Goal: Information Seeking & Learning: Learn about a topic

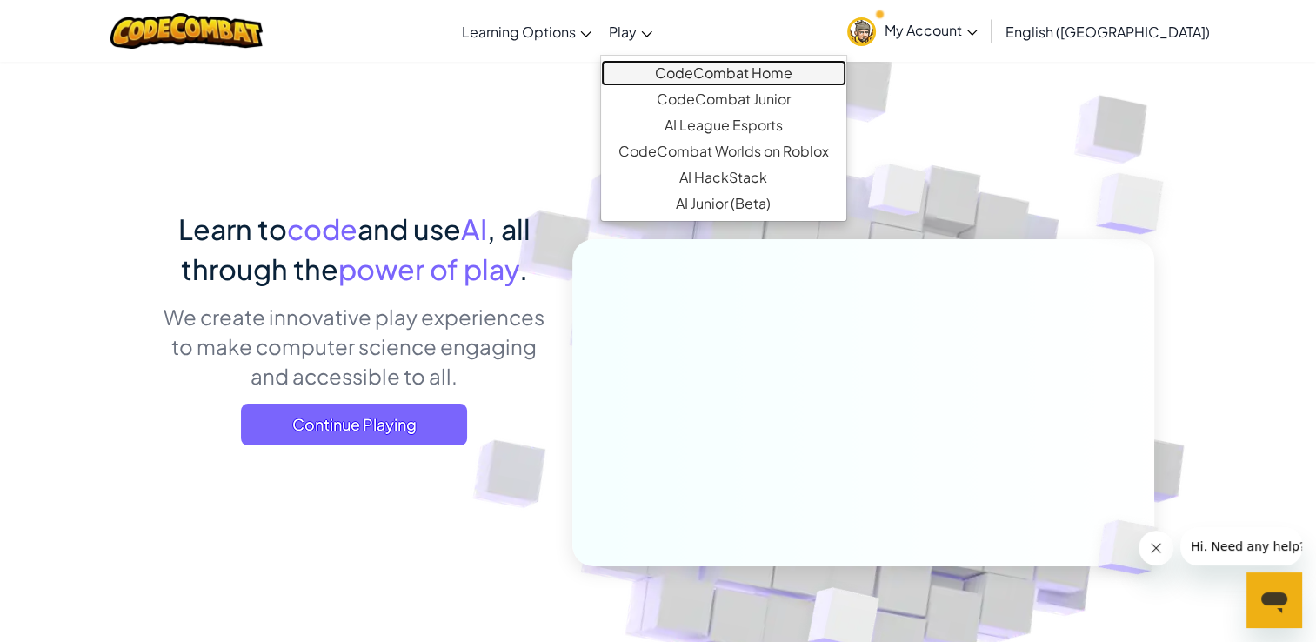
click at [753, 77] on link "CodeCombat Home" at bounding box center [723, 73] width 245 height 26
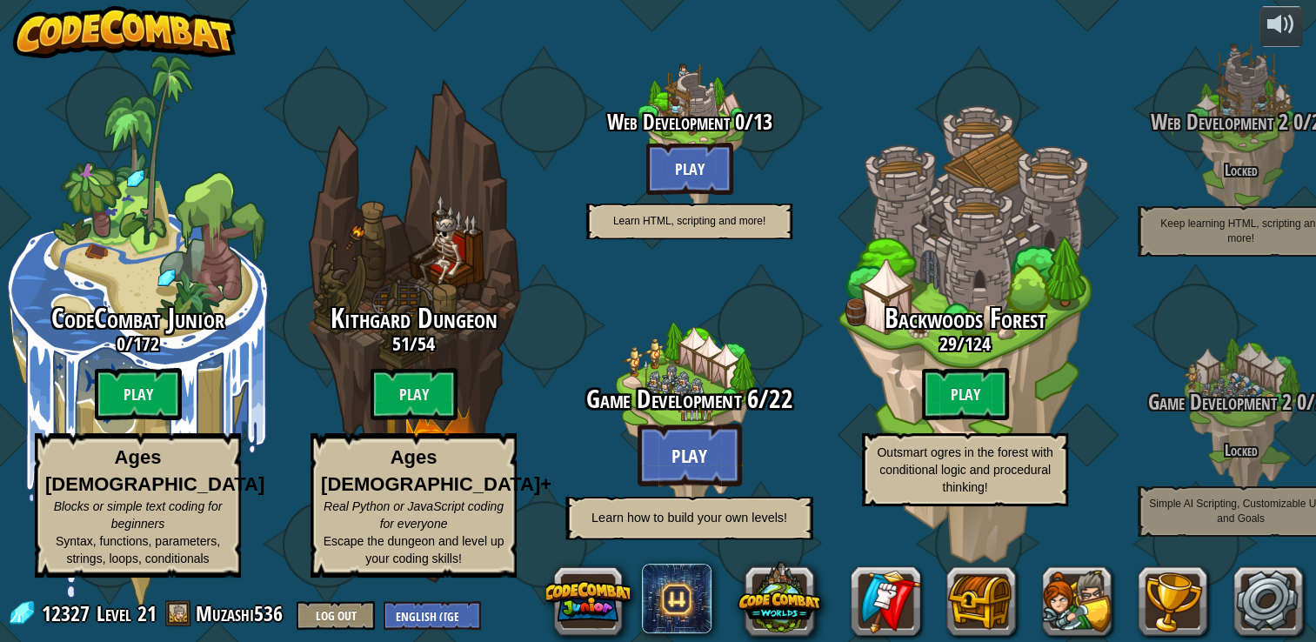
click at [686, 373] on div at bounding box center [688, 417] width 165 height 331
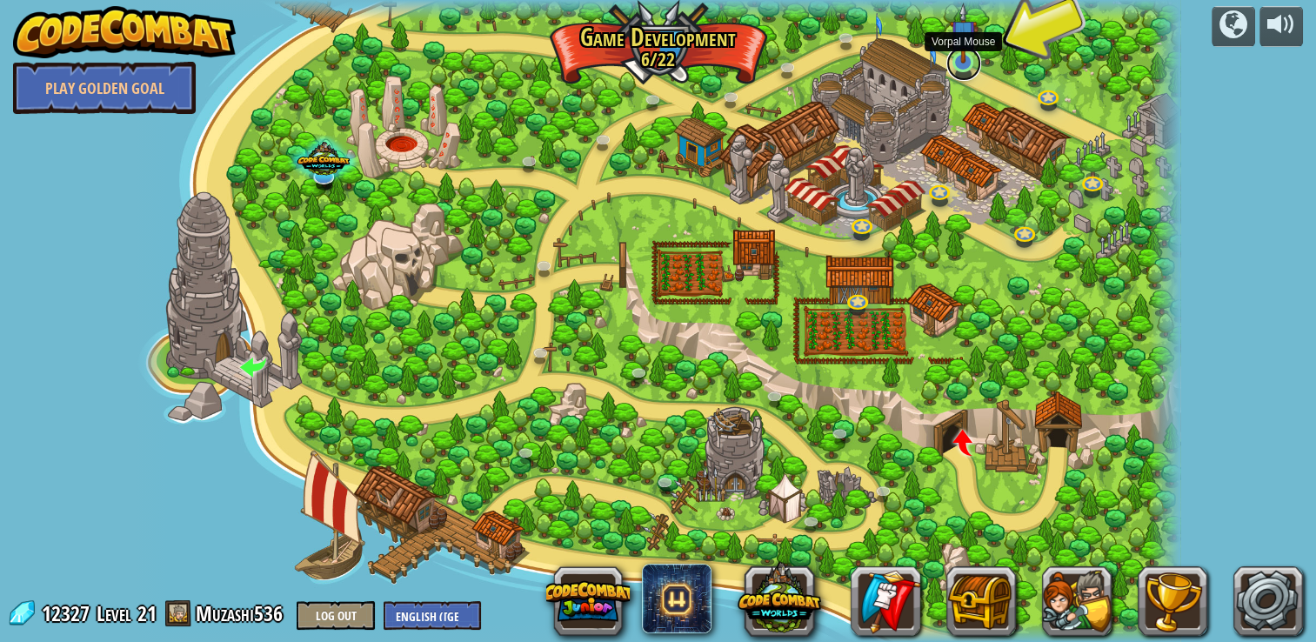
click at [966, 64] on link at bounding box center [964, 63] width 35 height 35
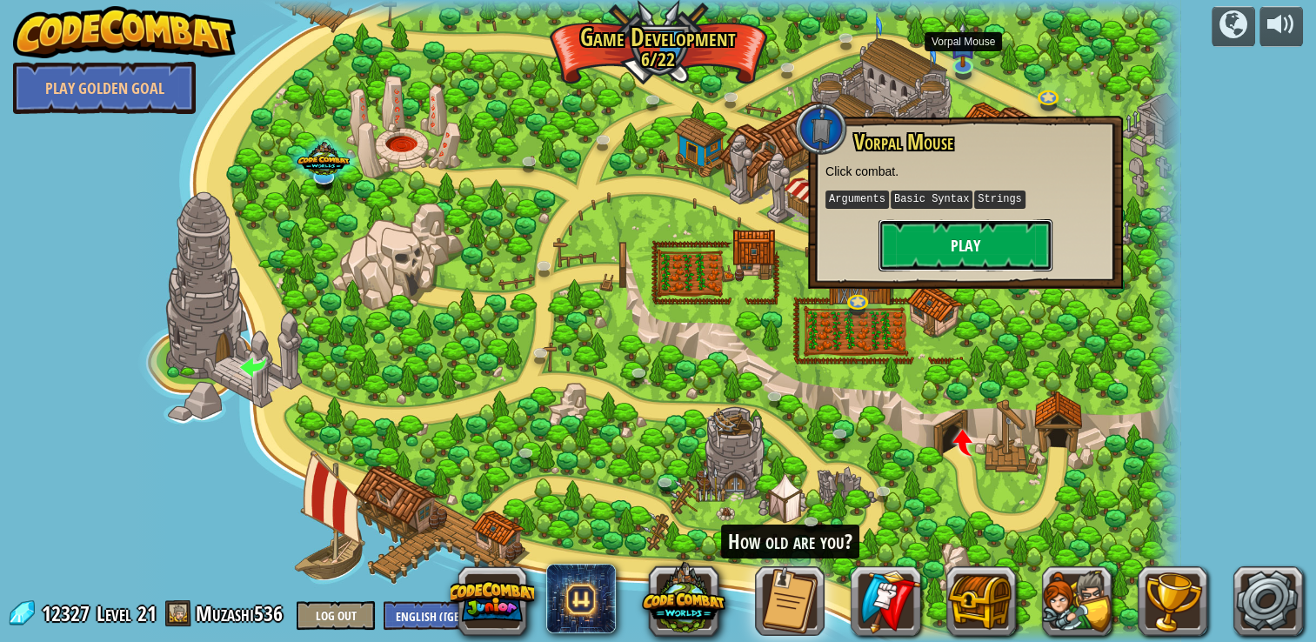
click at [968, 239] on button "Play" at bounding box center [966, 245] width 174 height 52
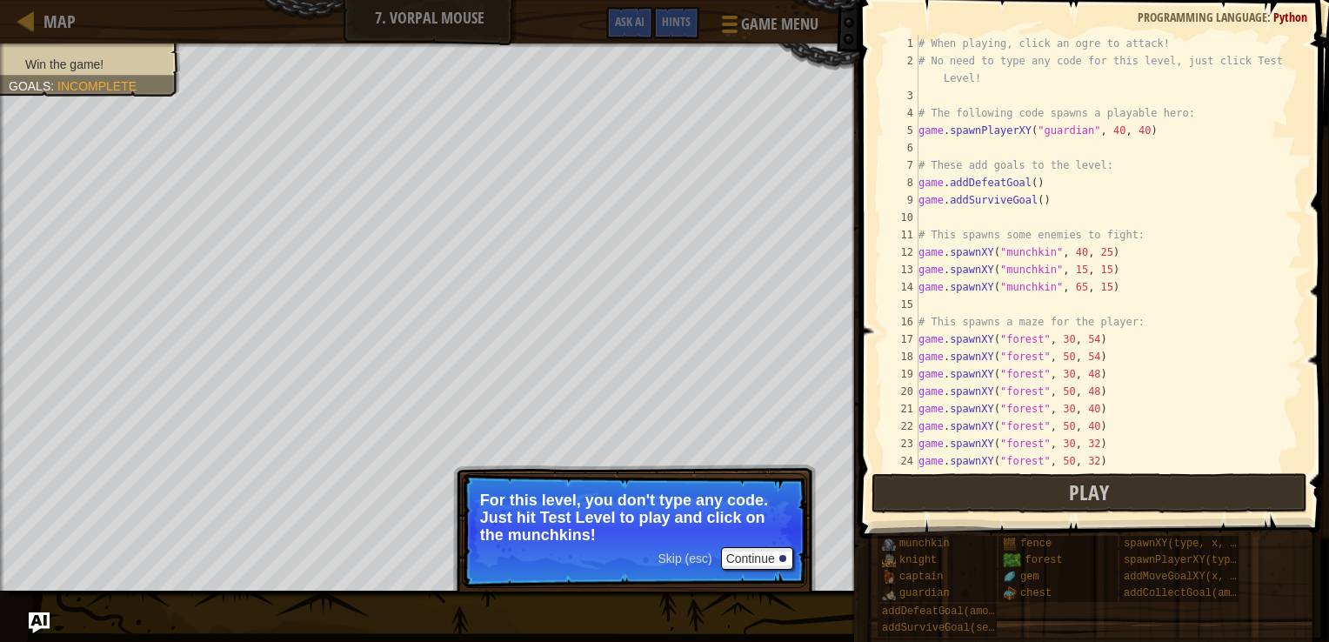
click at [772, 539] on p "For this level, you don't type any code. Just hit Test Level to play and click …" at bounding box center [634, 518] width 309 height 52
click at [762, 559] on button "Continue" at bounding box center [757, 558] width 72 height 23
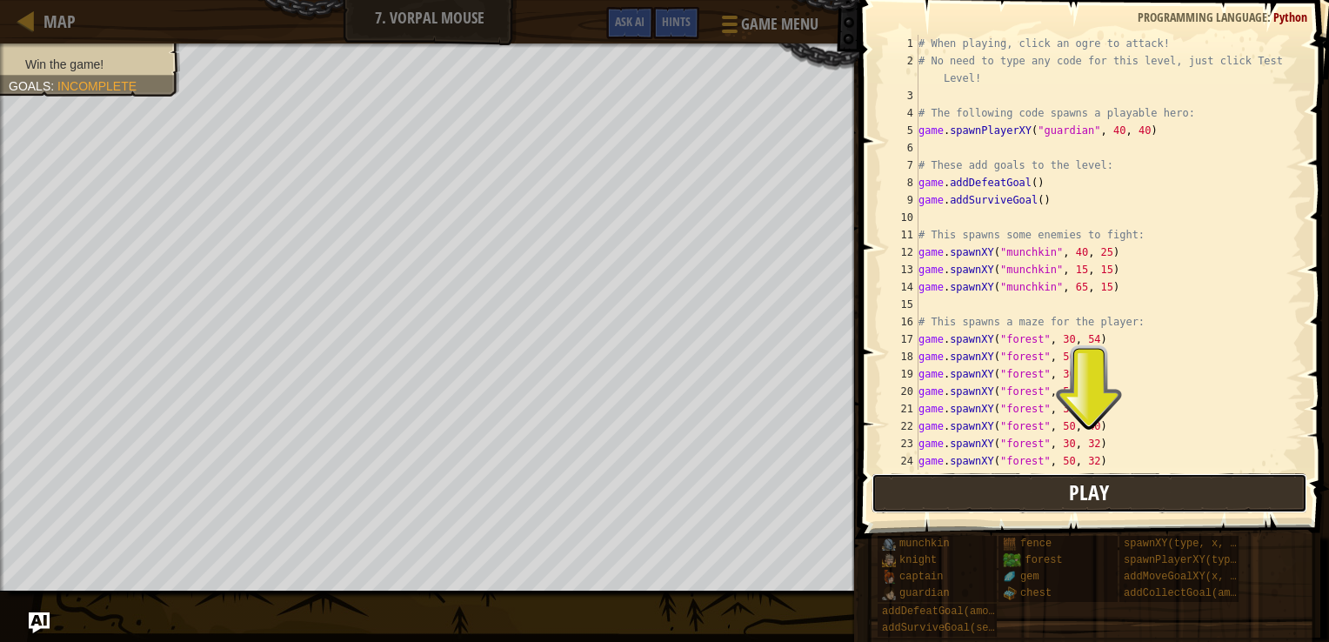
click at [1011, 506] on button "Play" at bounding box center [1090, 493] width 436 height 40
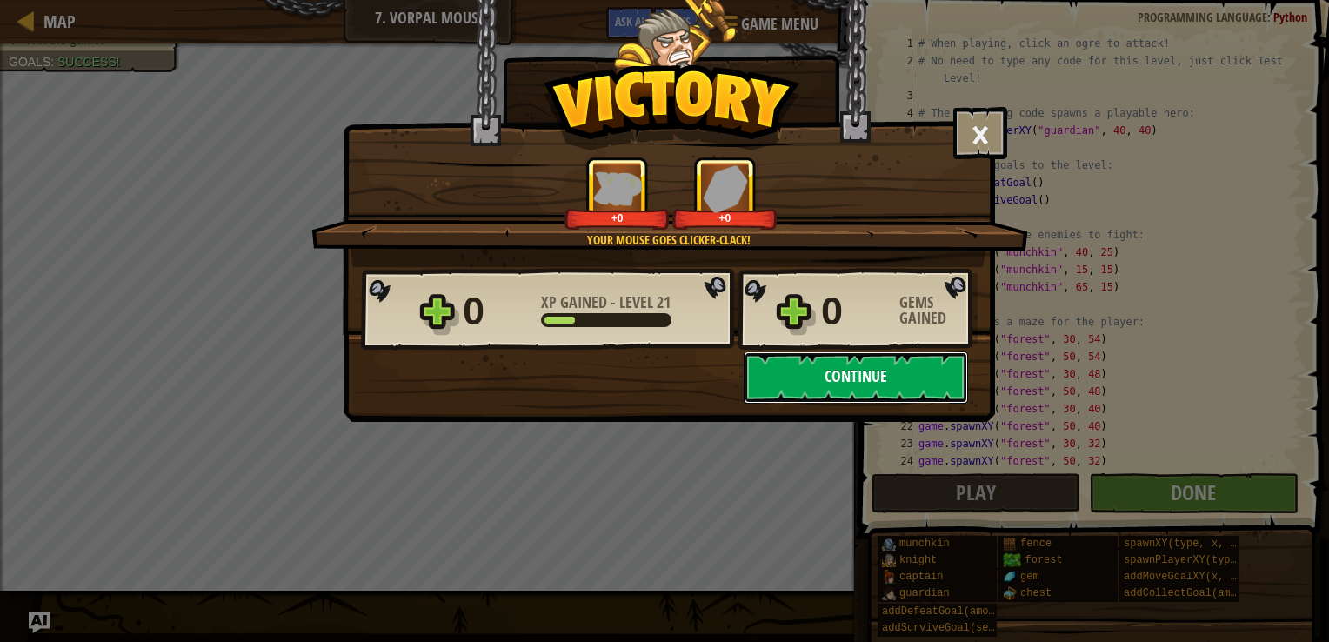
click at [800, 376] on button "Continue" at bounding box center [856, 377] width 224 height 52
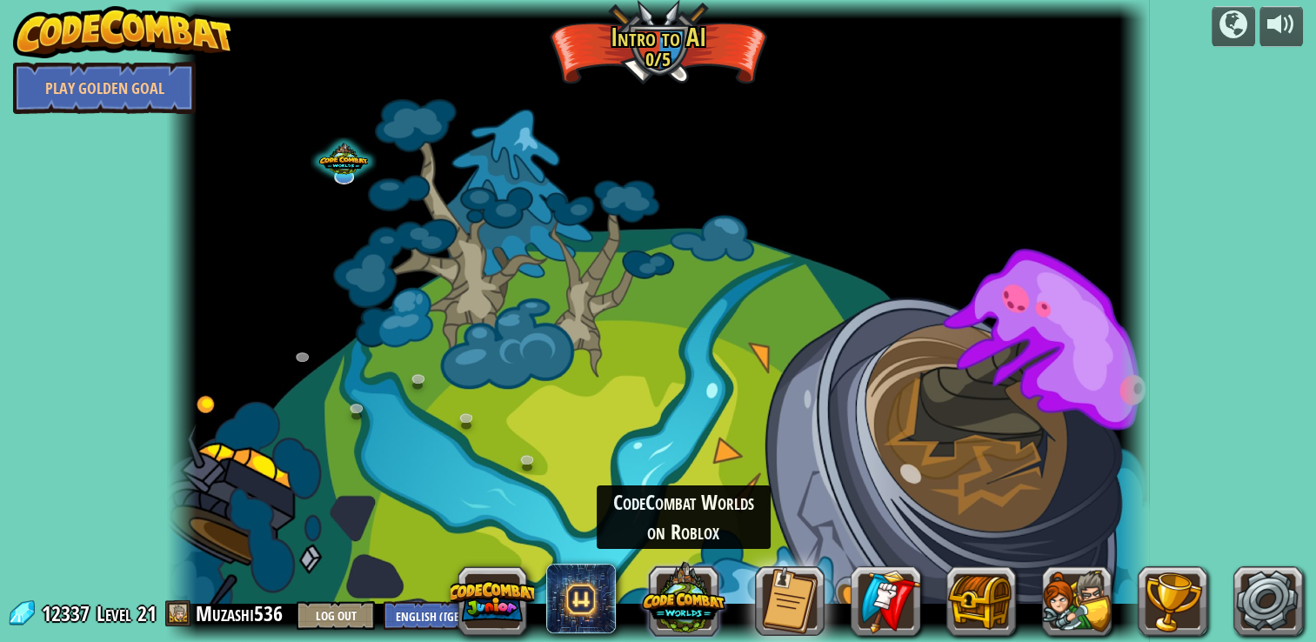
click at [668, 597] on button at bounding box center [684, 598] width 84 height 84
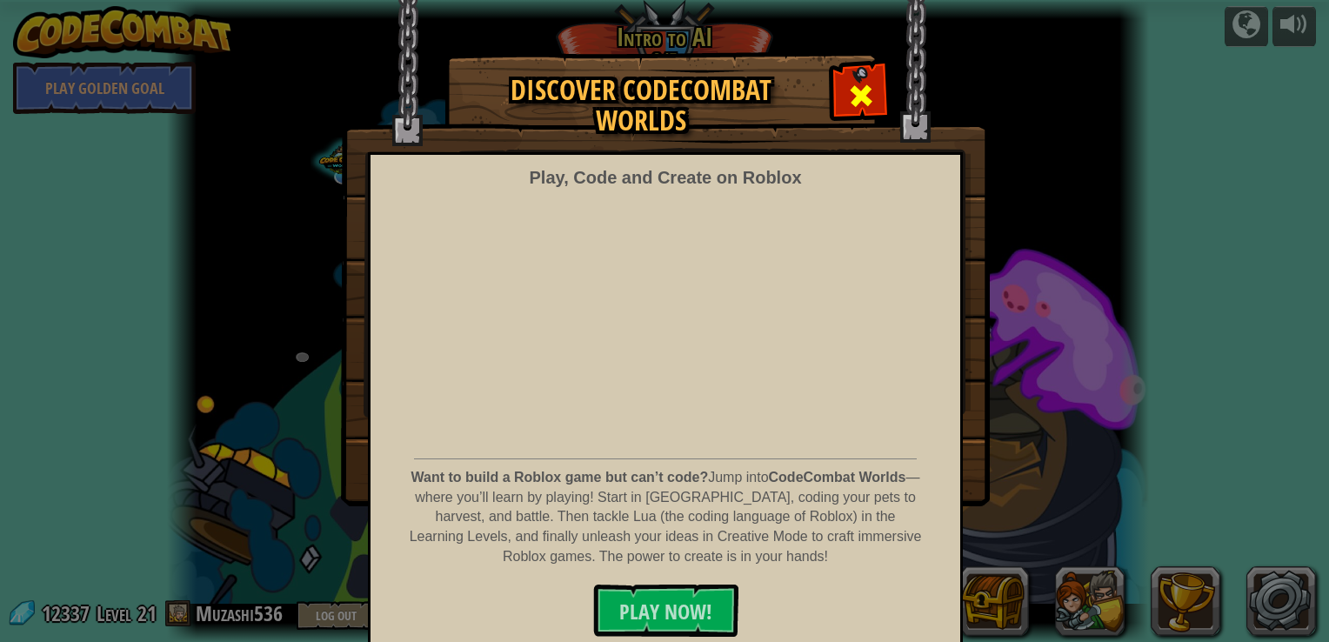
click at [847, 104] on span at bounding box center [861, 96] width 28 height 28
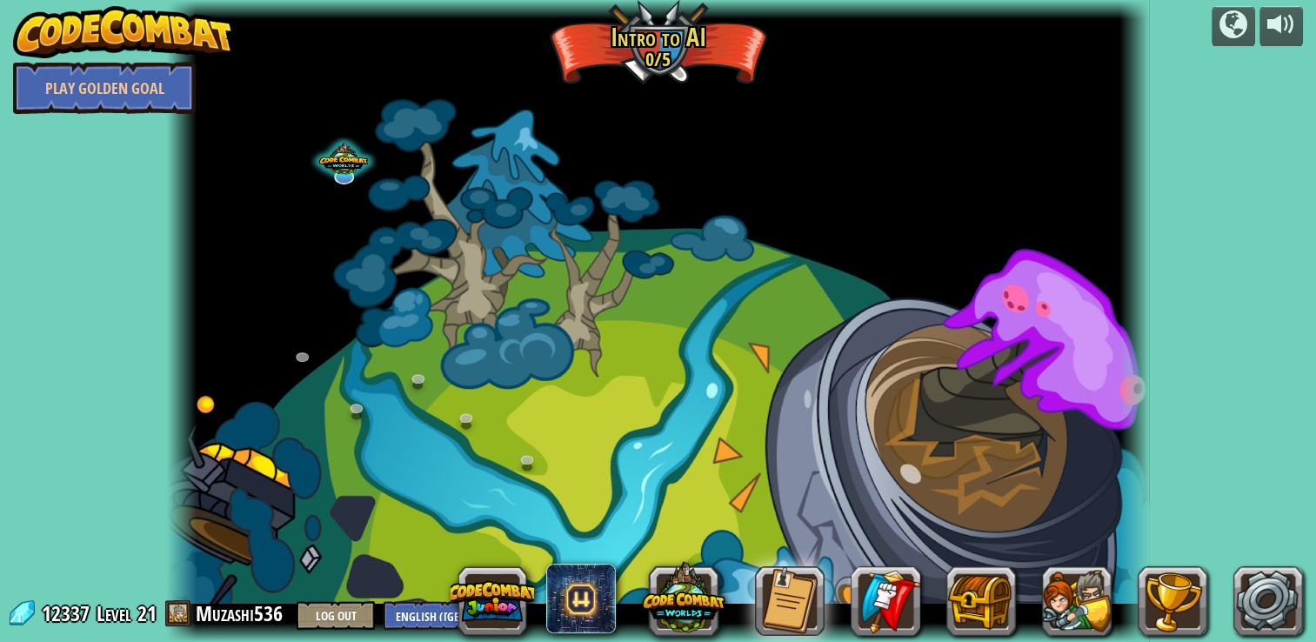
click at [656, 61] on div at bounding box center [658, 321] width 982 height 642
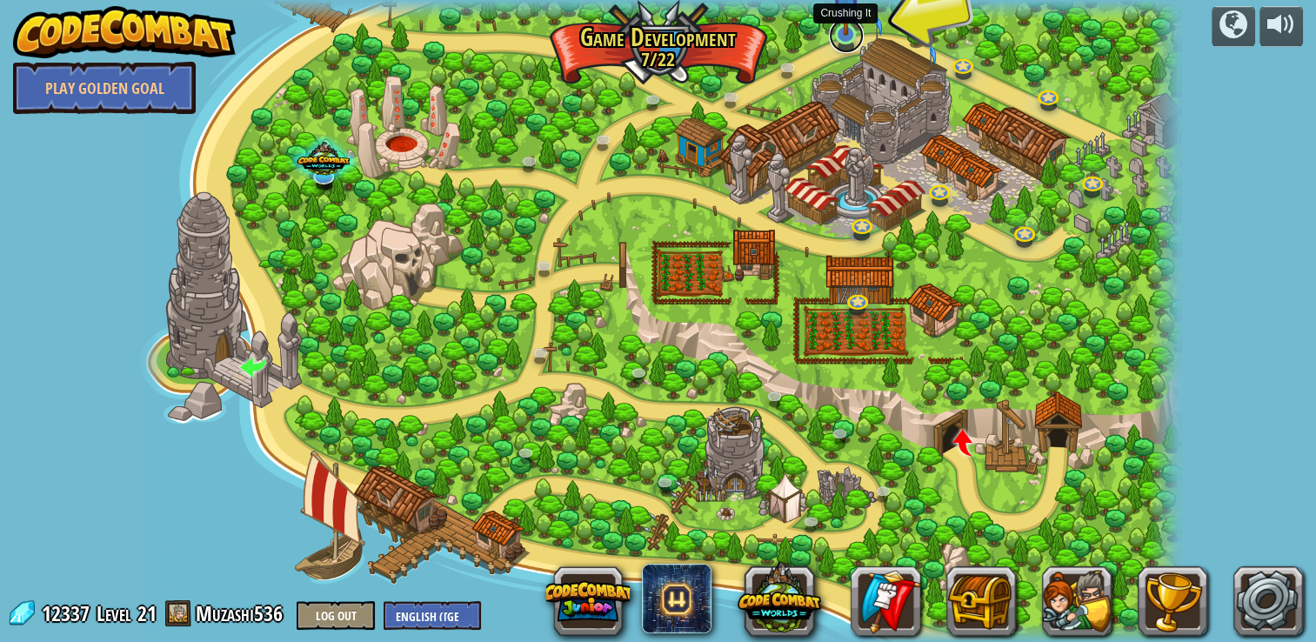
click at [840, 37] on link at bounding box center [846, 35] width 35 height 35
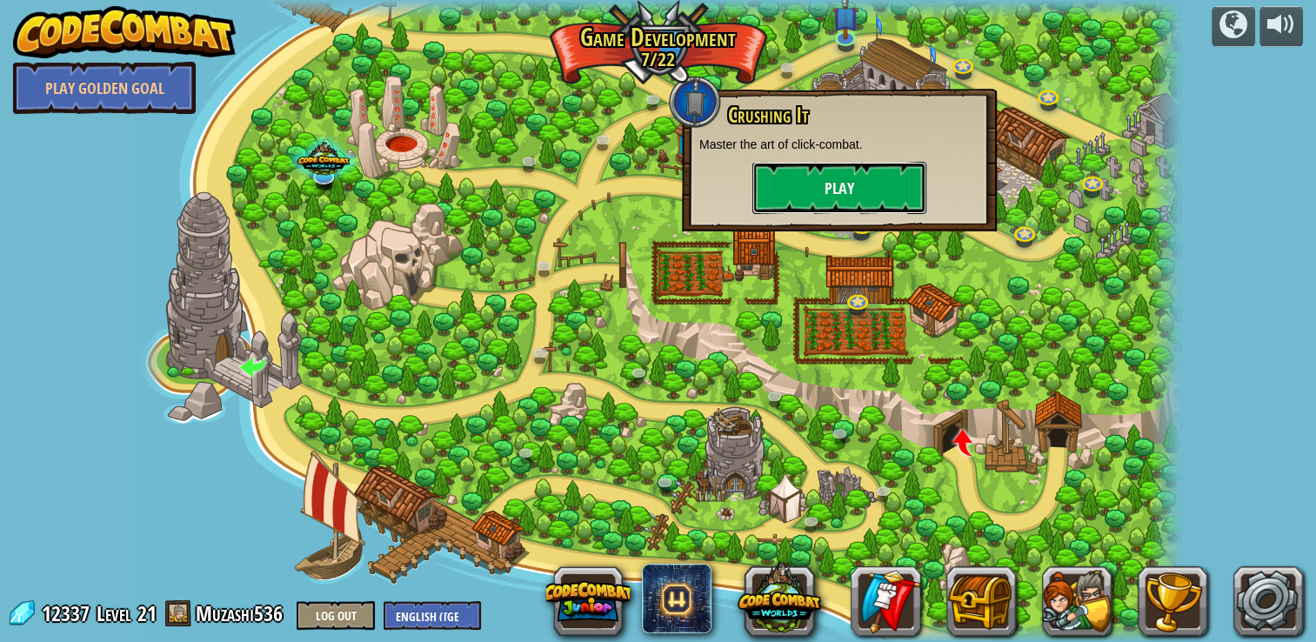
click at [776, 182] on button "Play" at bounding box center [840, 188] width 174 height 52
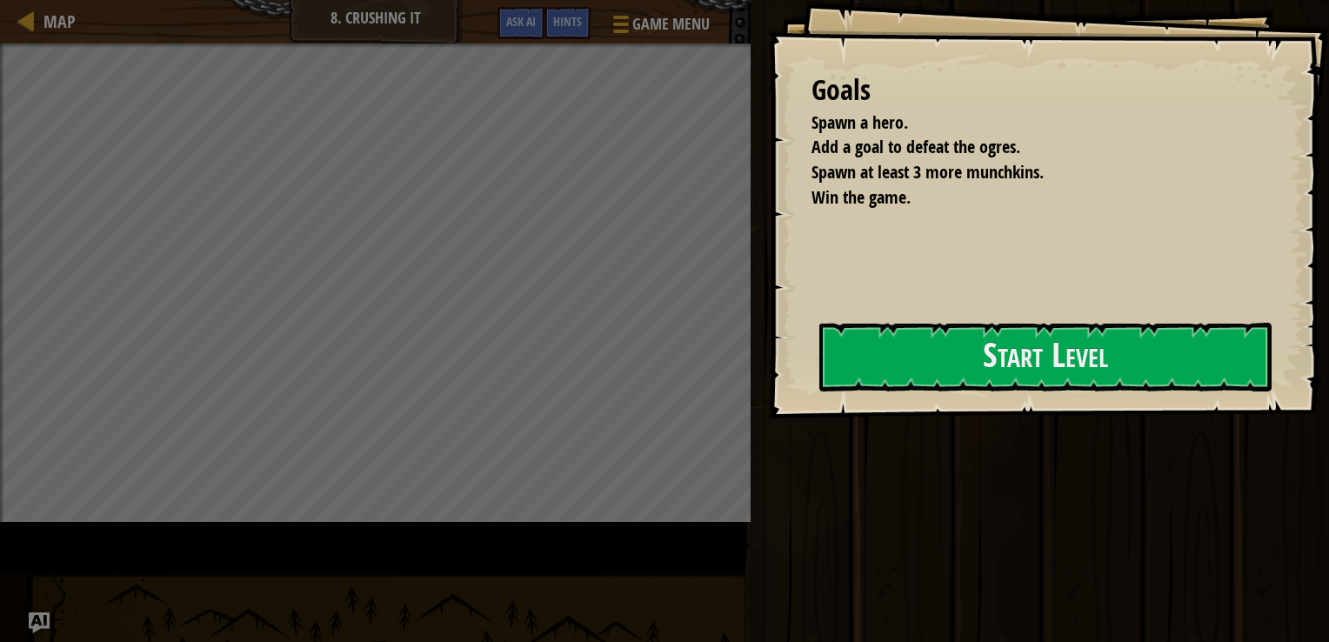
click at [807, 136] on li "Spawn a hero." at bounding box center [1027, 122] width 474 height 25
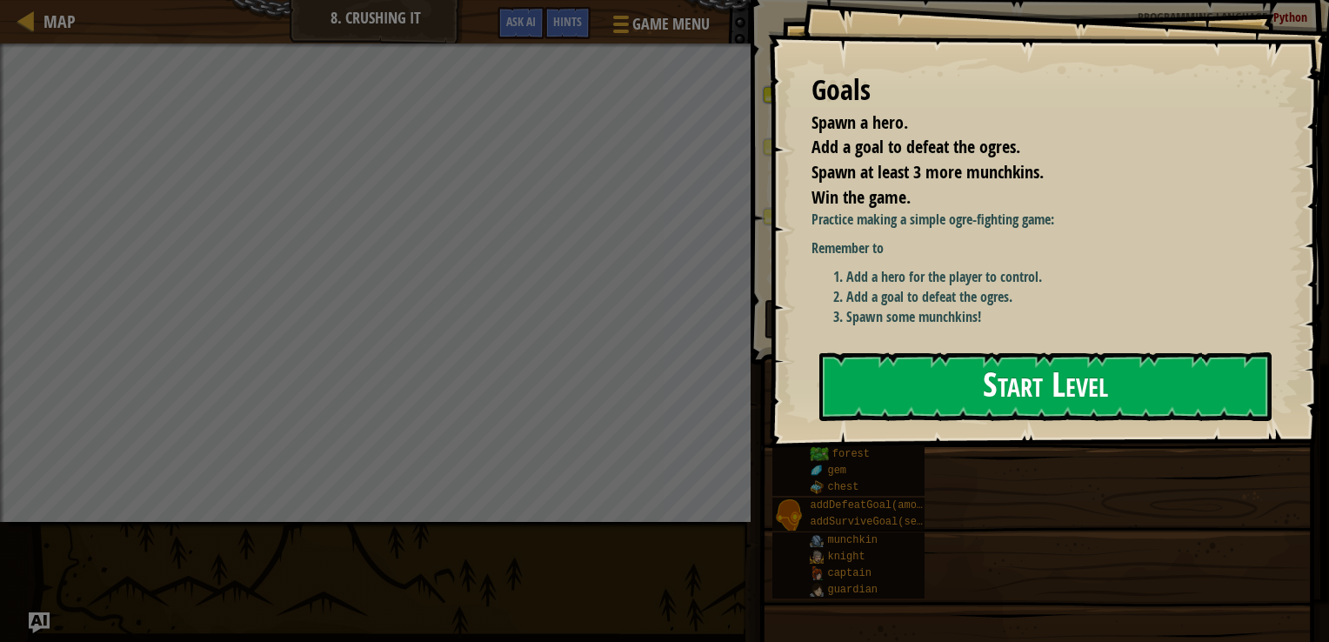
click at [919, 395] on button "Start Level" at bounding box center [1046, 386] width 452 height 69
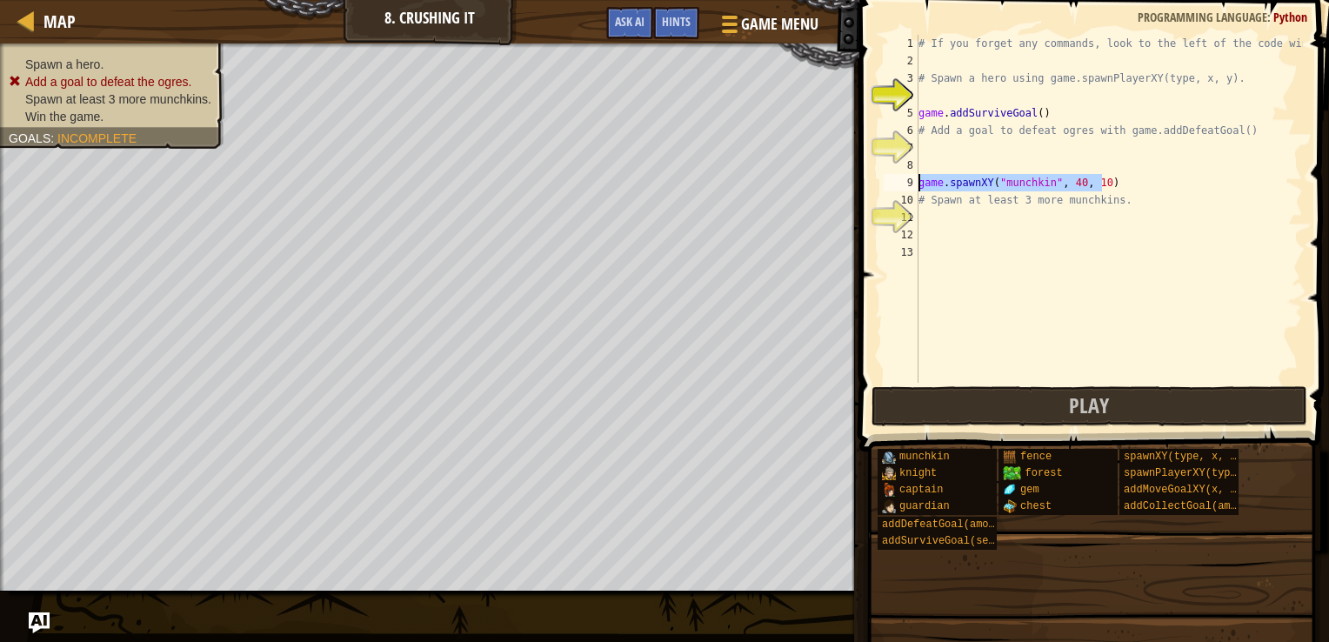
drag, startPoint x: 1103, startPoint y: 179, endPoint x: 872, endPoint y: 186, distance: 231.5
click at [872, 186] on div "1 2 3 4 5 6 7 8 9 10 11 12 13 # If you forget any commands, look to the left of…" at bounding box center [1091, 260] width 475 height 503
type textarea "game.spawnXY("munchkin", 40, 10)"
click at [931, 158] on div "# If you forget any commands, look to the left of the code window! # Spawn a he…" at bounding box center [1109, 226] width 388 height 383
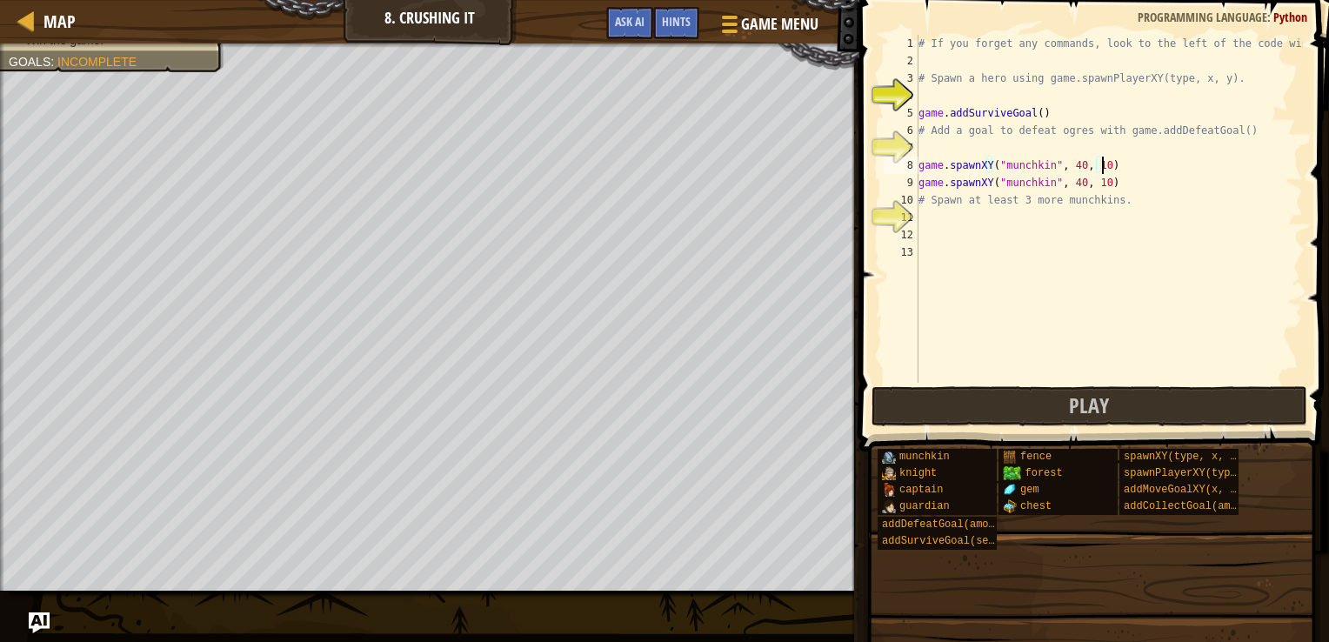
type textarea "game.spawnXY("munchkin", 40, 10)game.spawnXY("munchkin", 40, 10)"
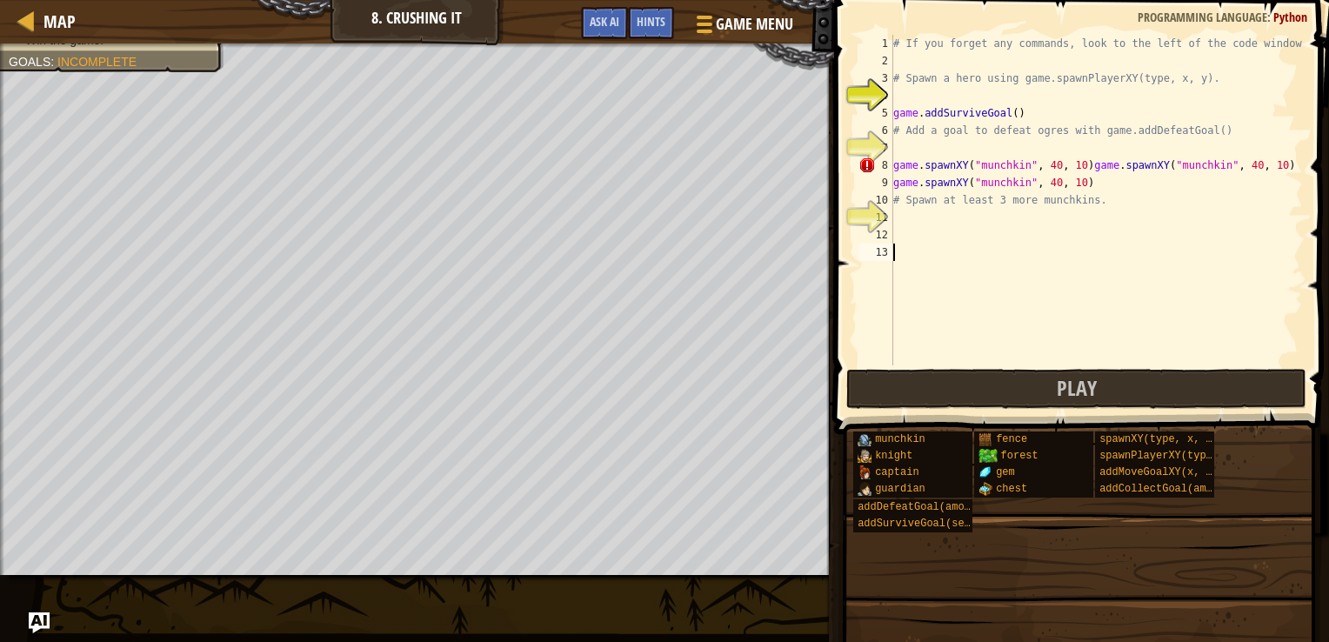
drag, startPoint x: 936, startPoint y: 161, endPoint x: 868, endPoint y: 318, distance: 170.7
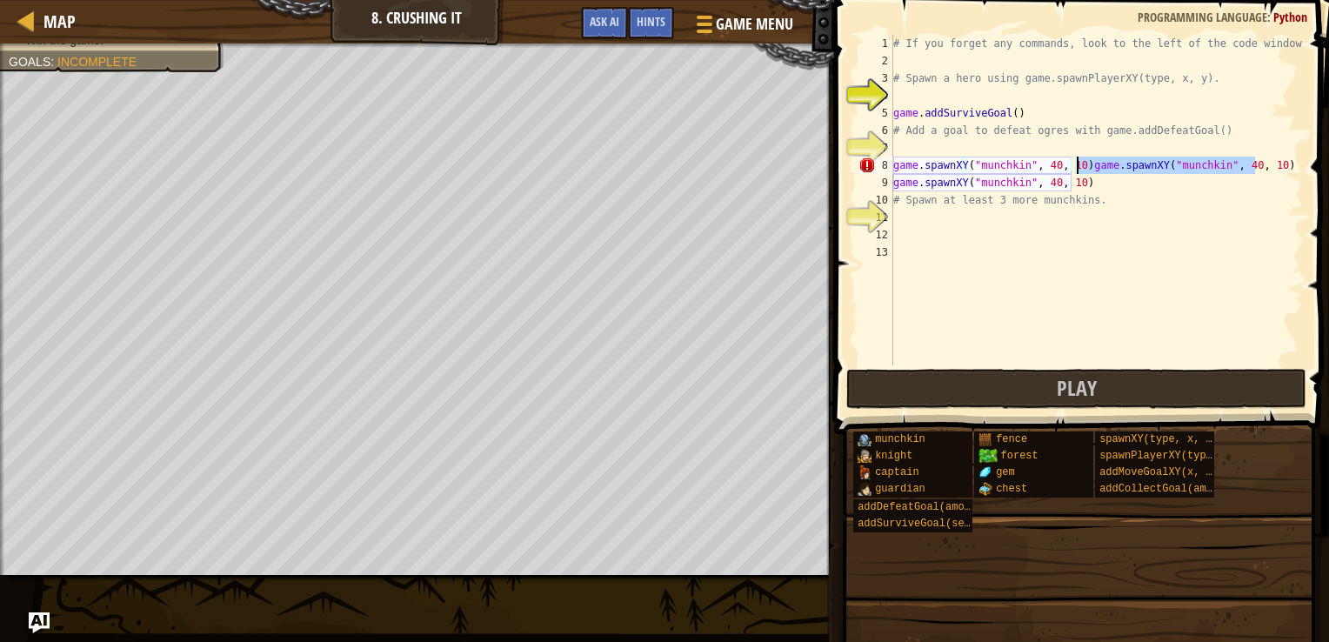
drag, startPoint x: 1255, startPoint y: 164, endPoint x: 1079, endPoint y: 171, distance: 175.9
click at [1079, 171] on div "# If you forget any commands, look to the left of the code window! # Spawn a he…" at bounding box center [1096, 217] width 413 height 365
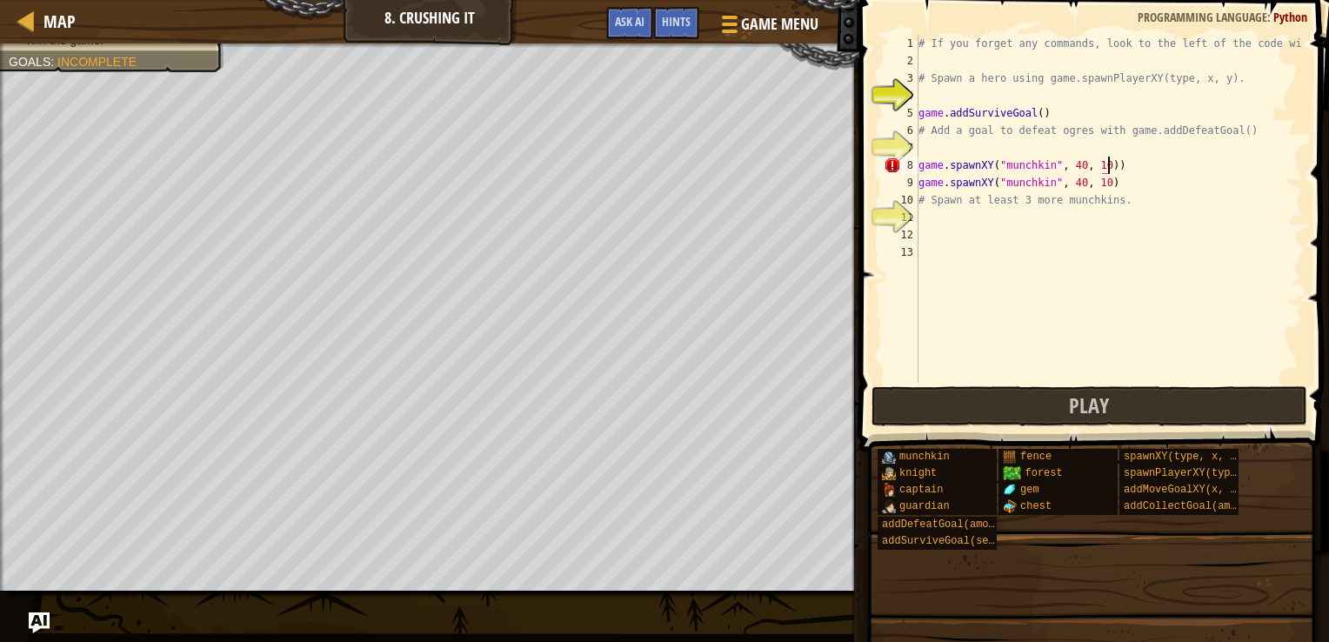
type textarea "game.spawnXY("munchkin", 40, 10)"
click at [920, 141] on div "# If you forget any commands, look to the left of the code window! # Spawn a he…" at bounding box center [1109, 226] width 388 height 383
type textarea "game.spawnXY("munchkin", 40, 10)"
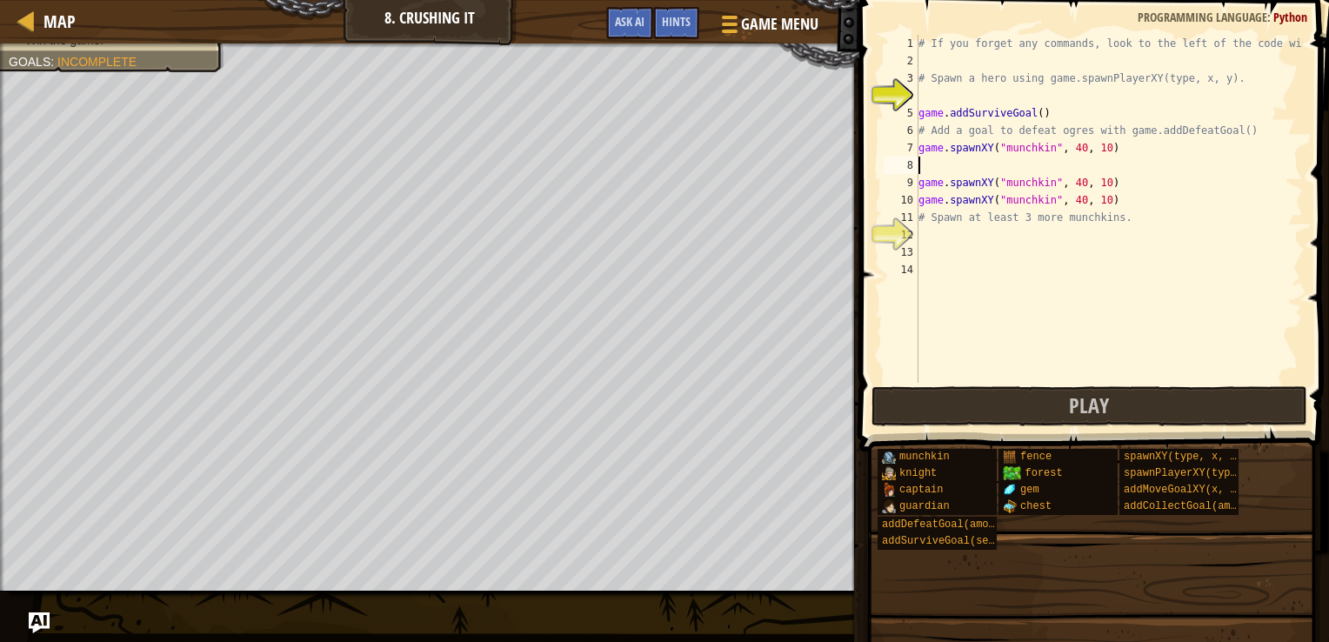
type textarea "game.spawnXY("munchkin", 40, 10)"
click at [936, 87] on div "# If you forget any commands, look to the left of the code window! # Spawn a he…" at bounding box center [1109, 226] width 388 height 383
click at [1036, 110] on div "# If you forget any commands, look to the left of the code window! # Spawn a he…" at bounding box center [1109, 226] width 388 height 383
type textarea "game.addSurviveGoal()"
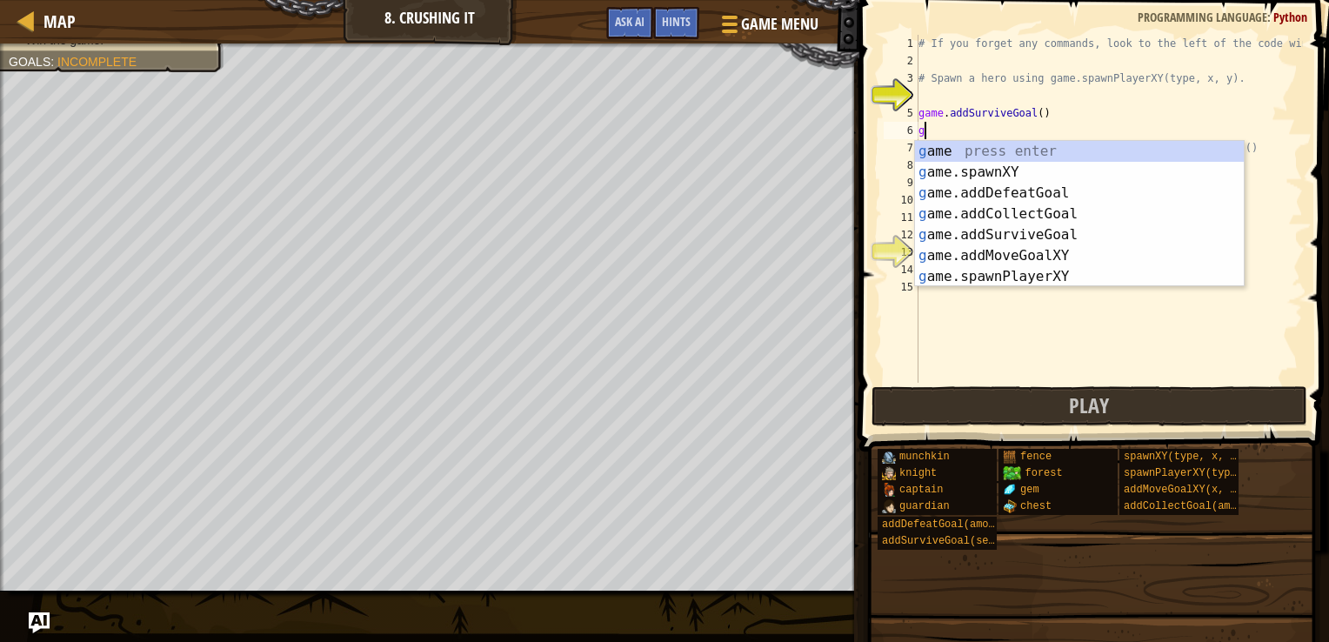
scroll to position [8, 0]
type textarea "gam"
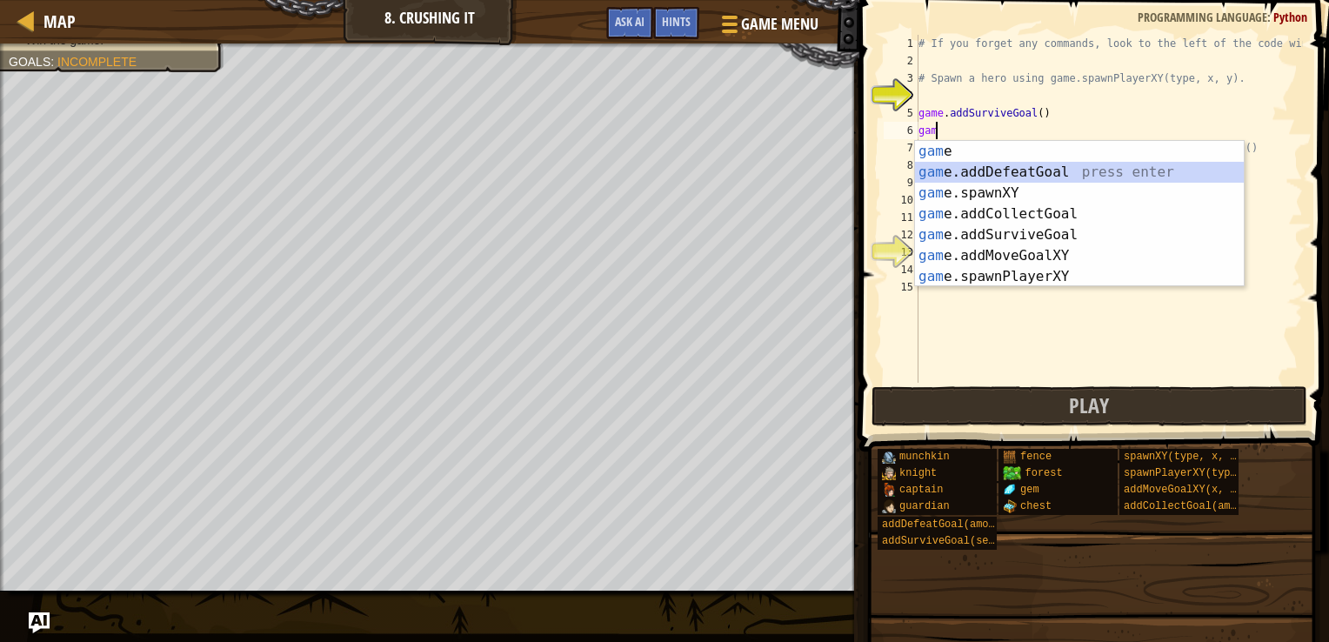
click at [971, 171] on div "gam e press enter gam e.addDefeatGoal press enter gam e.spawnXY press enter gam…" at bounding box center [1079, 235] width 329 height 188
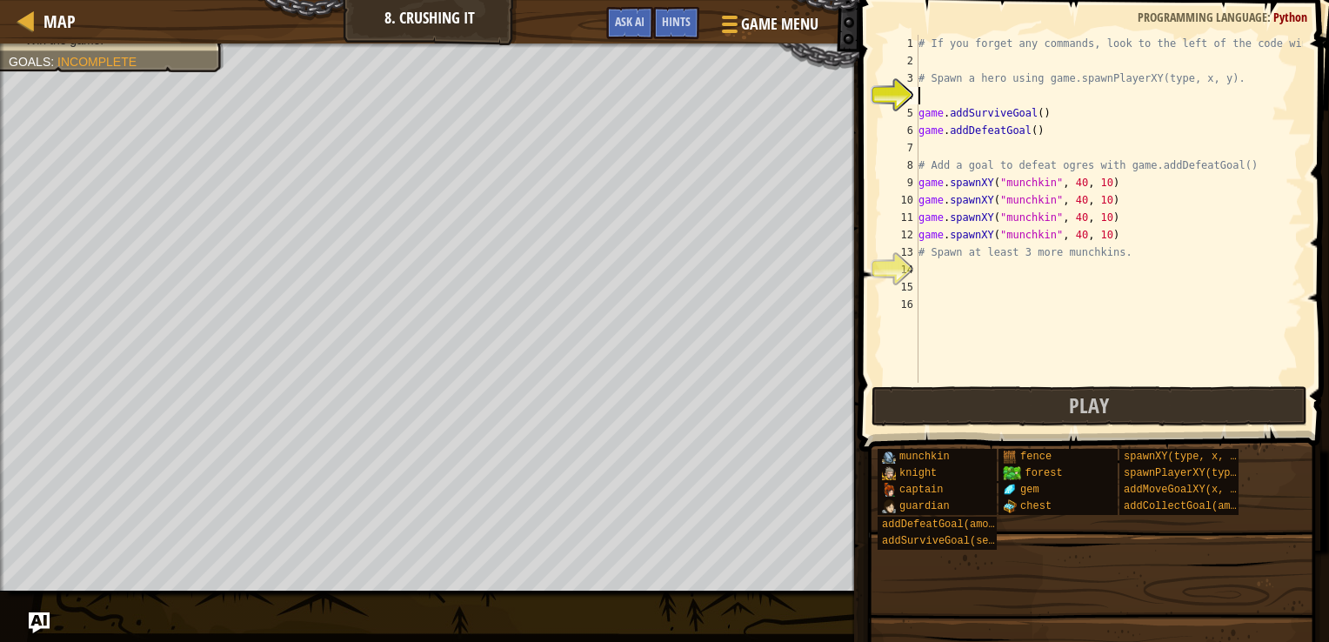
click at [922, 88] on div "# If you forget any commands, look to the left of the code window! # Spawn a he…" at bounding box center [1109, 226] width 388 height 383
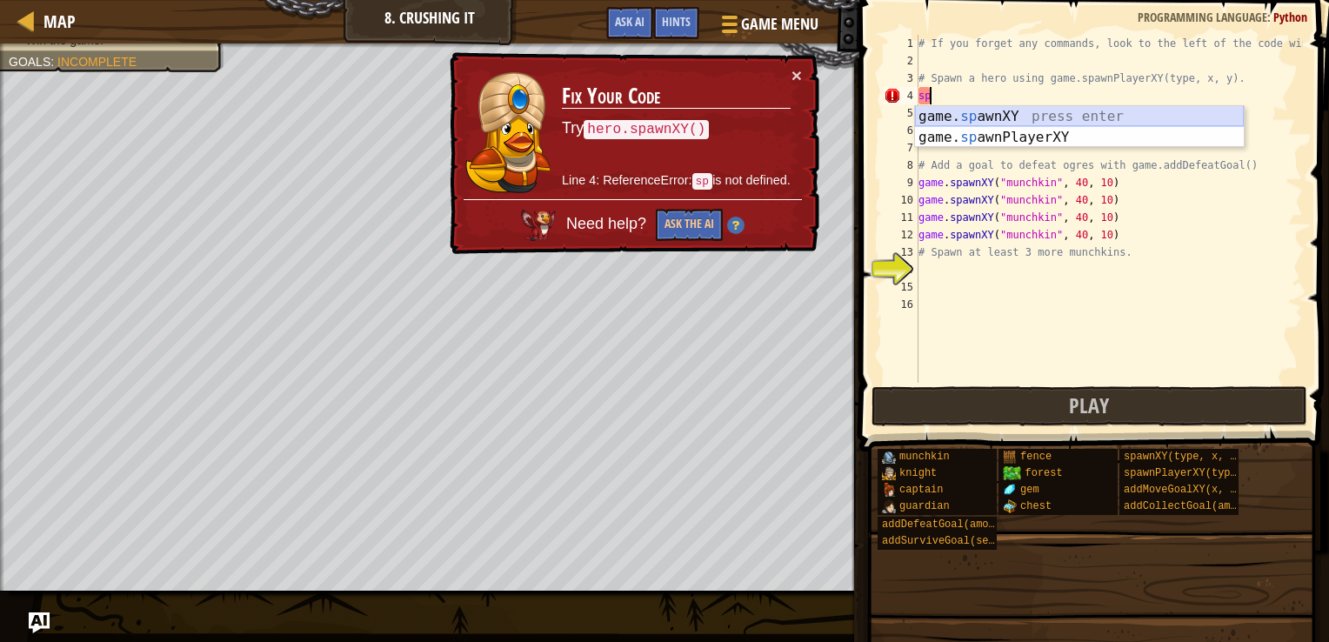
click at [947, 113] on div "game. sp awnXY press enter game. sp awnPlayerXY press enter" at bounding box center [1079, 148] width 329 height 84
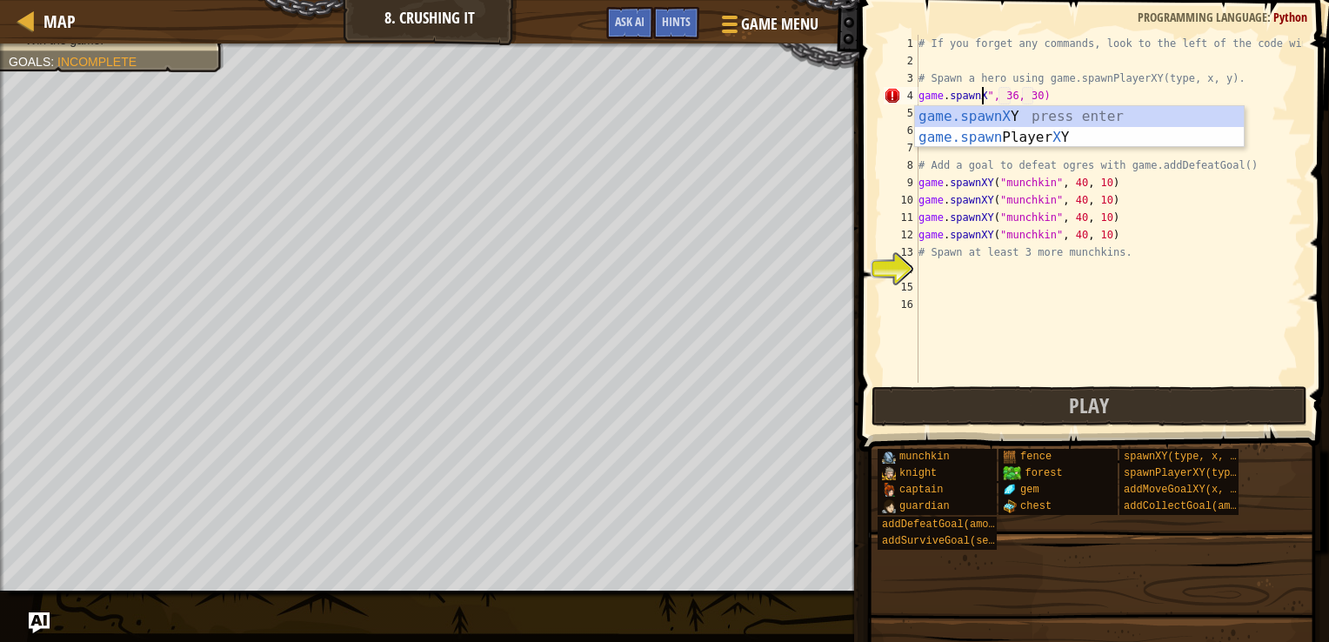
scroll to position [8, 8]
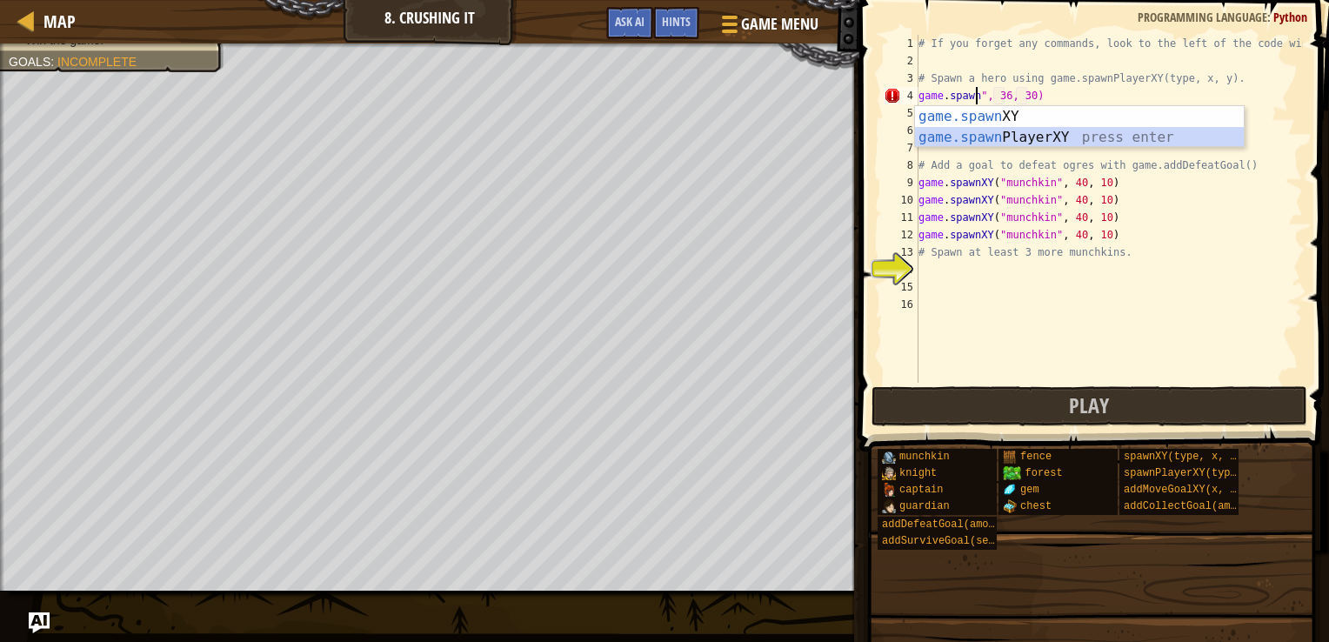
click at [988, 129] on div "game.spawn XY press enter game.spawn PlayerXY press enter" at bounding box center [1079, 148] width 329 height 84
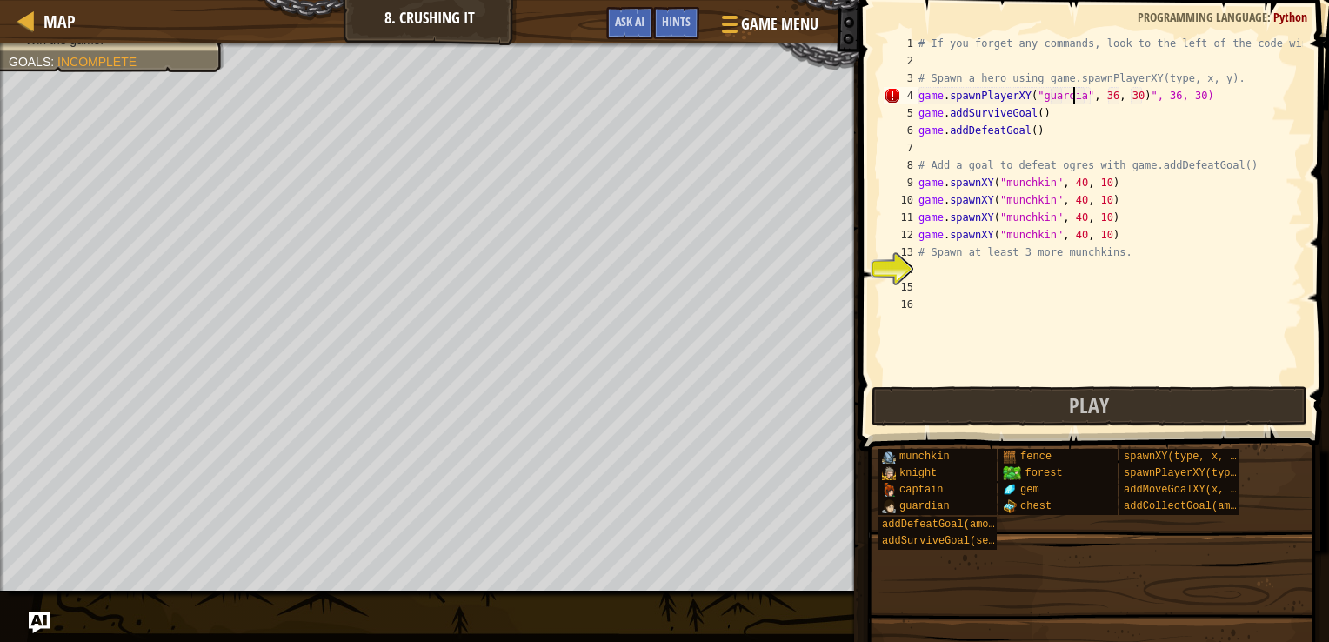
scroll to position [8, 14]
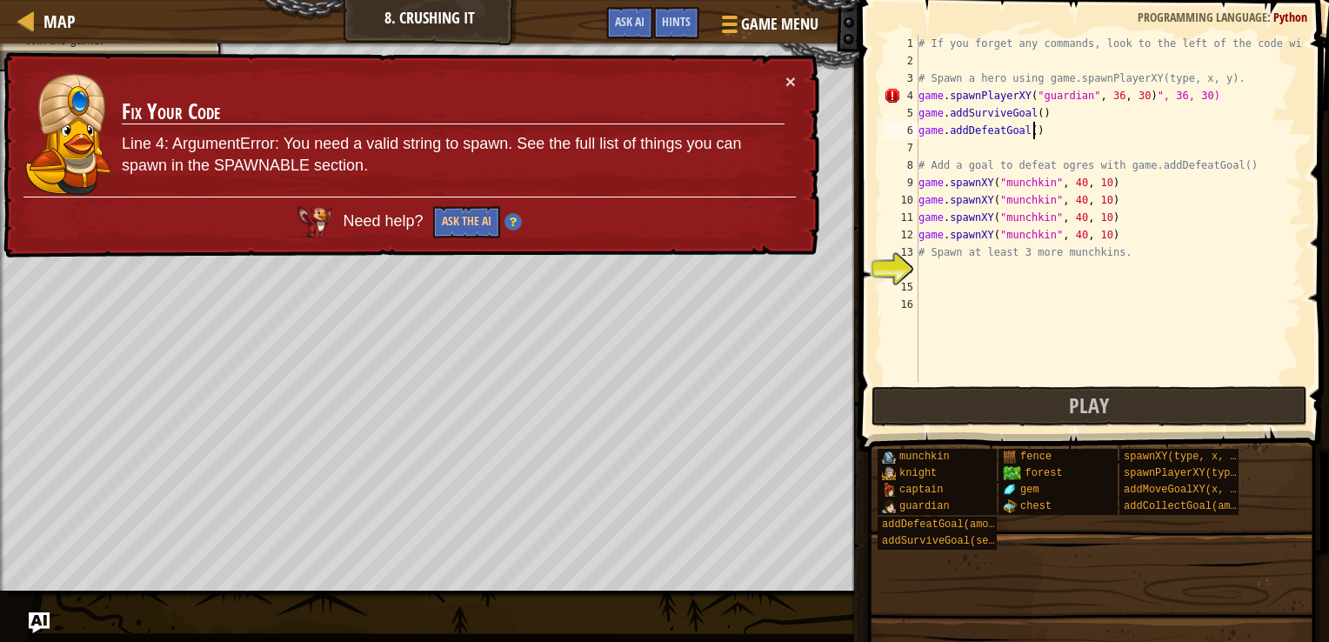
click at [1082, 136] on div "# If you forget any commands, look to the left of the code window! # Spawn a he…" at bounding box center [1109, 226] width 388 height 383
click at [1074, 97] on div "# If you forget any commands, look to the left of the code window! # Spawn a he…" at bounding box center [1109, 226] width 388 height 383
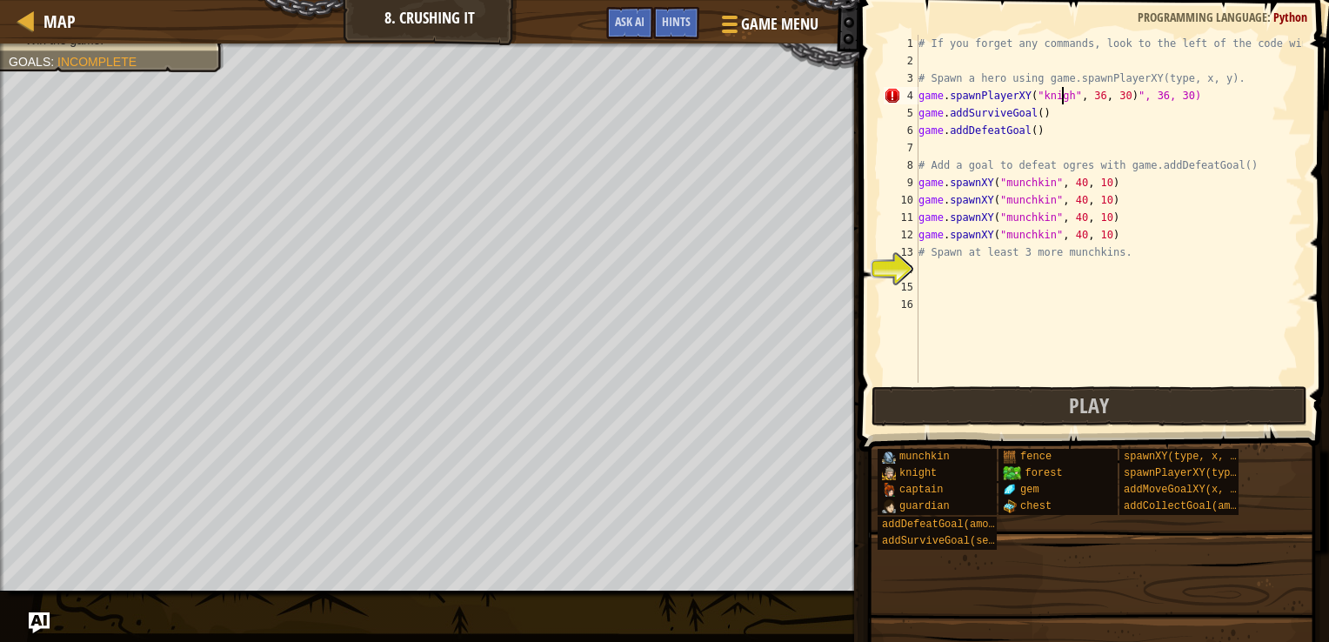
scroll to position [8, 12]
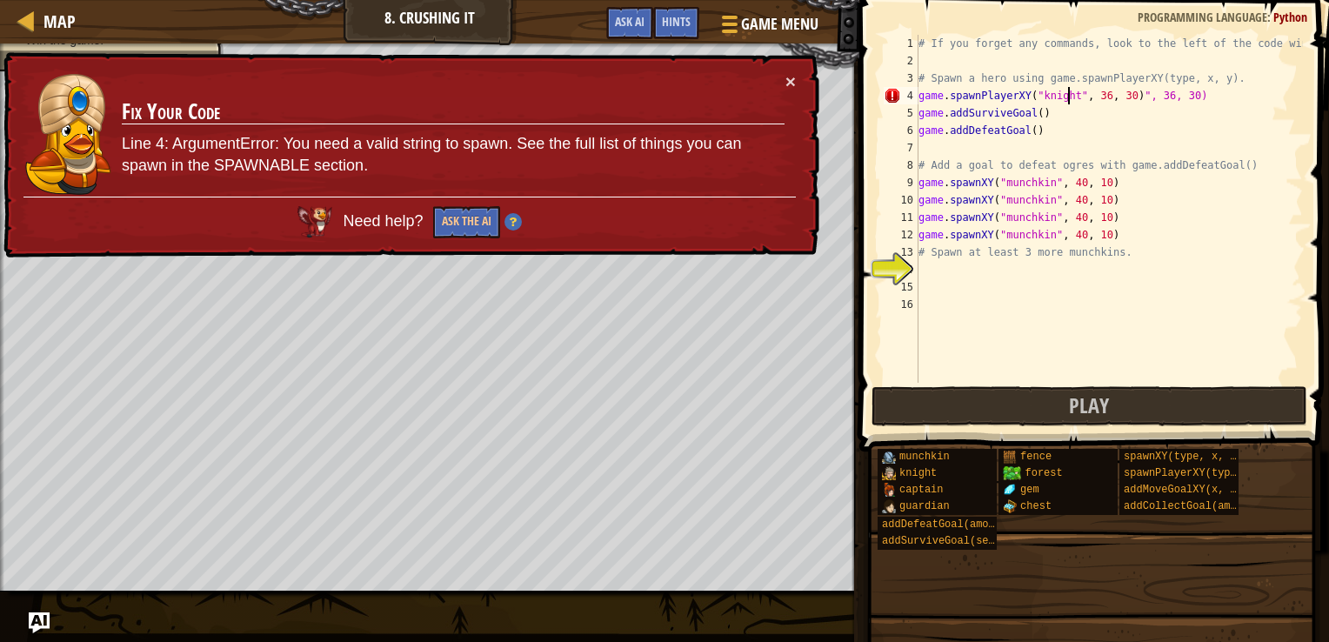
click at [1176, 94] on div "# If you forget any commands, look to the left of the code window! # Spawn a he…" at bounding box center [1109, 226] width 388 height 383
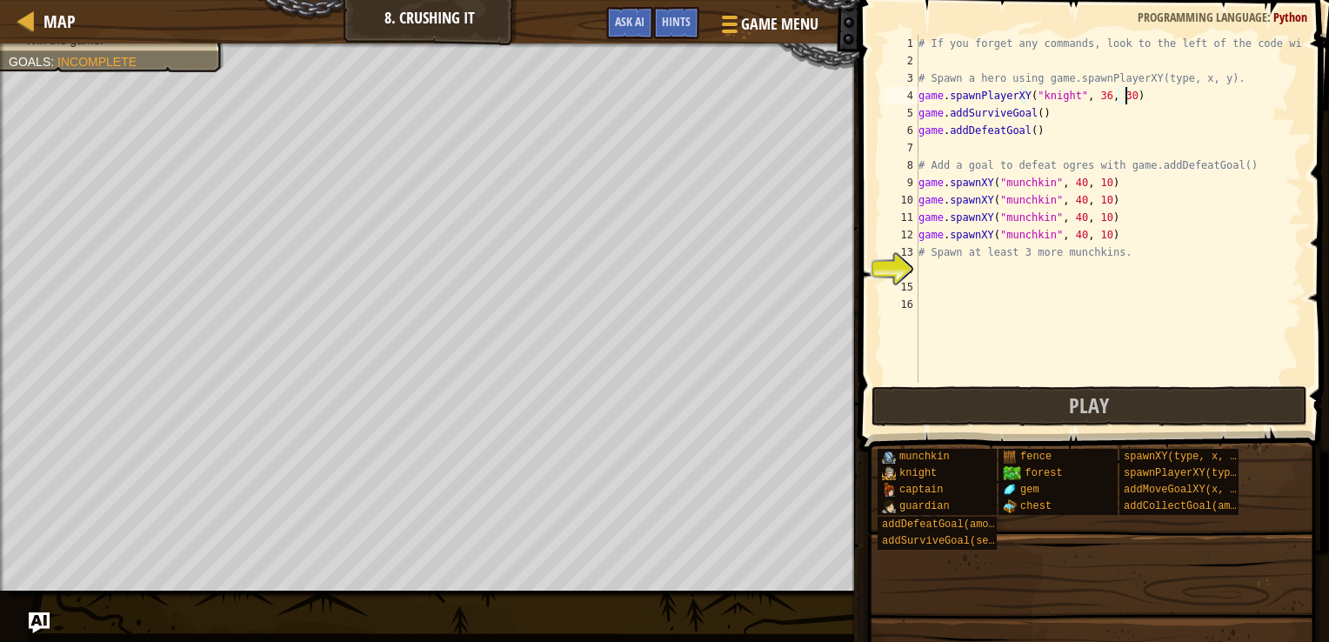
click at [1061, 97] on div "# If you forget any commands, look to the left of the code window! # Spawn a he…" at bounding box center [1109, 226] width 388 height 383
type textarea "game.spawnPlayerXY("guardian", 36, 30)"
click at [984, 412] on button "Play" at bounding box center [1090, 406] width 436 height 40
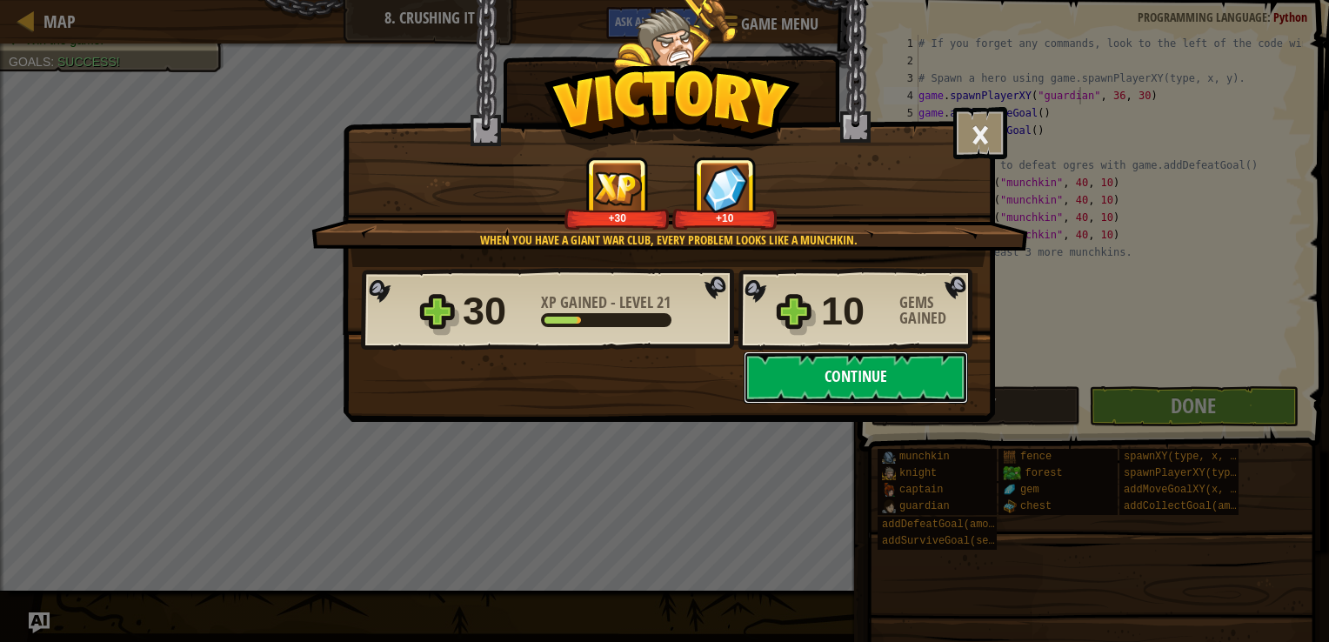
click at [849, 390] on button "Continue" at bounding box center [856, 377] width 224 height 52
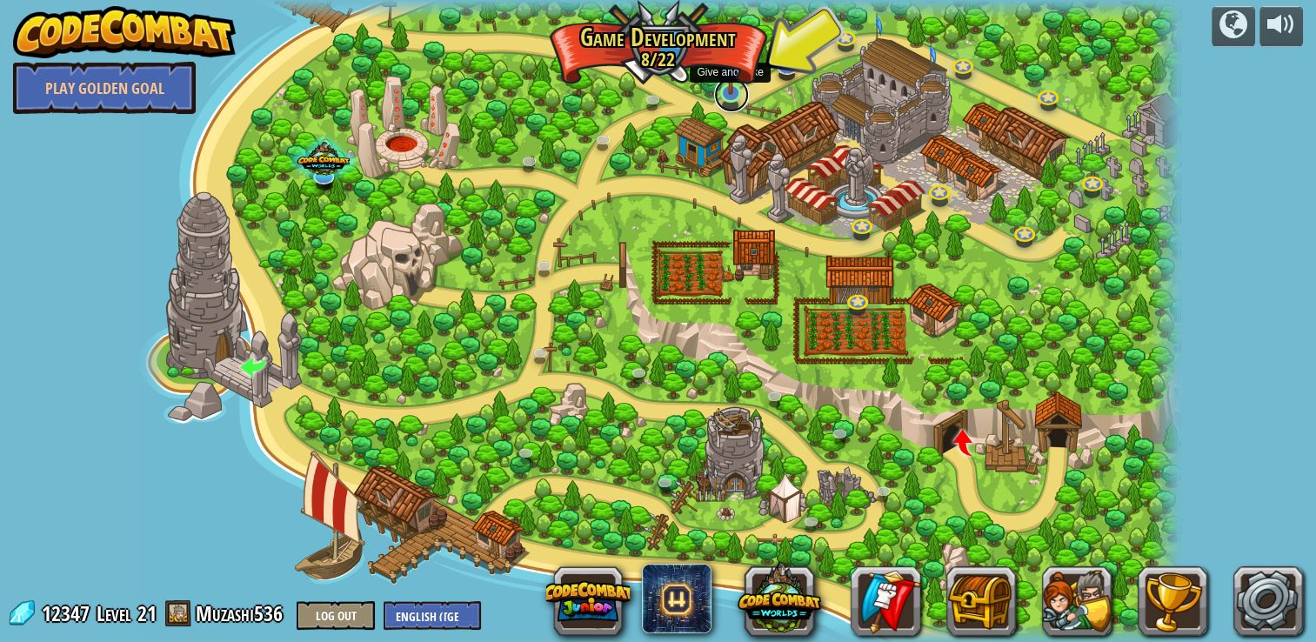
click at [734, 95] on link at bounding box center [731, 94] width 35 height 35
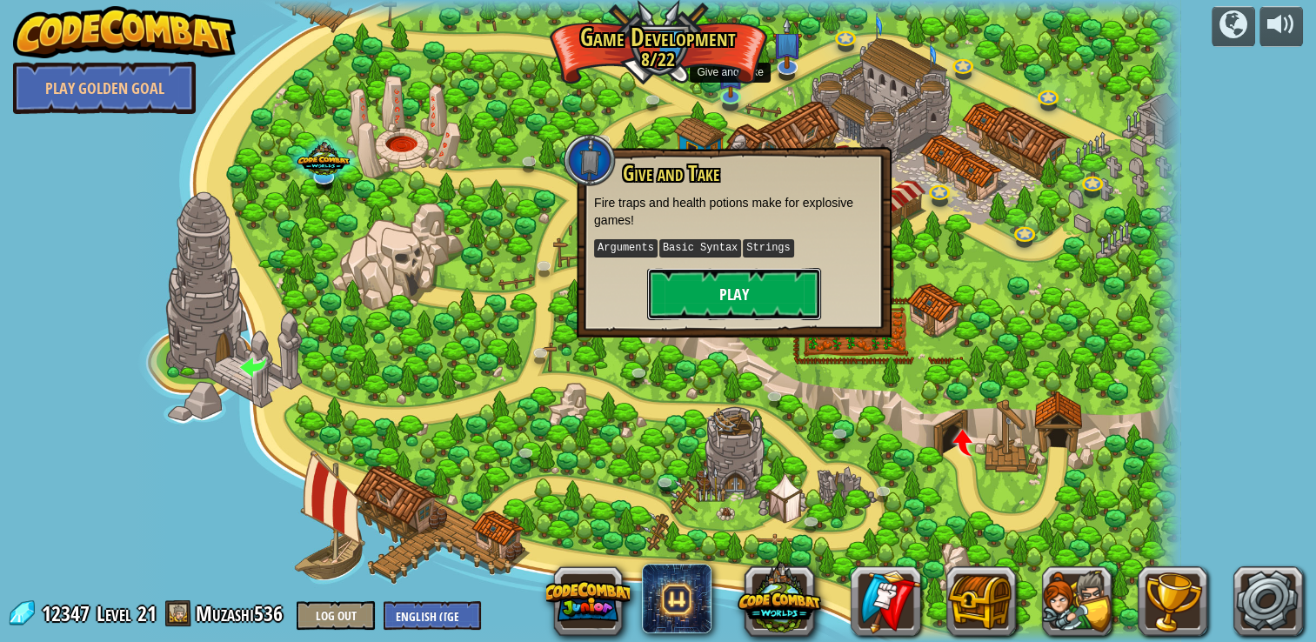
click at [727, 293] on button "Play" at bounding box center [734, 294] width 174 height 52
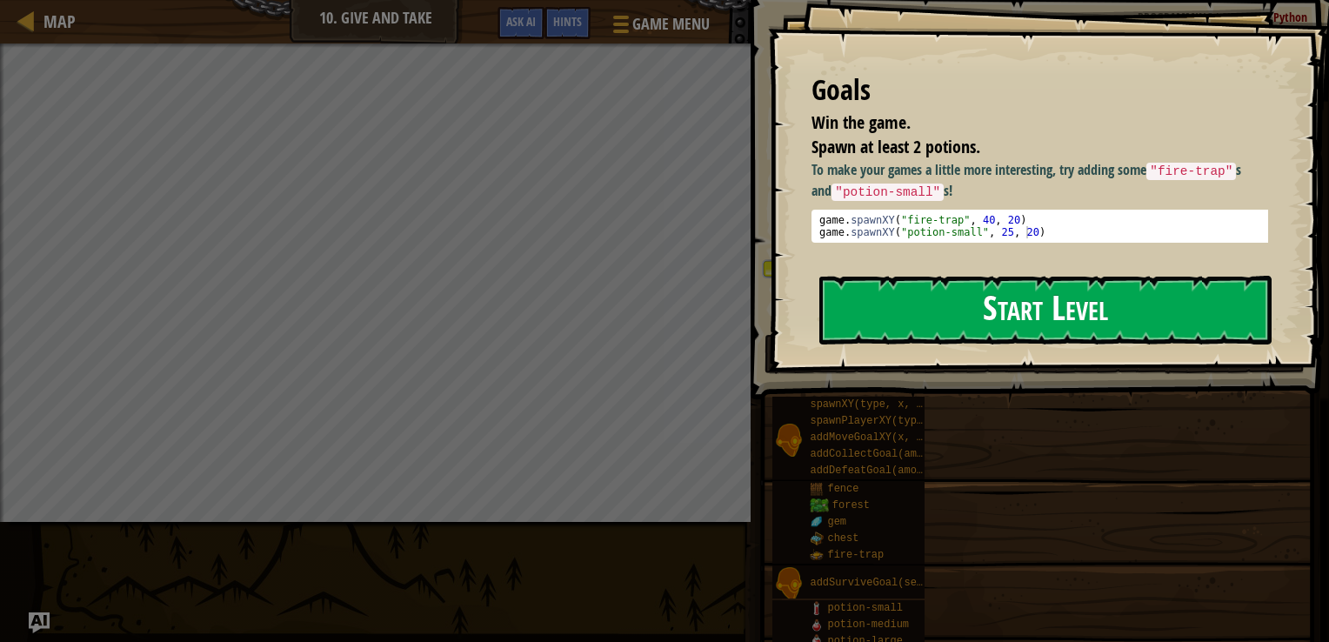
click at [874, 311] on button "Start Level" at bounding box center [1046, 310] width 452 height 69
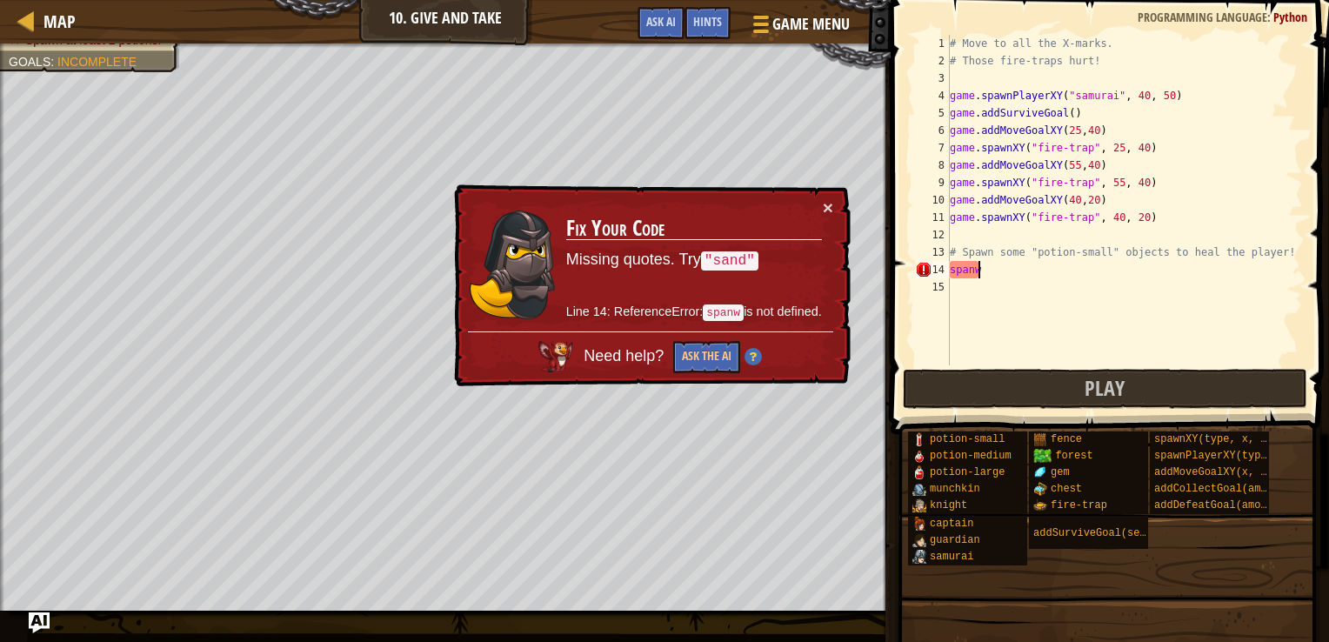
scroll to position [8, 0]
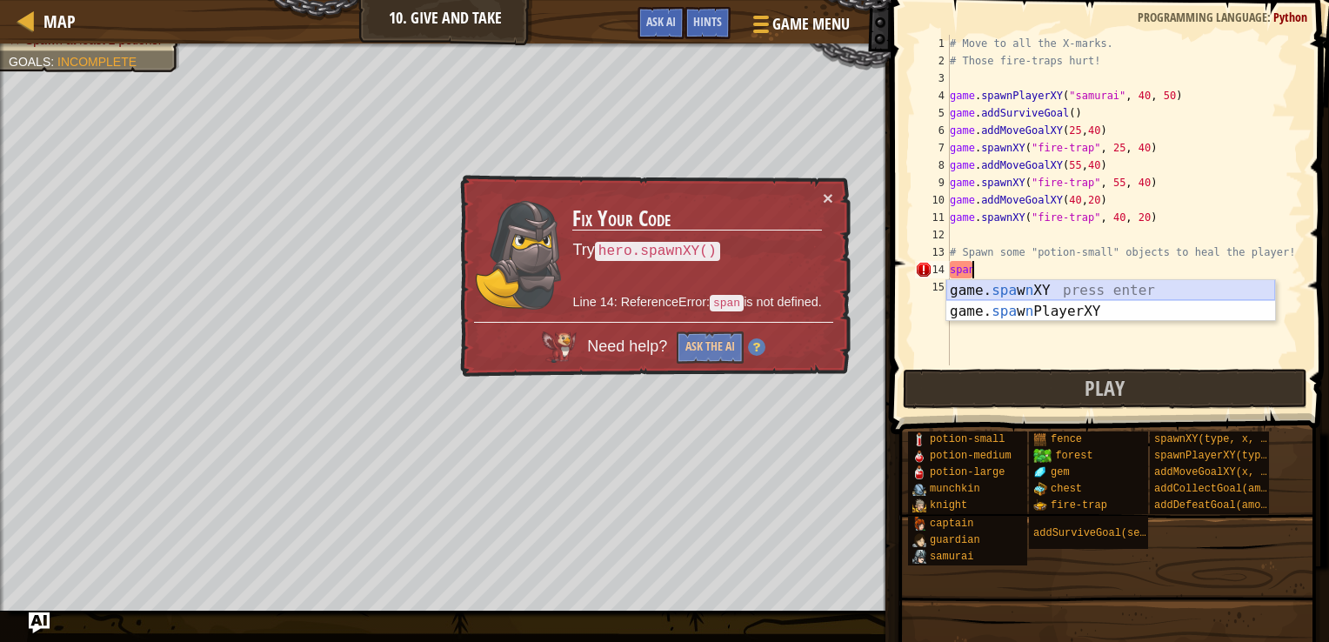
click at [1111, 285] on div "game. spa w n XY press enter game. spa w n PlayerXY press enter" at bounding box center [1111, 322] width 329 height 84
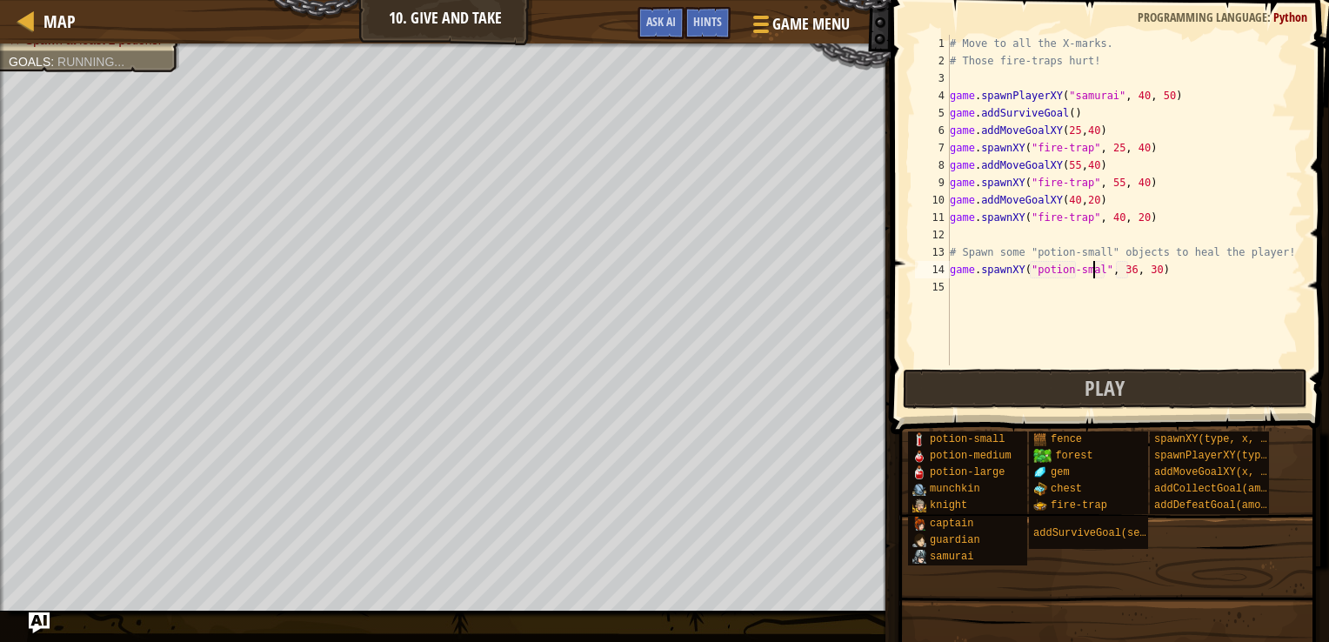
scroll to position [8, 12]
type textarea "game.spawnXY("potion-small", 36, 30)"
click at [956, 291] on div "# Move to all the X-marks. # Those fire-traps hurt! game . spawnPlayerXY ( "sam…" at bounding box center [1125, 217] width 357 height 365
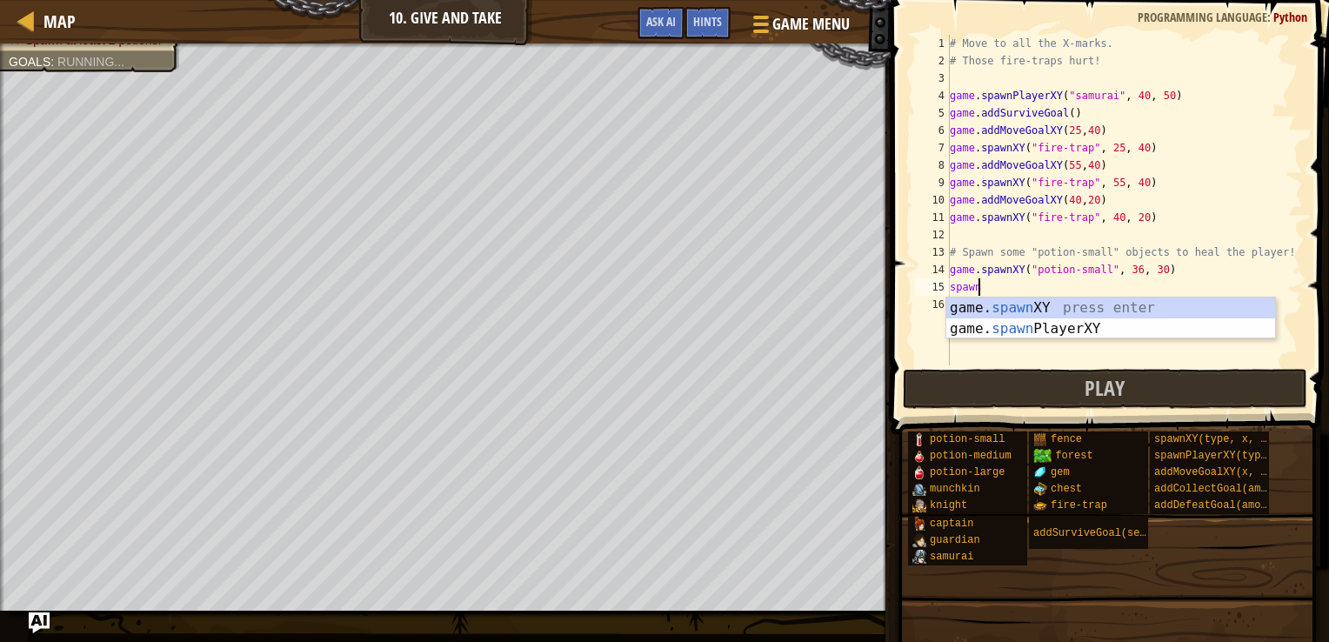
scroll to position [8, 1]
click at [1047, 308] on div "game. spawn XY press enter game. spawn PlayerXY press enter" at bounding box center [1111, 340] width 329 height 84
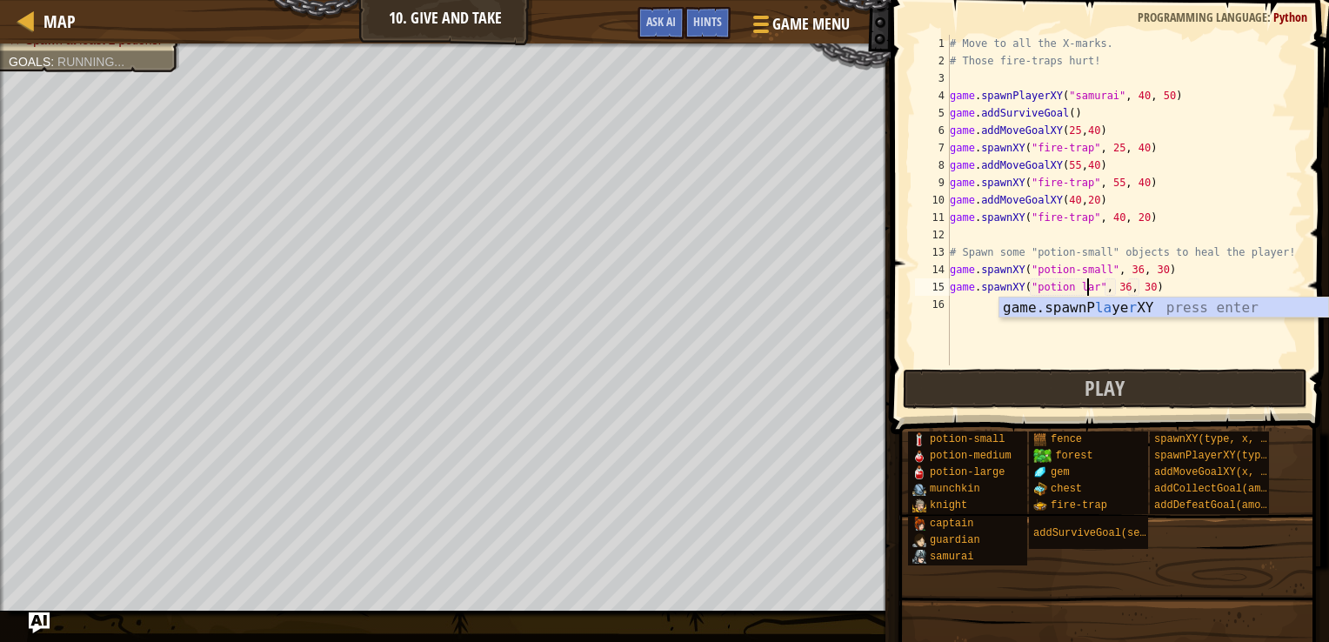
scroll to position [8, 12]
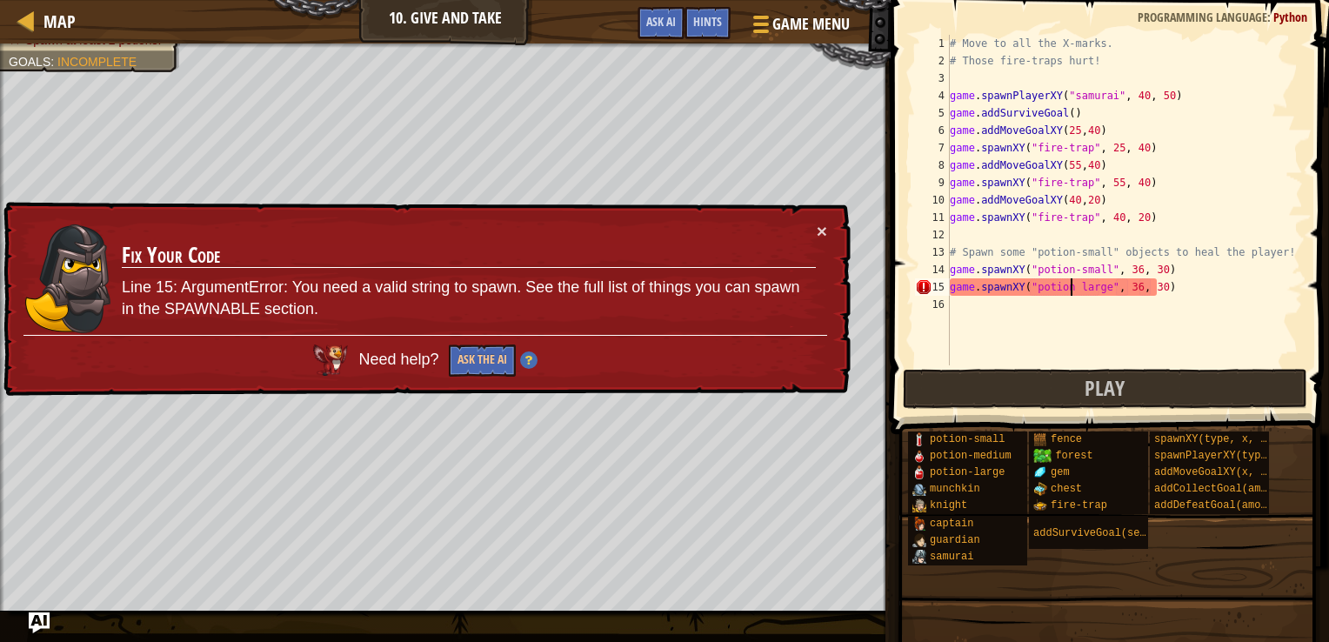
click at [1068, 285] on div "# Move to all the X-marks. # Those fire-traps hurt! game . spawnPlayerXY ( "sam…" at bounding box center [1125, 217] width 357 height 365
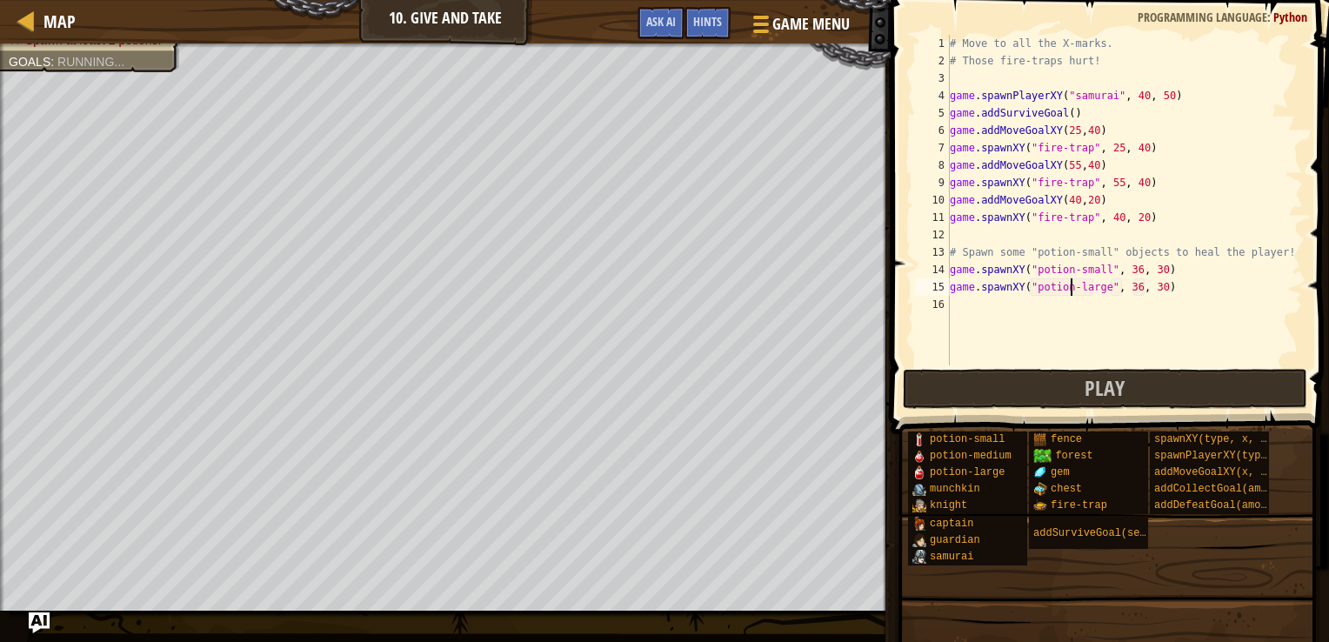
scroll to position [8, 10]
drag, startPoint x: 1159, startPoint y: 288, endPoint x: 937, endPoint y: 311, distance: 223.0
click at [937, 311] on div "game.spawnXY("potion-large", 36, 30) 1 2 3 4 5 6 7 8 9 10 11 12 13 14 15 16 # M…" at bounding box center [1107, 200] width 391 height 331
click at [1164, 281] on div "# Move to all the X-marks. # Those fire-traps hurt! game . spawnPlayerXY ( "sam…" at bounding box center [1125, 200] width 357 height 331
drag, startPoint x: 1145, startPoint y: 282, endPoint x: 949, endPoint y: 290, distance: 195.9
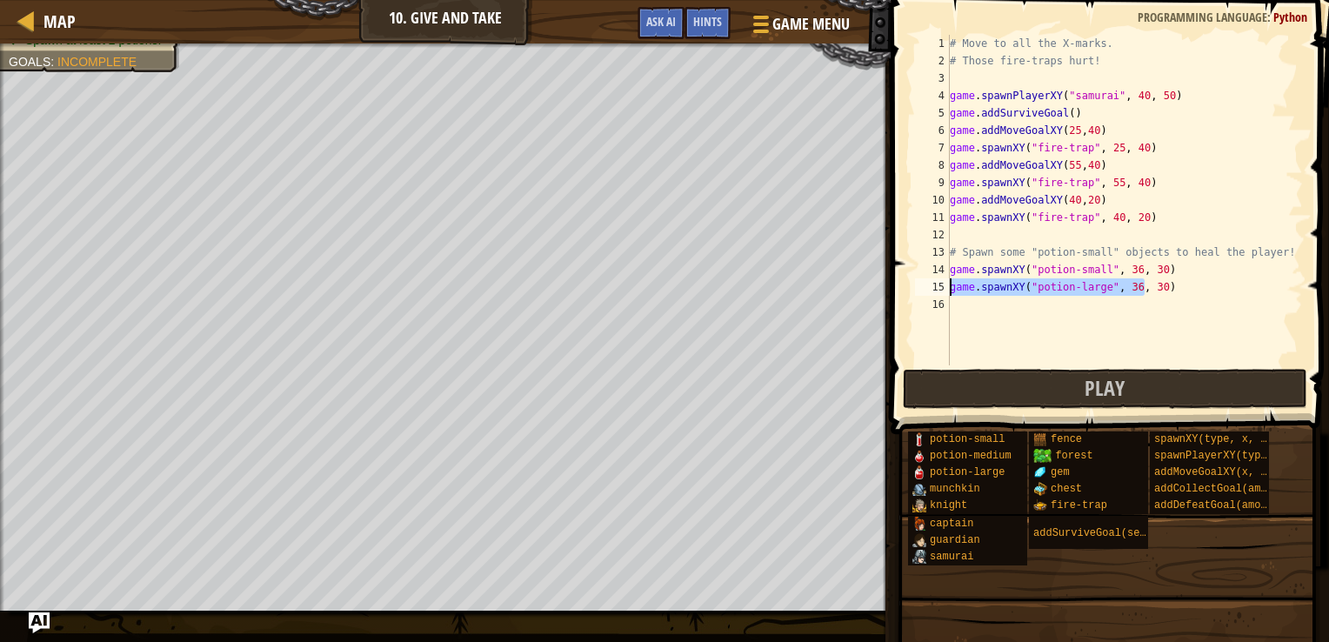
click at [949, 290] on div "game.spawnXY("potion-large", 36, 30) 1 2 3 4 5 6 7 8 9 10 11 12 13 14 15 16 # M…" at bounding box center [1107, 200] width 391 height 331
click at [1155, 260] on div "# Move to all the X-marks. # Those fire-traps hurt! game . spawnPlayerXY ( "sam…" at bounding box center [1125, 217] width 357 height 365
click at [1162, 292] on div "# Move to all the X-marks. # Those fire-traps hurt! game . spawnPlayerXY ( "sam…" at bounding box center [1125, 217] width 357 height 365
drag, startPoint x: 1158, startPoint y: 289, endPoint x: 947, endPoint y: 287, distance: 210.5
click at [947, 287] on div "game.spawnXY("potion-large", 36, 30) 1 2 3 4 5 6 7 8 9 10 11 12 13 14 15 16 # M…" at bounding box center [1107, 200] width 391 height 331
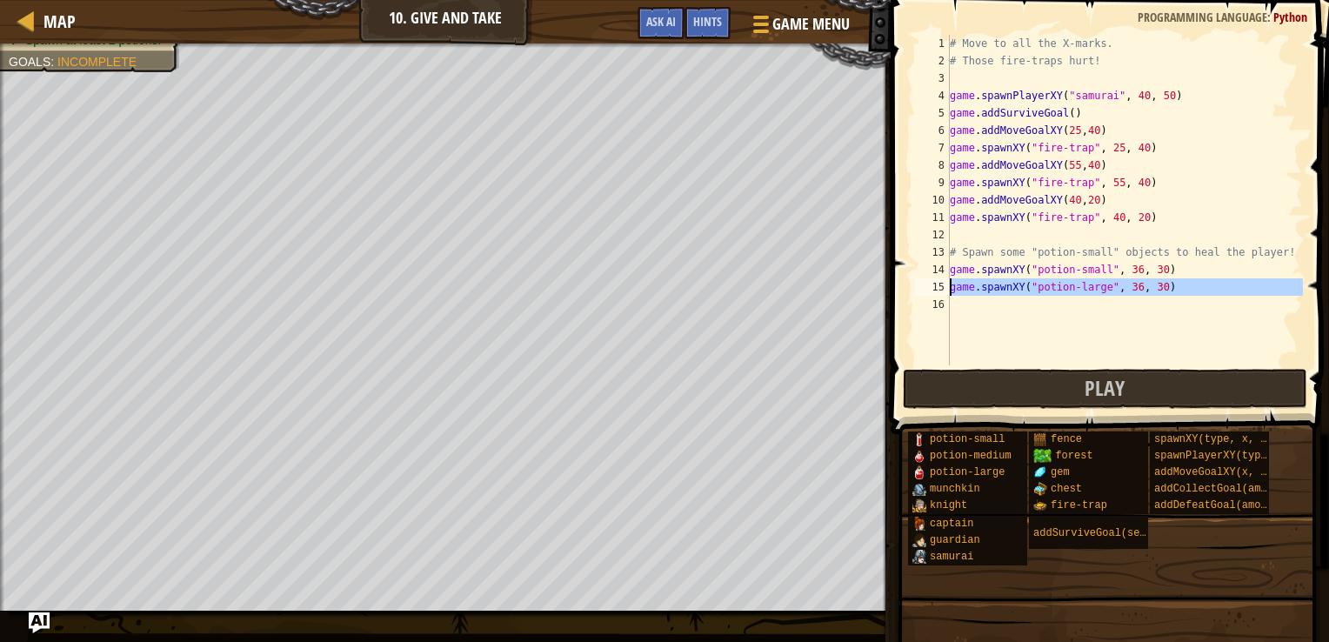
click at [947, 287] on div "15" at bounding box center [932, 286] width 35 height 17
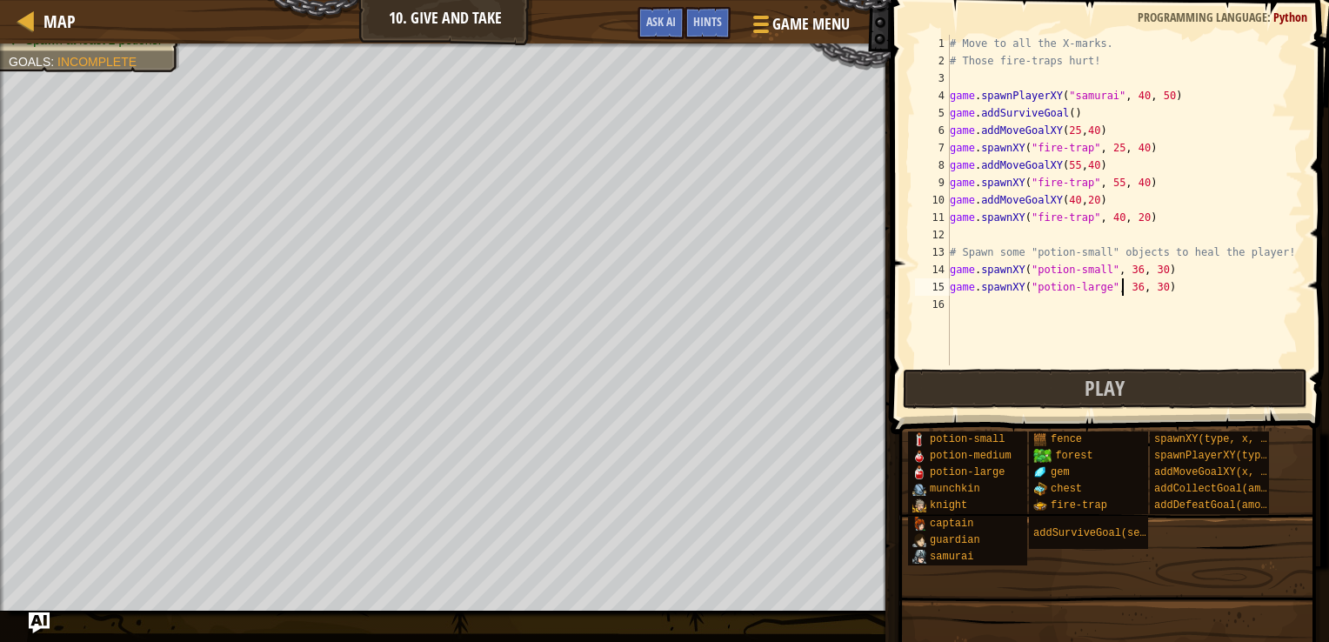
click at [1121, 284] on div "# Move to all the X-marks. # Those fire-traps hurt! game . spawnPlayerXY ( "sam…" at bounding box center [1125, 217] width 357 height 365
type textarea "game.spawnXY("potion-large", 46, 30)"
click at [953, 298] on div "# Move to all the X-marks. # Those fire-traps hurt! game . spawnPlayerXY ( "sam…" at bounding box center [1125, 217] width 357 height 365
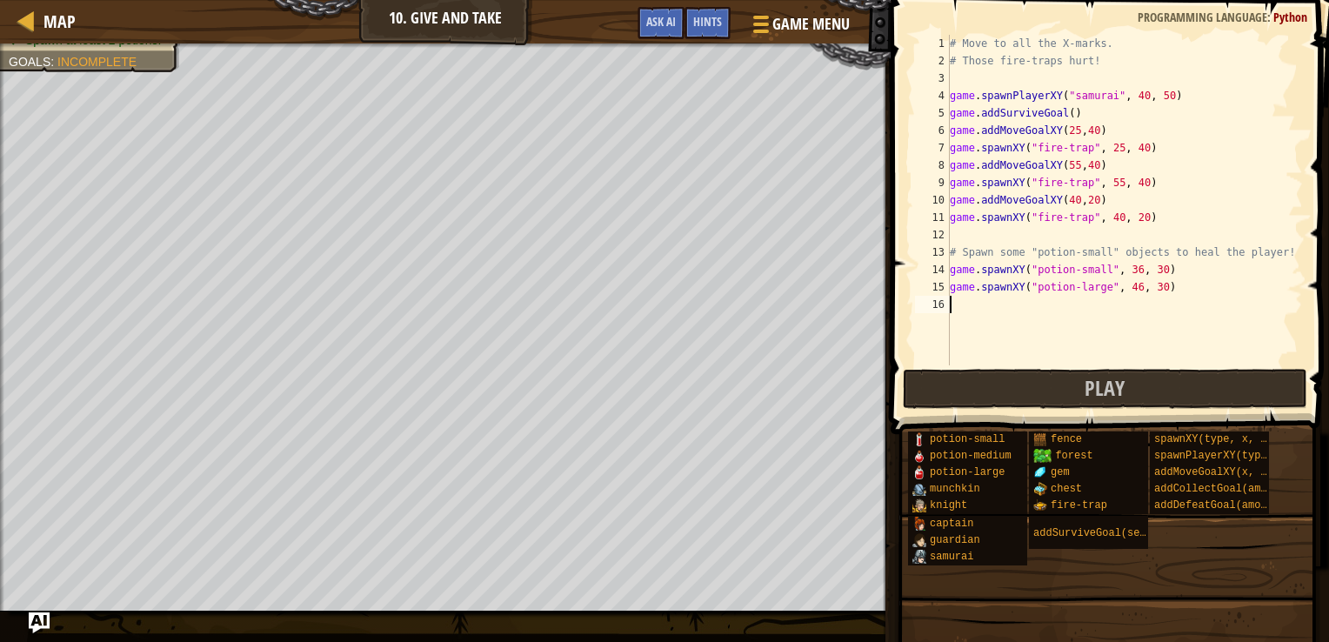
paste textarea "game.spawnXY("potion-large", 36, 30)"
click at [1121, 303] on div "# Move to all the X-marks. # Those fire-traps hurt! game . spawnPlayerXY ( "sam…" at bounding box center [1125, 217] width 357 height 365
type textarea "game.spawnXY("potion-large", 56, 30)"
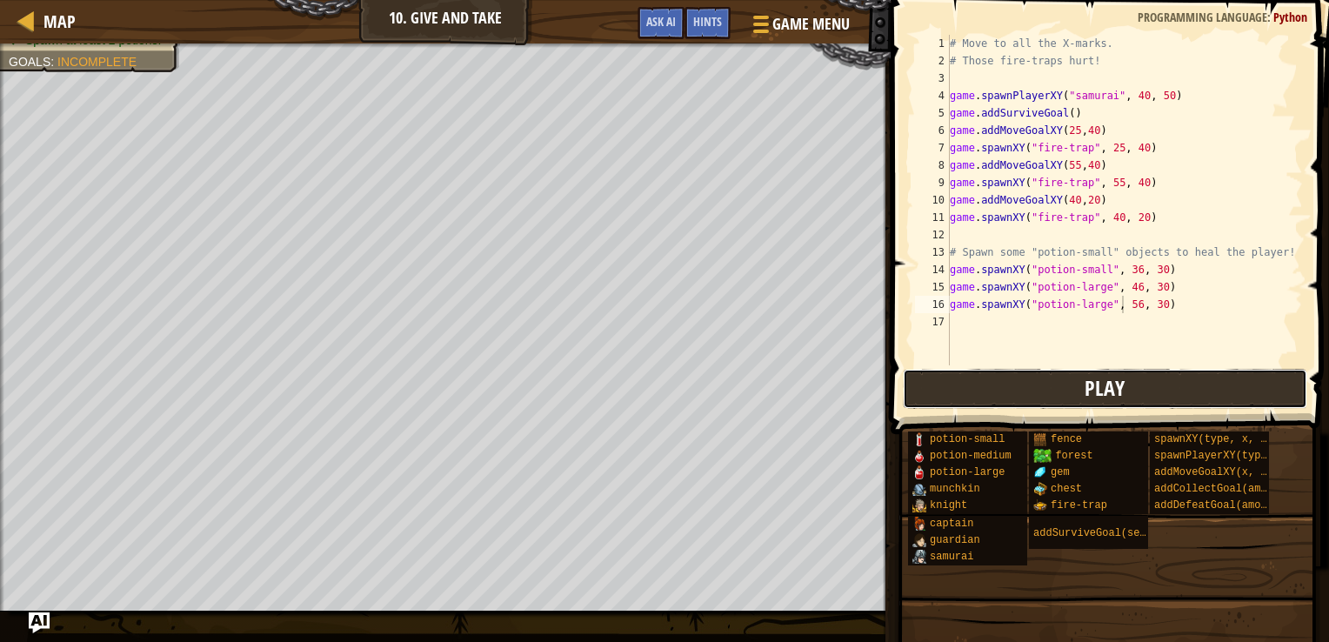
click at [1196, 391] on button "Play" at bounding box center [1105, 389] width 405 height 40
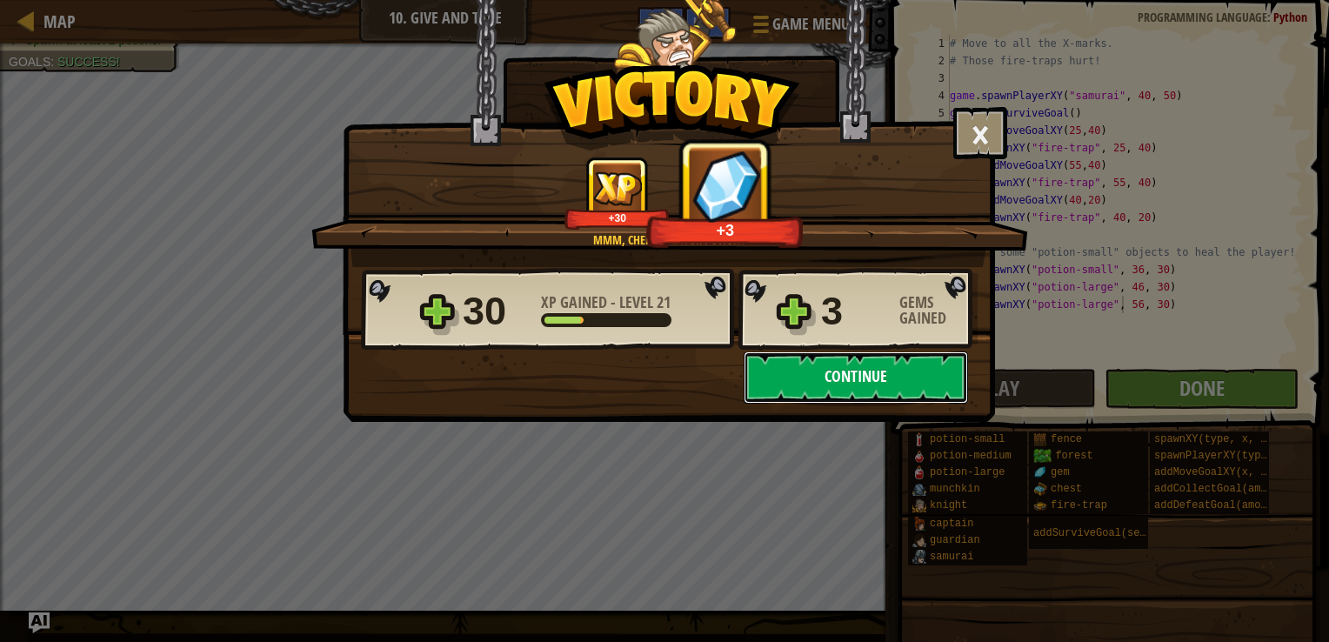
click at [852, 364] on button "Continue" at bounding box center [856, 377] width 224 height 52
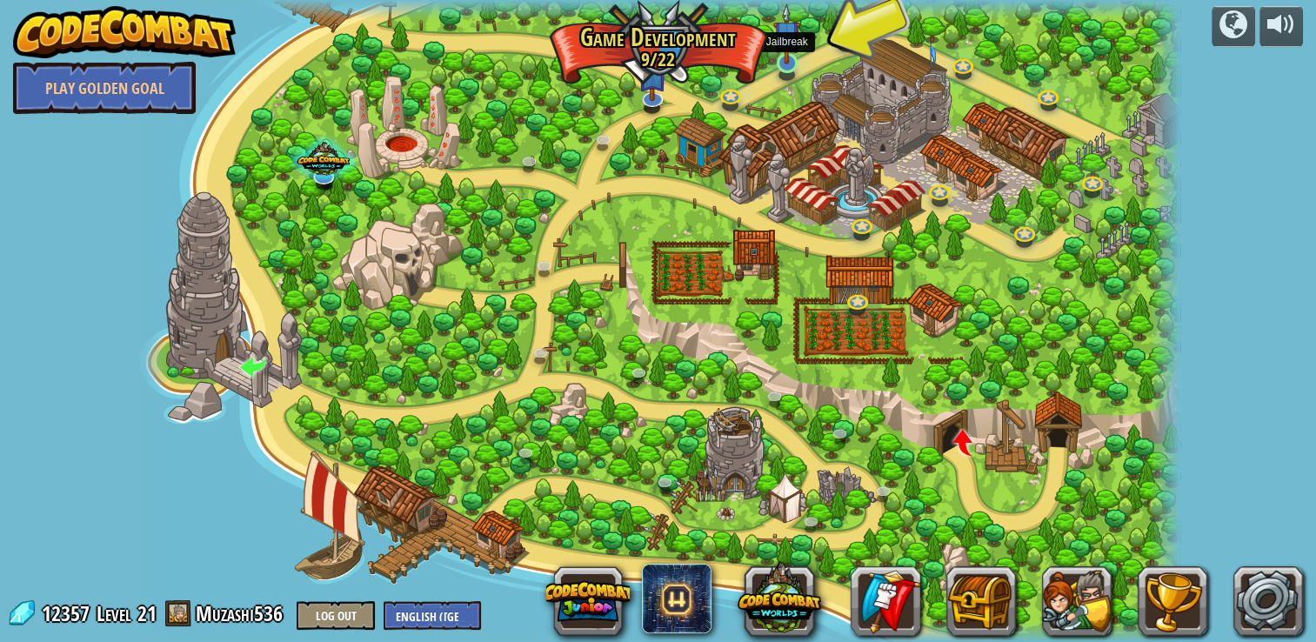
click at [783, 63] on img at bounding box center [786, 33] width 27 height 61
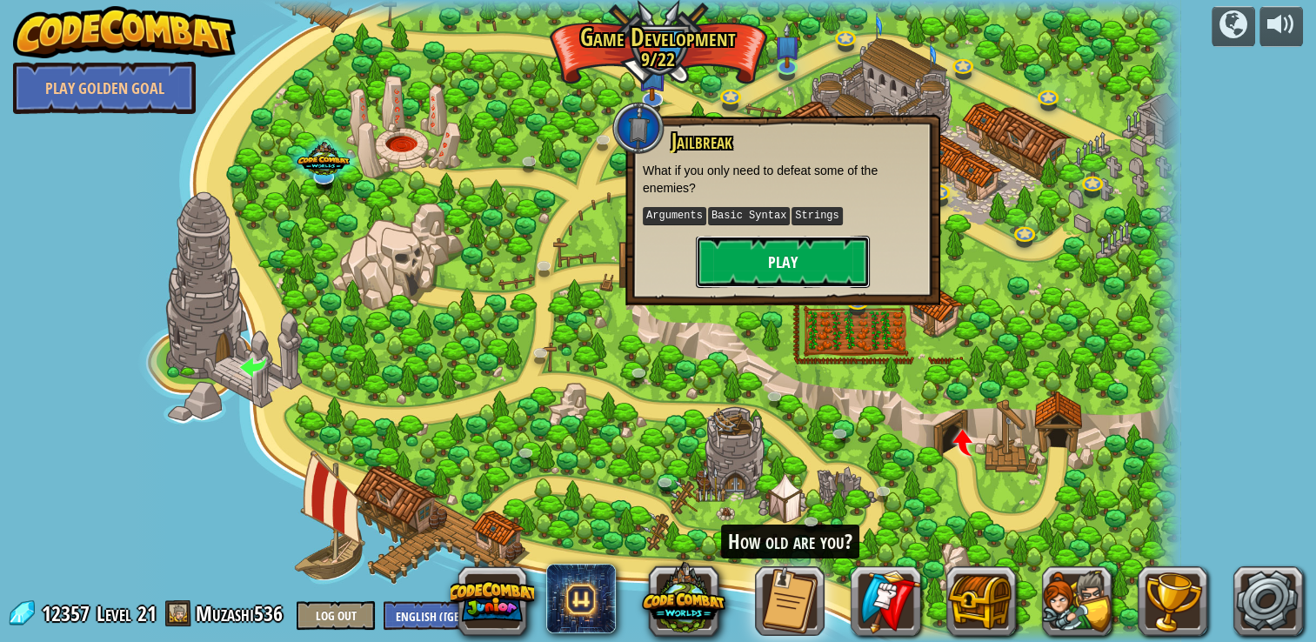
click at [781, 254] on button "Play" at bounding box center [783, 262] width 174 height 52
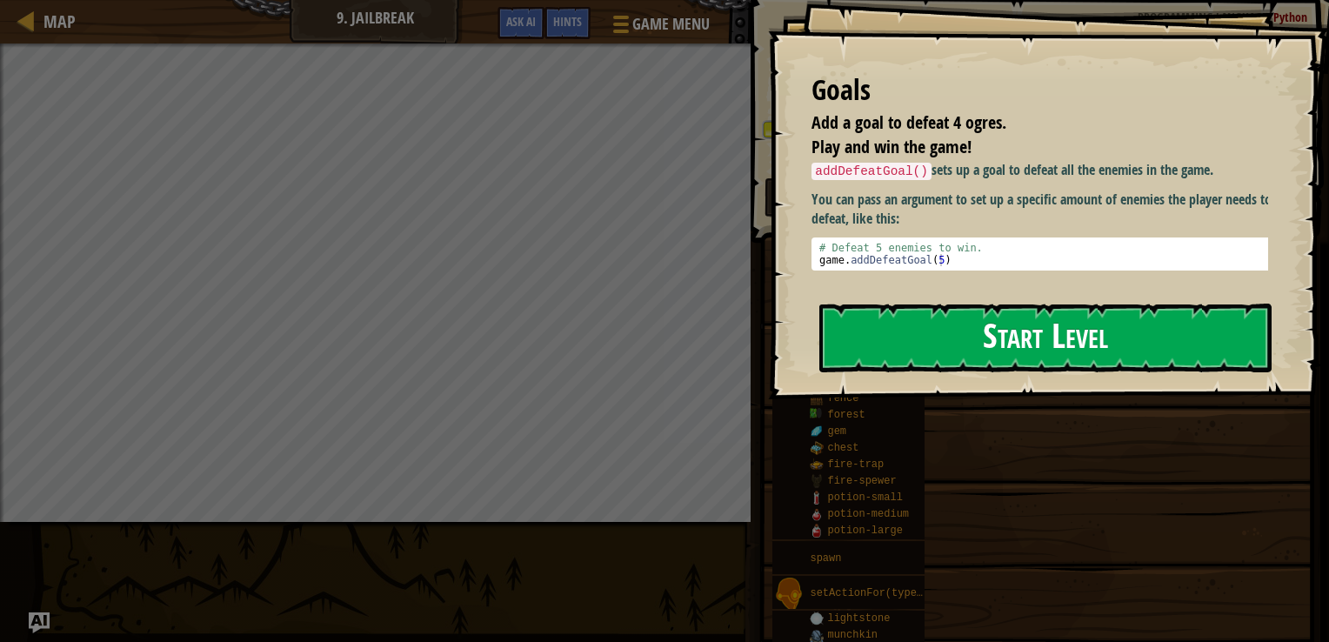
click at [944, 317] on button "Start Level" at bounding box center [1046, 338] width 452 height 69
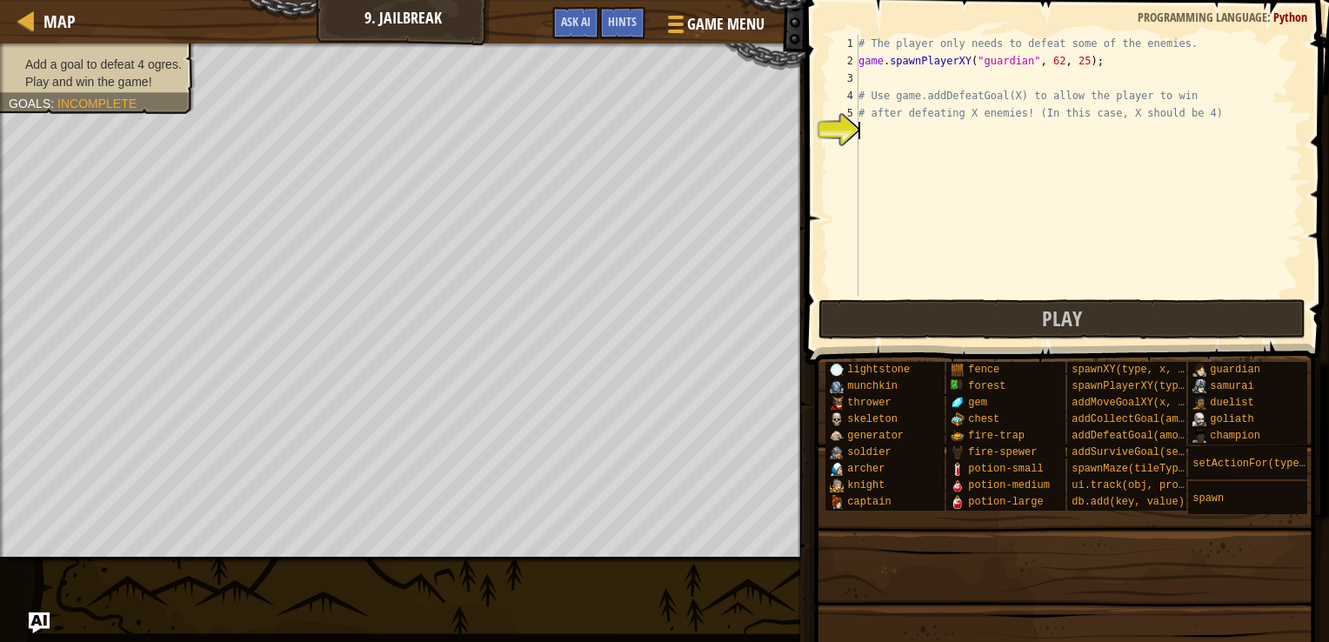
scroll to position [8, 0]
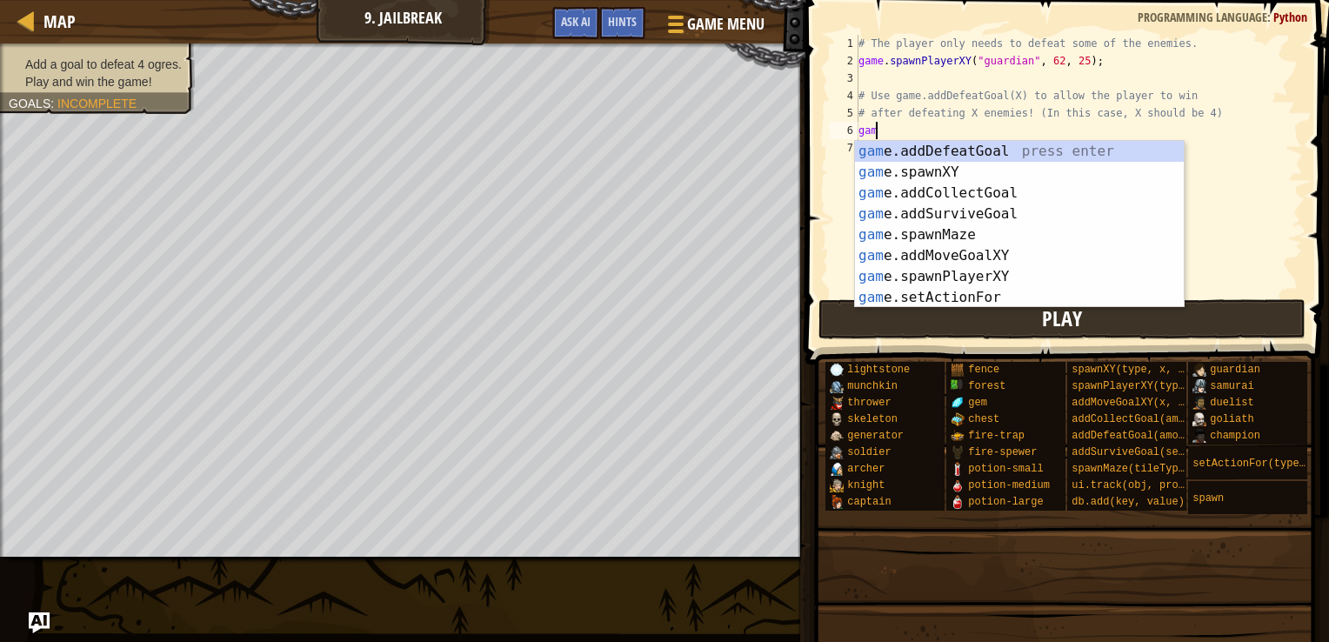
type textarea "game"
click at [951, 144] on div "game .addDefeatGoal press enter game .addCollectGoal press enter game .addSurvi…" at bounding box center [1019, 245] width 329 height 209
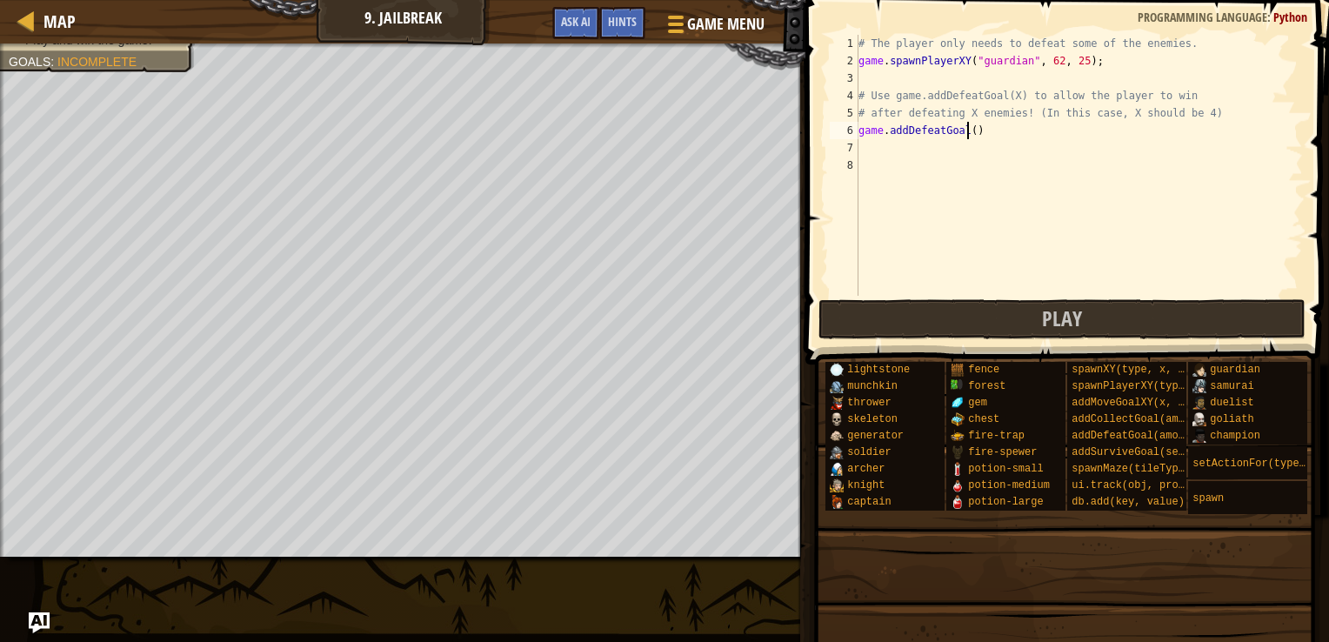
click at [968, 127] on div "# The player only needs to defeat some of the enemies. game . spawnPlayerXY ( "…" at bounding box center [1079, 183] width 448 height 296
type textarea "game.addDefeatGoal(4)"
click at [930, 322] on button "Play" at bounding box center [1063, 319] width 488 height 40
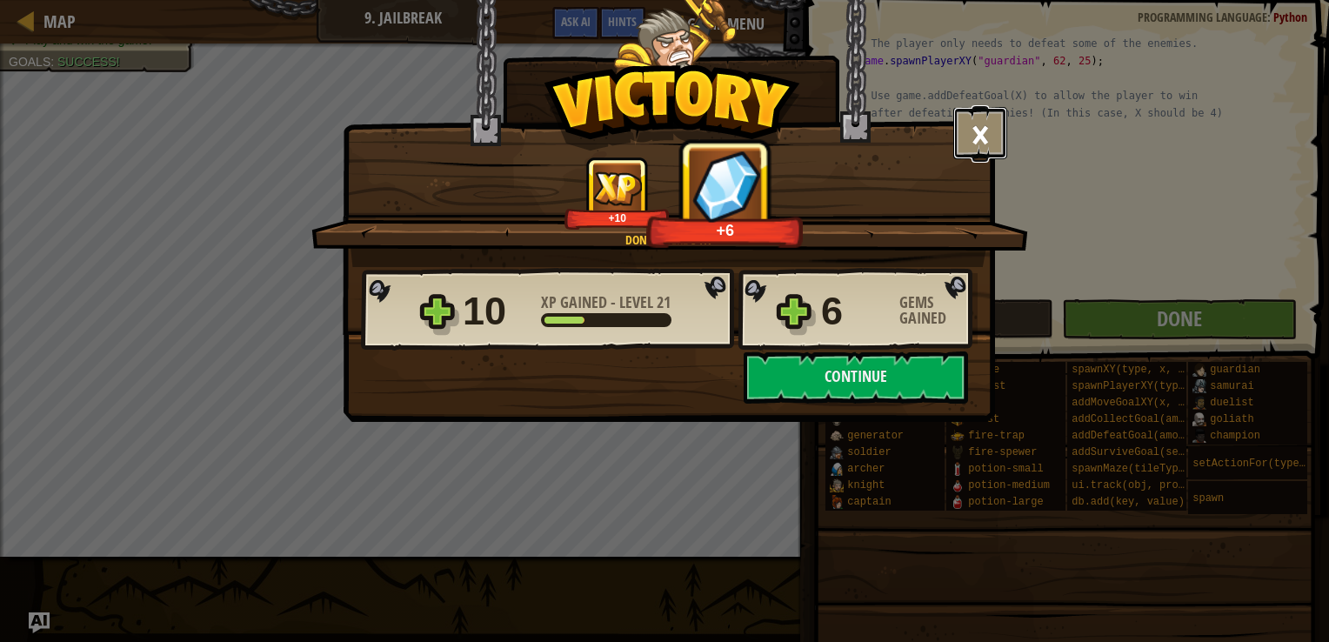
click at [985, 126] on button "×" at bounding box center [981, 133] width 54 height 52
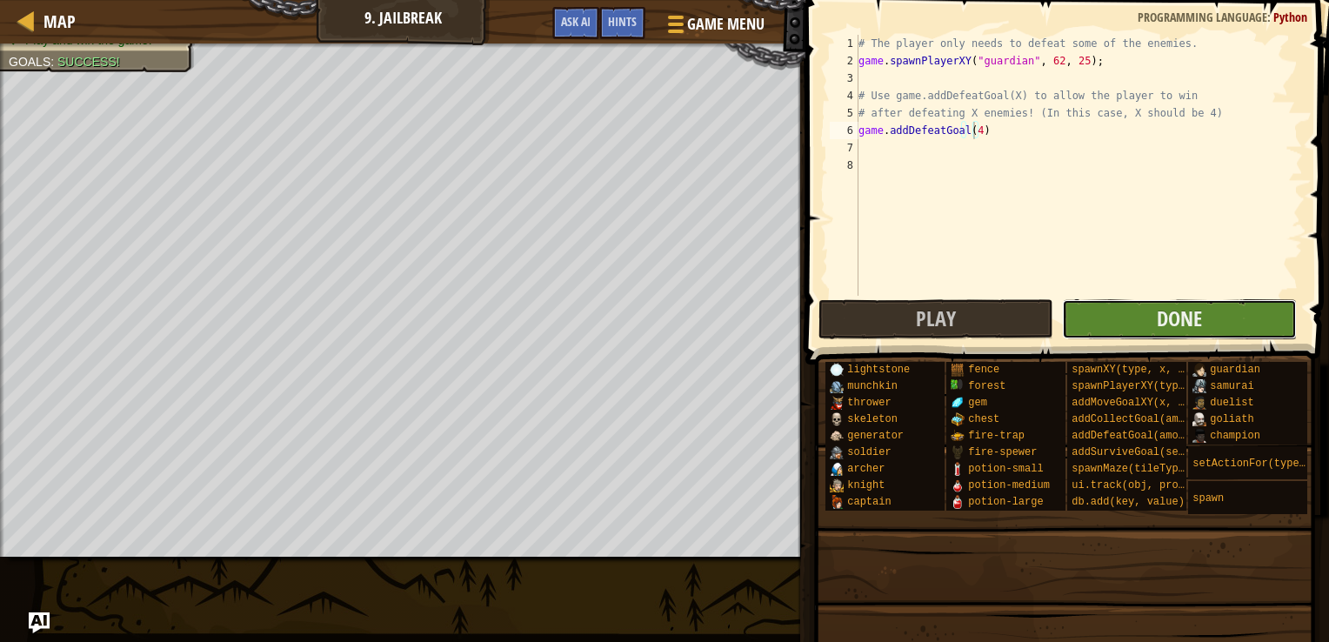
click at [1146, 329] on button "Done" at bounding box center [1179, 319] width 235 height 40
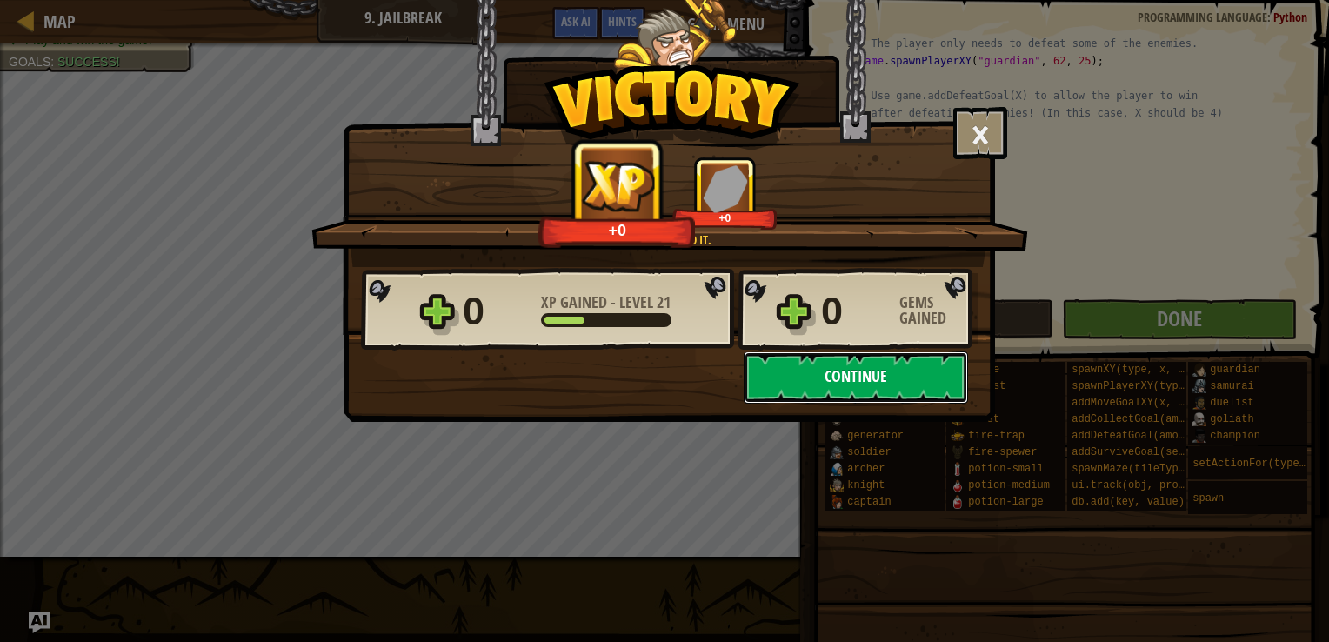
click at [924, 353] on button "Continue" at bounding box center [856, 377] width 224 height 52
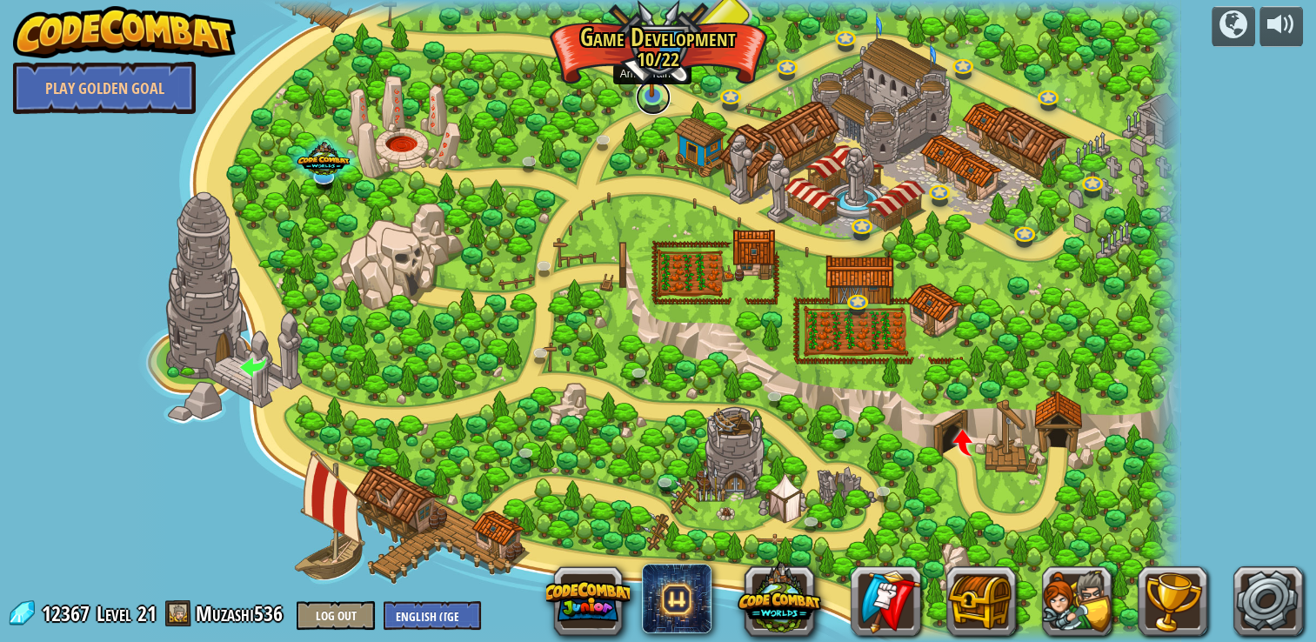
click at [647, 102] on link at bounding box center [653, 97] width 35 height 35
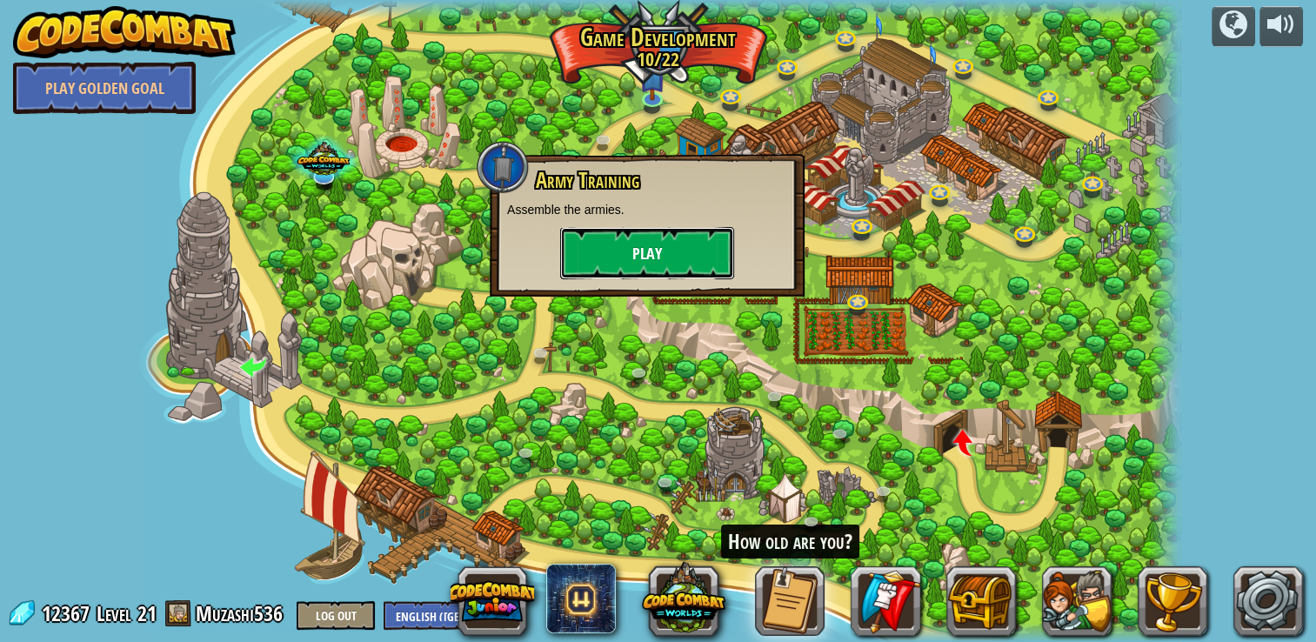
click at [590, 231] on button "Play" at bounding box center [647, 253] width 174 height 52
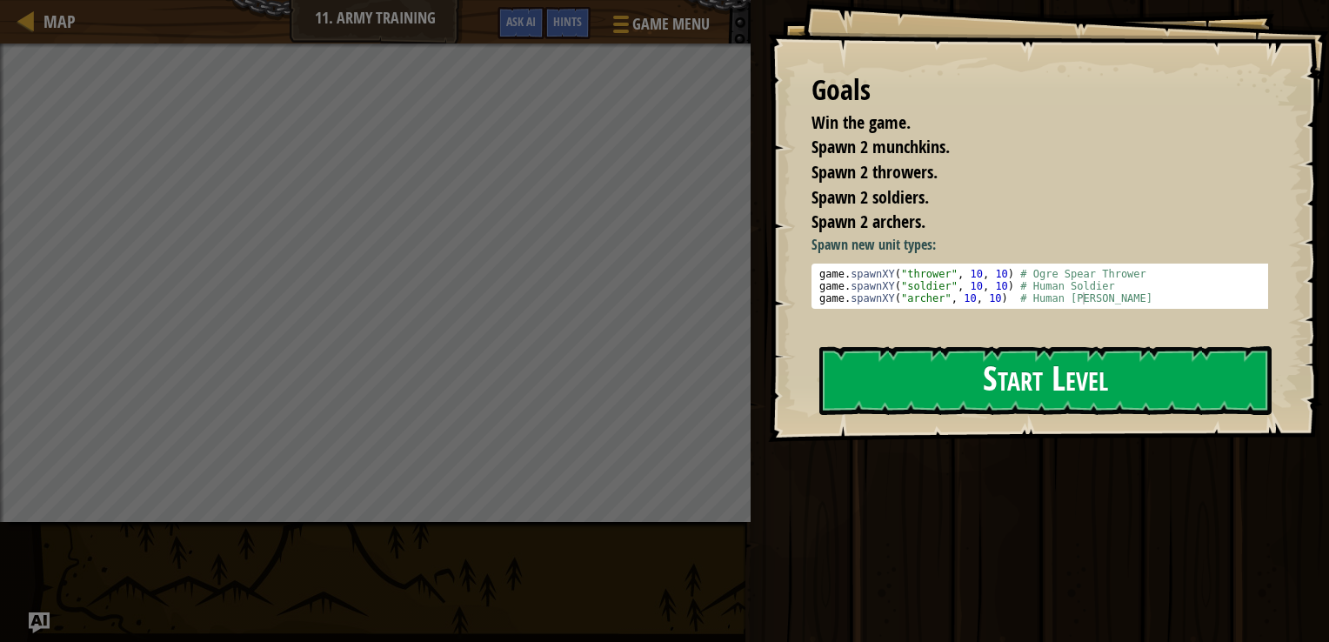
click at [902, 381] on button "Start Level" at bounding box center [1046, 380] width 452 height 69
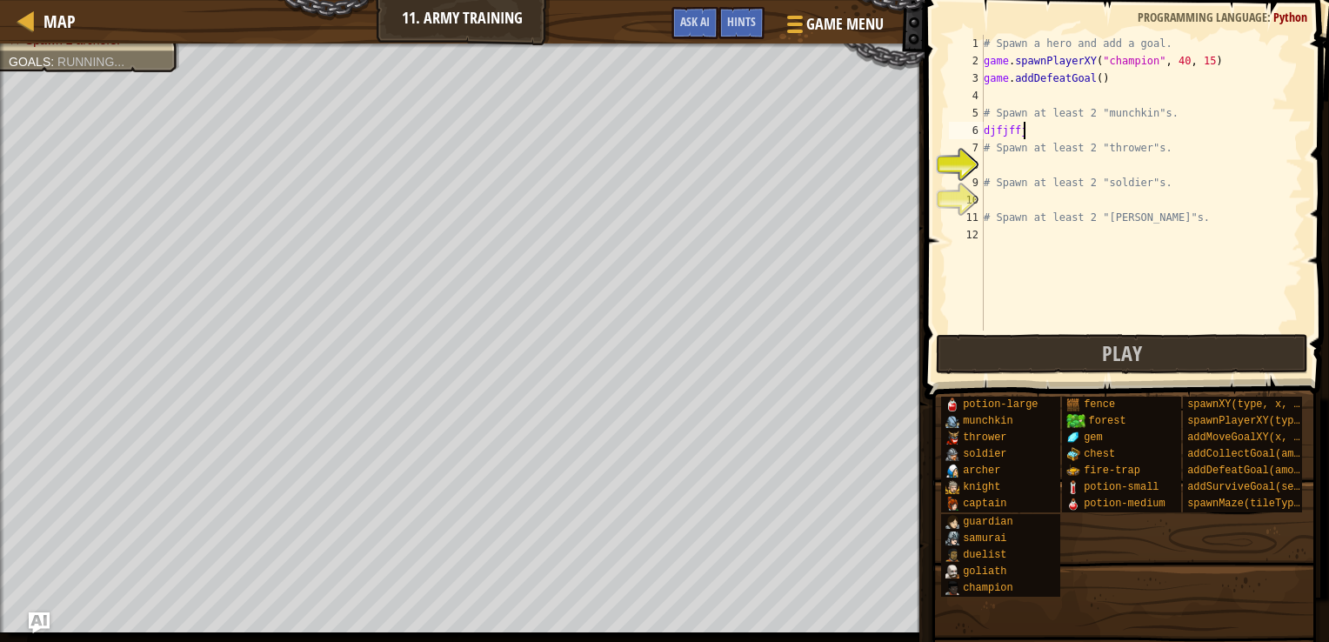
scroll to position [8, 0]
type textarea "d"
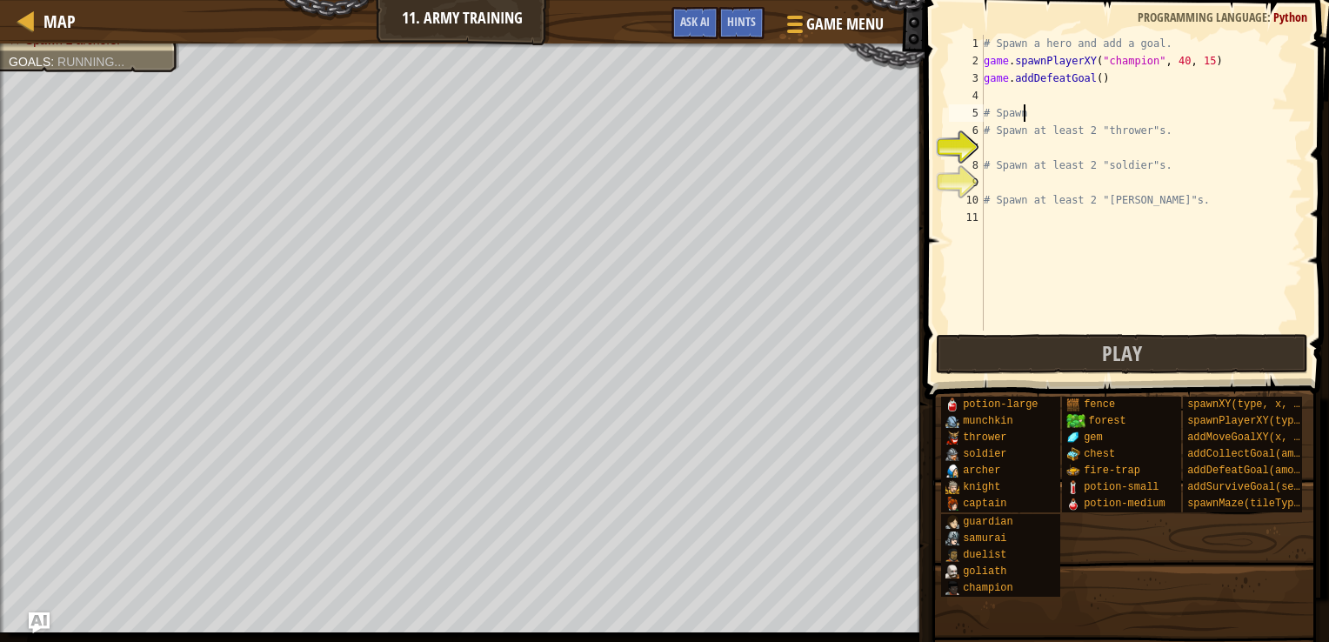
type textarea "#"
type textarea "game.addDefeatGoal()"
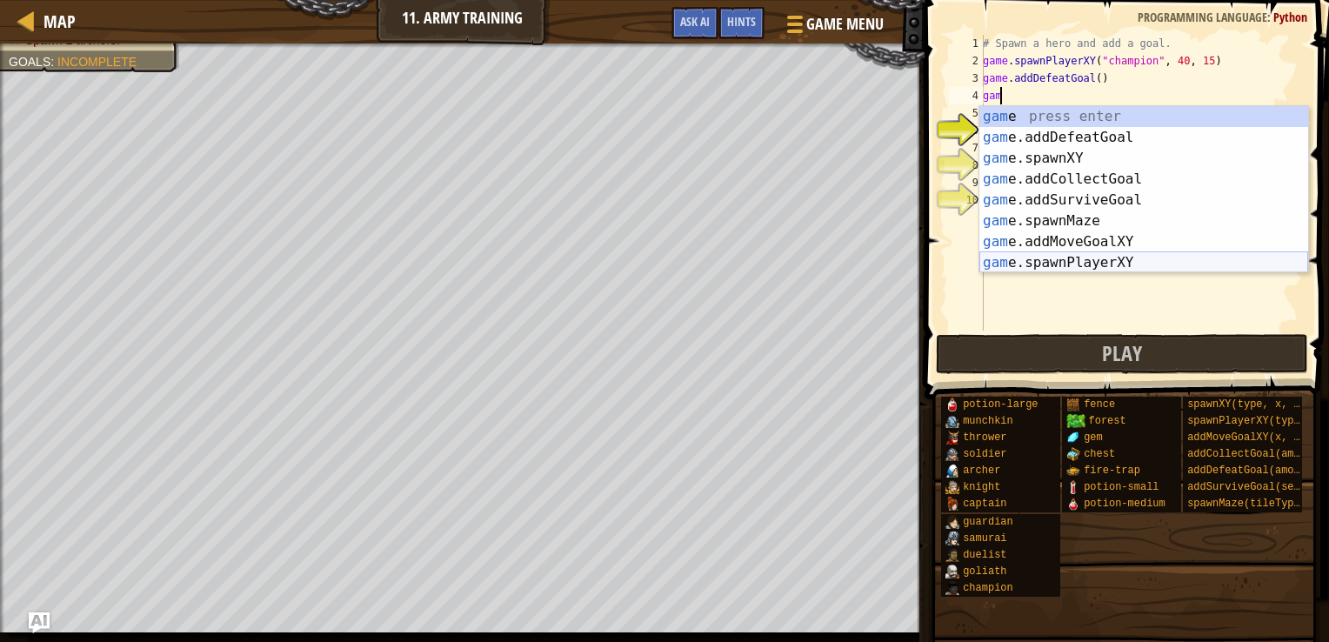
click at [1030, 258] on div "gam e press enter gam e.addDefeatGoal press enter gam e.spawnXY press enter gam…" at bounding box center [1144, 210] width 329 height 209
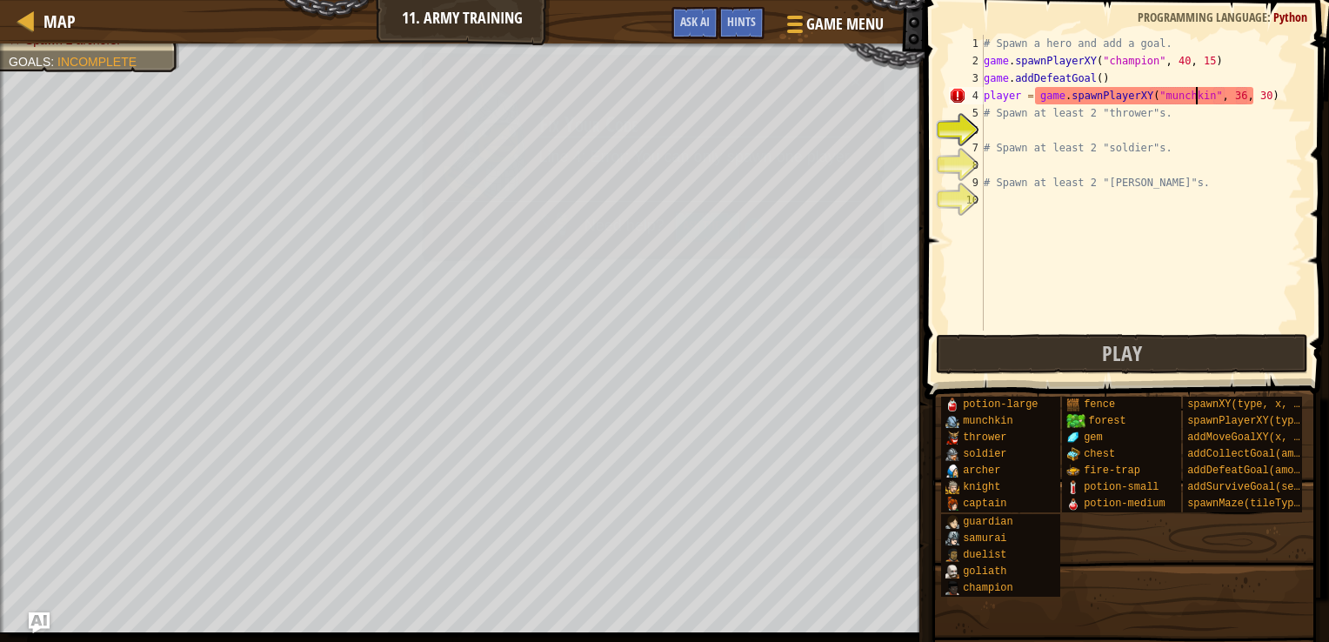
scroll to position [8, 17]
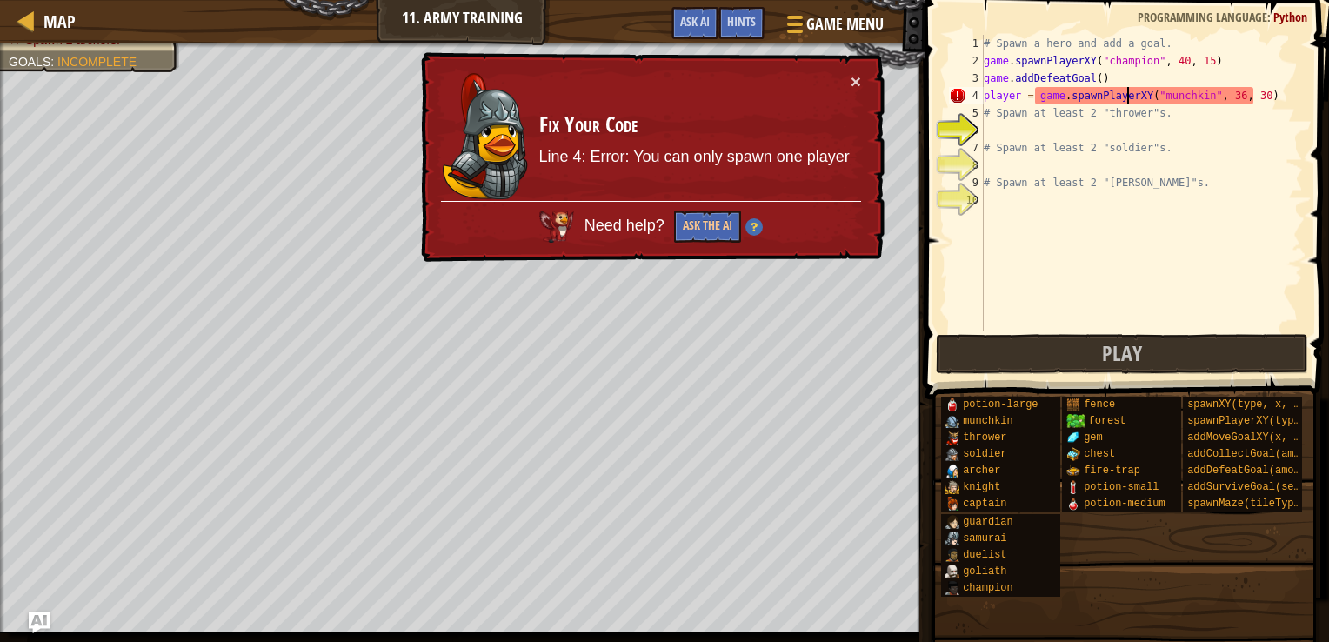
click at [1125, 96] on div "# Spawn a hero and add a goal. game . spawnPlayerXY ( "champion" , 40 , 15 ) ga…" at bounding box center [1141, 200] width 323 height 331
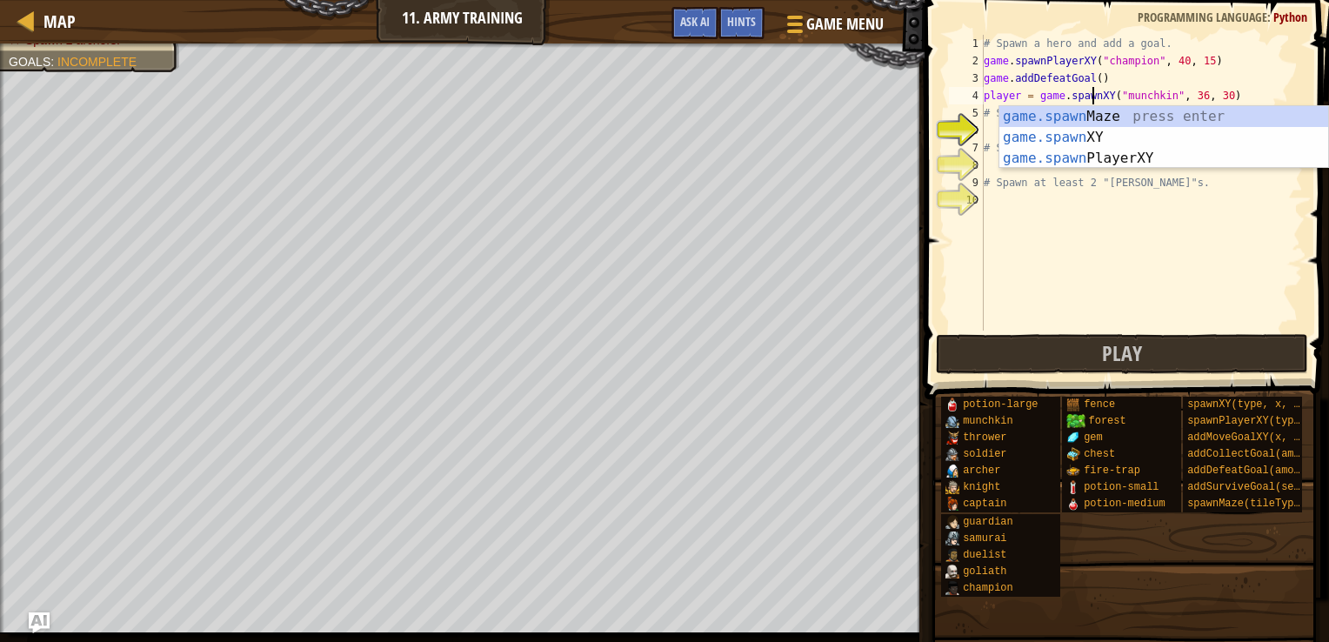
click at [1168, 43] on div "# Spawn a hero and add a goal. game . spawnPlayerXY ( "champion" , 40 , 15 ) ga…" at bounding box center [1141, 200] width 323 height 331
type textarea "# Spawn a hero and add a goal."
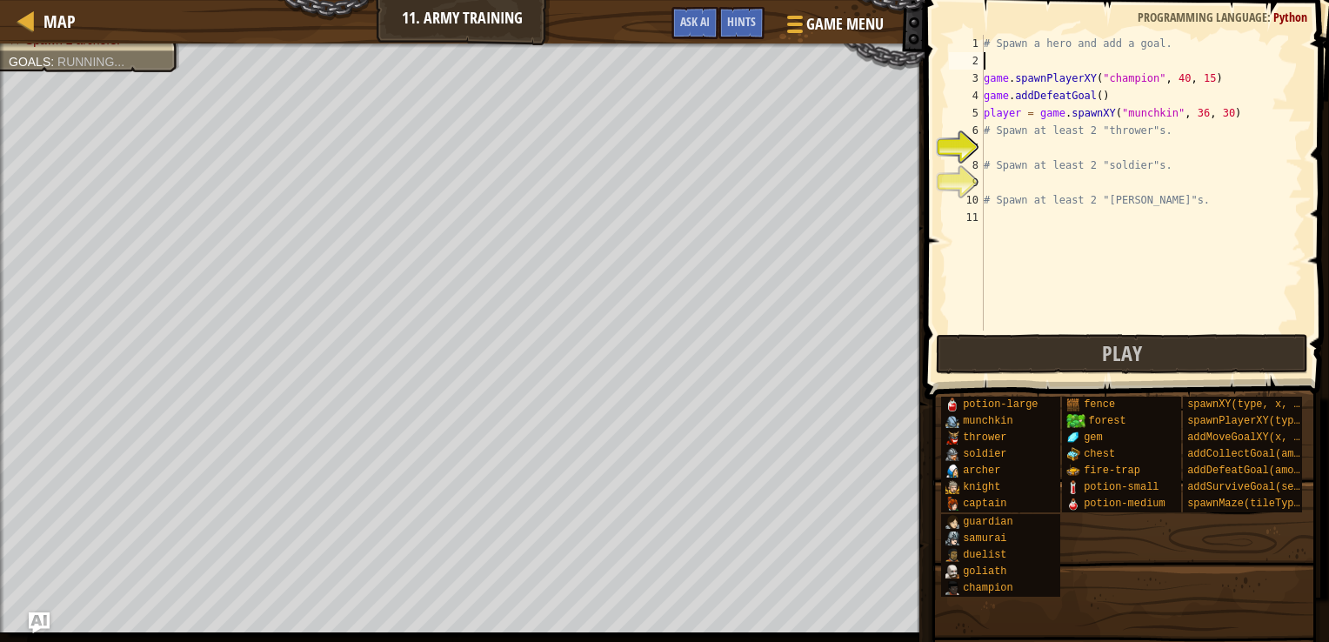
scroll to position [8, 0]
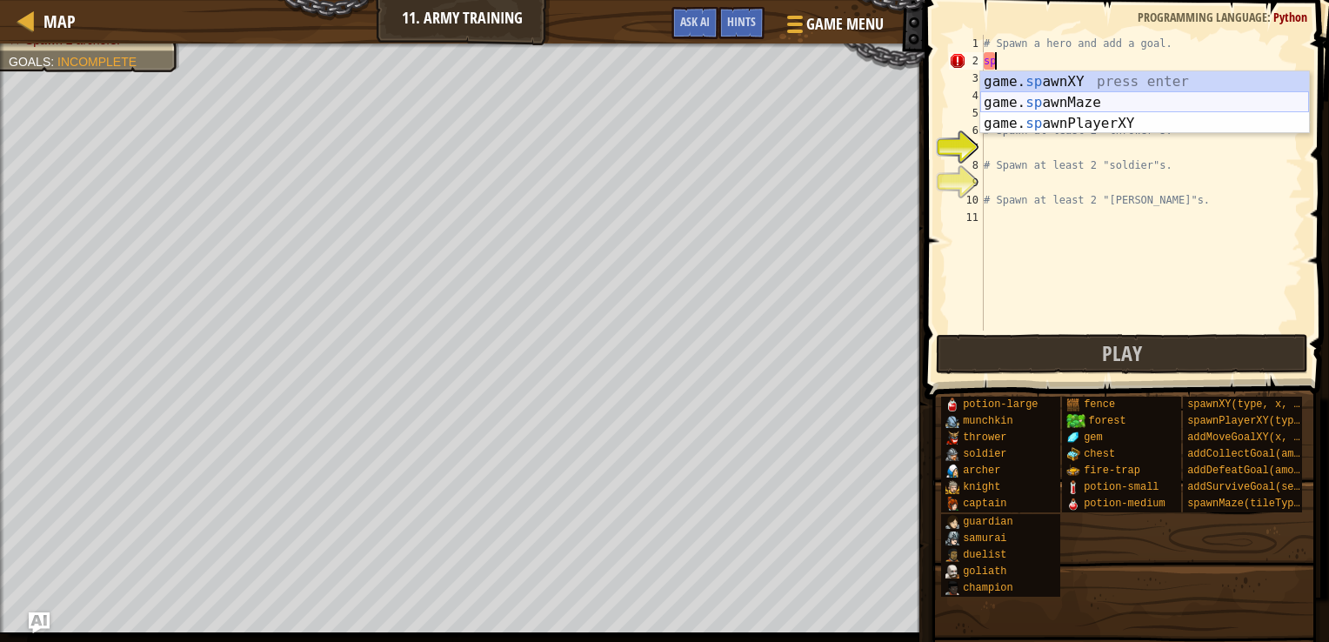
click at [1091, 97] on div "game. sp awnXY press enter game. sp awnMaze press enter game. sp awnPlayerXY pr…" at bounding box center [1144, 123] width 329 height 104
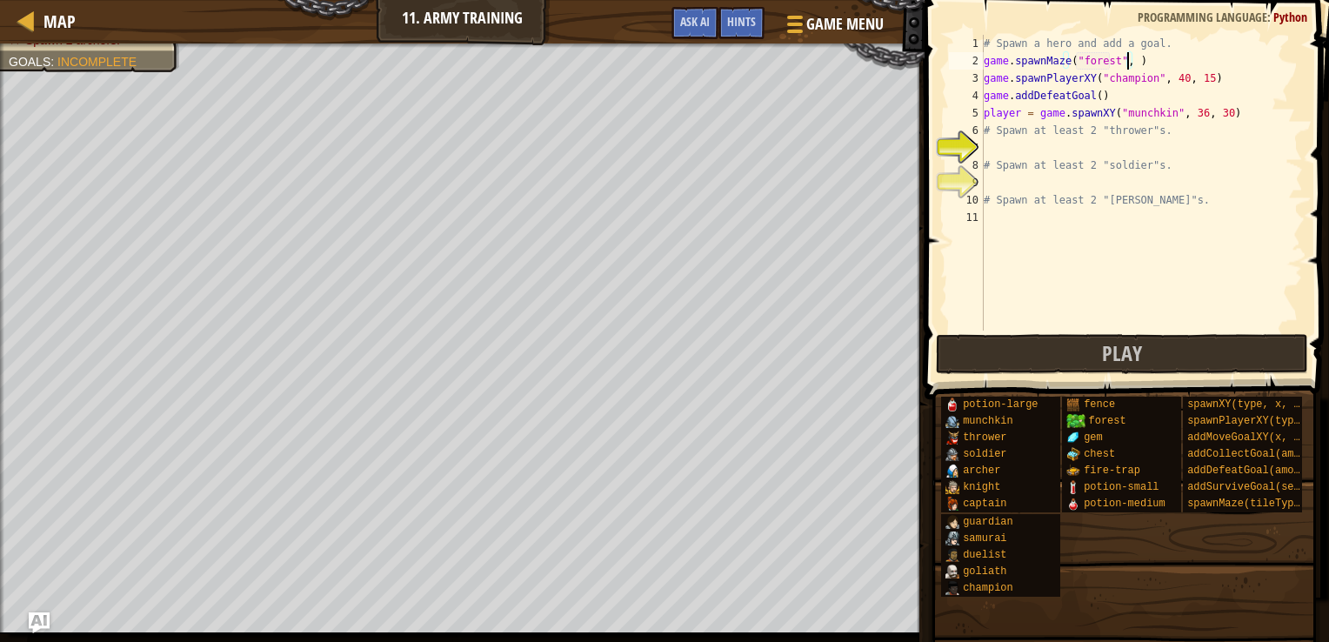
scroll to position [8, 11]
click at [1211, 110] on div "# Spawn a hero and add a goal. game . spawnMaze ( "forest" , 3 ) game . spawnPl…" at bounding box center [1141, 200] width 323 height 331
click at [1208, 109] on div "# Spawn a hero and add a goal. game . spawnMaze ( "forest" , 3 ) game . spawnPl…" at bounding box center [1141, 200] width 323 height 331
click at [1221, 107] on div "# Spawn a hero and add a goal. game . spawnMaze ( "forest" , 3 ) game . spawnPl…" at bounding box center [1141, 200] width 323 height 331
drag, startPoint x: 1221, startPoint y: 107, endPoint x: 927, endPoint y: 113, distance: 295.0
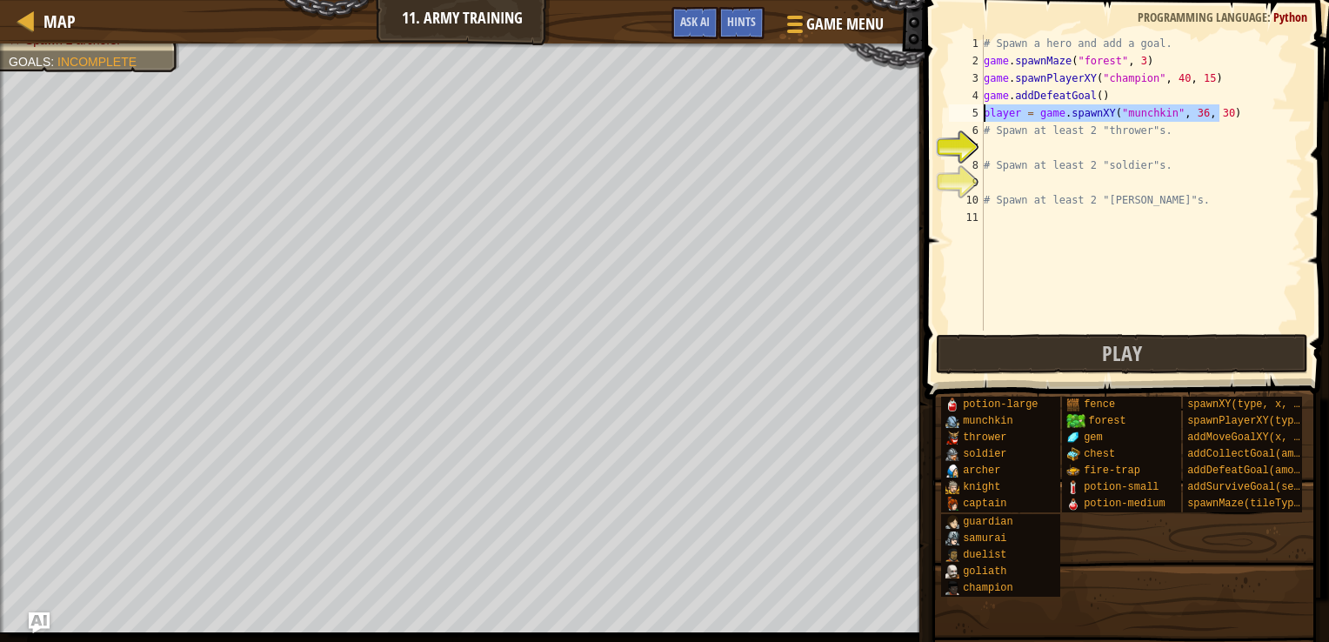
click at [927, 113] on div "player = game.spawnXY("munchkin", 36, 30) 1 2 3 4 5 6 7 8 9 10 11 # Spawn a her…" at bounding box center [1125, 234] width 410 height 451
click at [1255, 94] on div "# Spawn a hero and add a goal. game . spawnMaze ( "forest" , 3 ) game . spawnPl…" at bounding box center [1141, 200] width 323 height 331
click at [1274, 102] on div "# Spawn a hero and add a goal. game . spawnMaze ( "forest" , 3 ) game . spawnPl…" at bounding box center [1141, 200] width 323 height 331
click at [1251, 97] on div "# Spawn a hero and add a goal. game . spawnMaze ( "forest" , 3 ) game . spawnPl…" at bounding box center [1141, 200] width 323 height 331
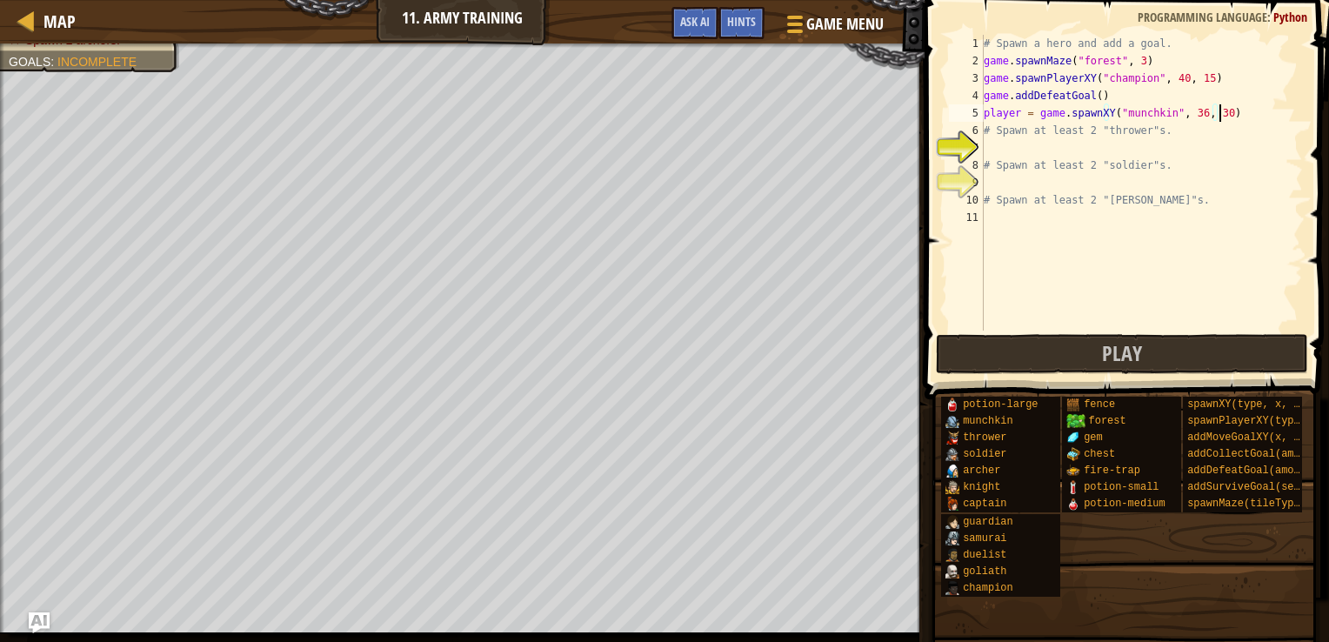
click at [1218, 105] on div "# Spawn a hero and add a goal. game . spawnMaze ( "forest" , 3 ) game . spawnPl…" at bounding box center [1141, 200] width 323 height 331
type textarea "player = game.spawnXY("munchkin", 36, 30)"
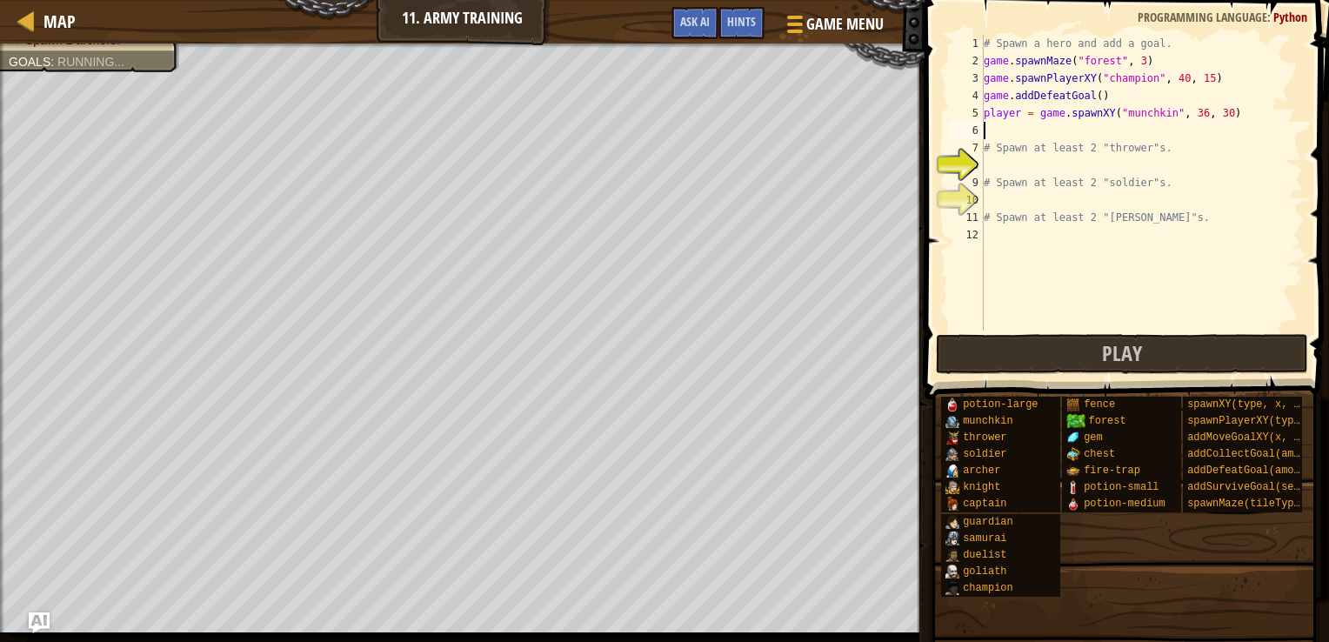
scroll to position [8, 0]
type textarea "player = game.spawnXY("munchkin", 36, 30)"
click at [1003, 163] on div "# Spawn a hero and add a goal. game . spawnMaze ( "forest" , 3 ) game . spawnPl…" at bounding box center [1141, 200] width 323 height 331
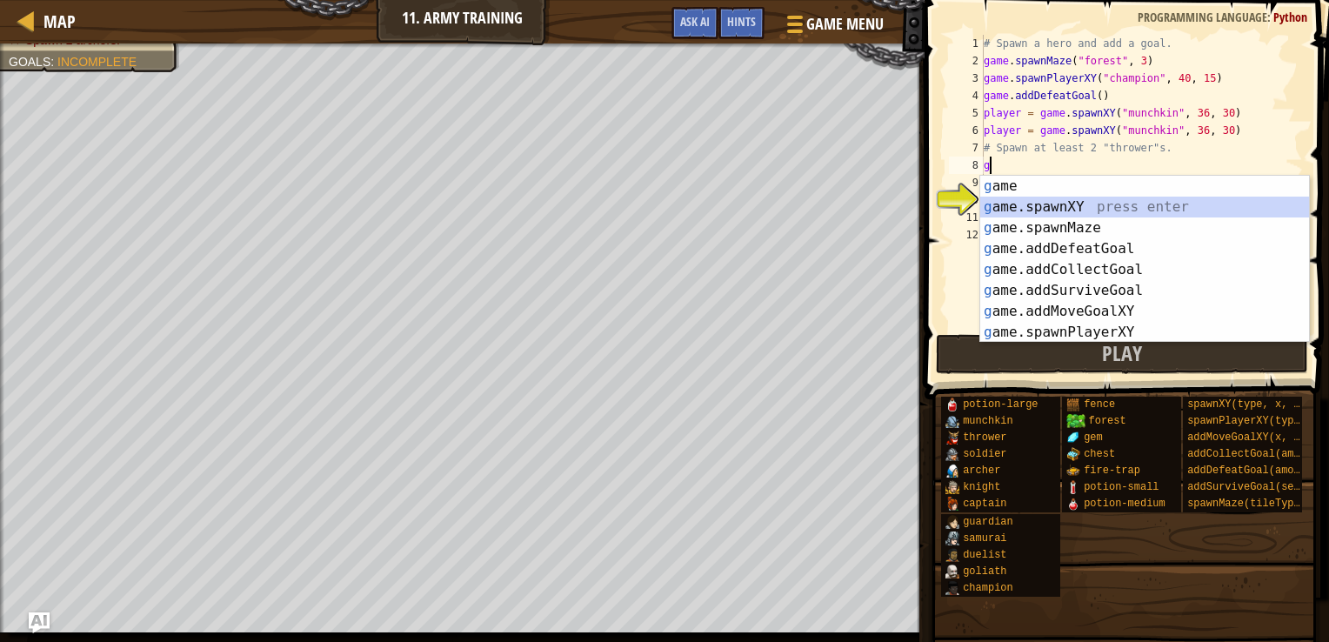
click at [1049, 207] on div "g ame press enter g ame.spawnXY press enter g ame.spawnMaze press enter g ame.a…" at bounding box center [1144, 280] width 329 height 209
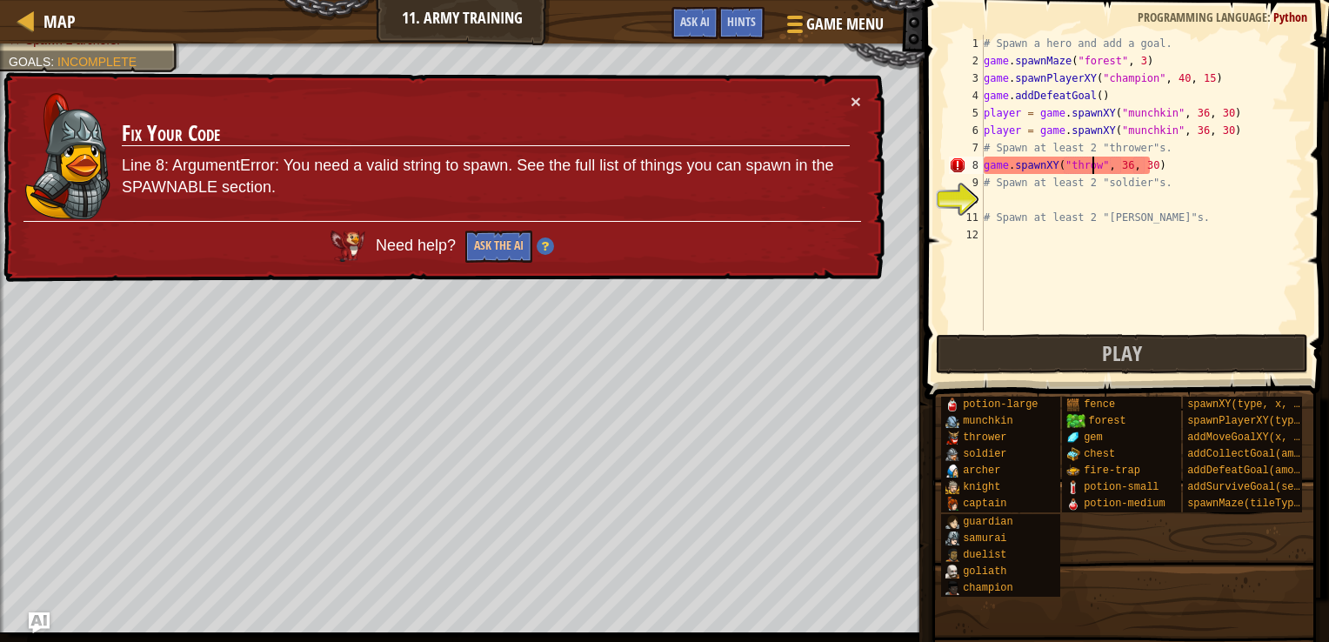
scroll to position [8, 10]
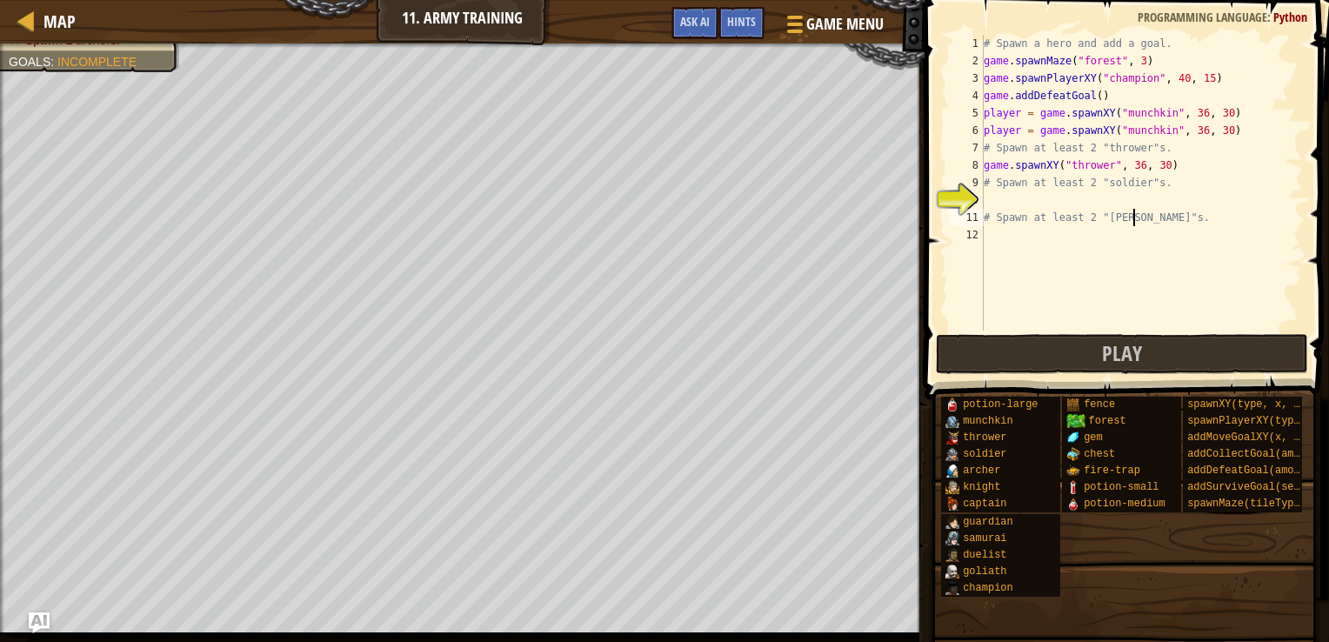
click at [1123, 220] on div "# Spawn a hero and add a goal. game . spawnMaze ( "forest" , 3 ) game . spawnPl…" at bounding box center [1141, 200] width 323 height 331
click at [1167, 150] on div "# Spawn a hero and add a goal. game . spawnMaze ( "forest" , 3 ) game . spawnPl…" at bounding box center [1141, 200] width 323 height 331
click at [1167, 155] on div "# Spawn a hero and add a goal. game . spawnMaze ( "forest" , 3 ) game . spawnPl…" at bounding box center [1141, 200] width 323 height 331
click at [1154, 157] on div "# Spawn a hero and add a goal. game . spawnMaze ( "forest" , 3 ) game . spawnPl…" at bounding box center [1141, 200] width 323 height 331
click at [1157, 154] on div "# Spawn a hero and add a goal. game . spawnMaze ( "forest" , 3 ) game . spawnPl…" at bounding box center [1141, 200] width 323 height 331
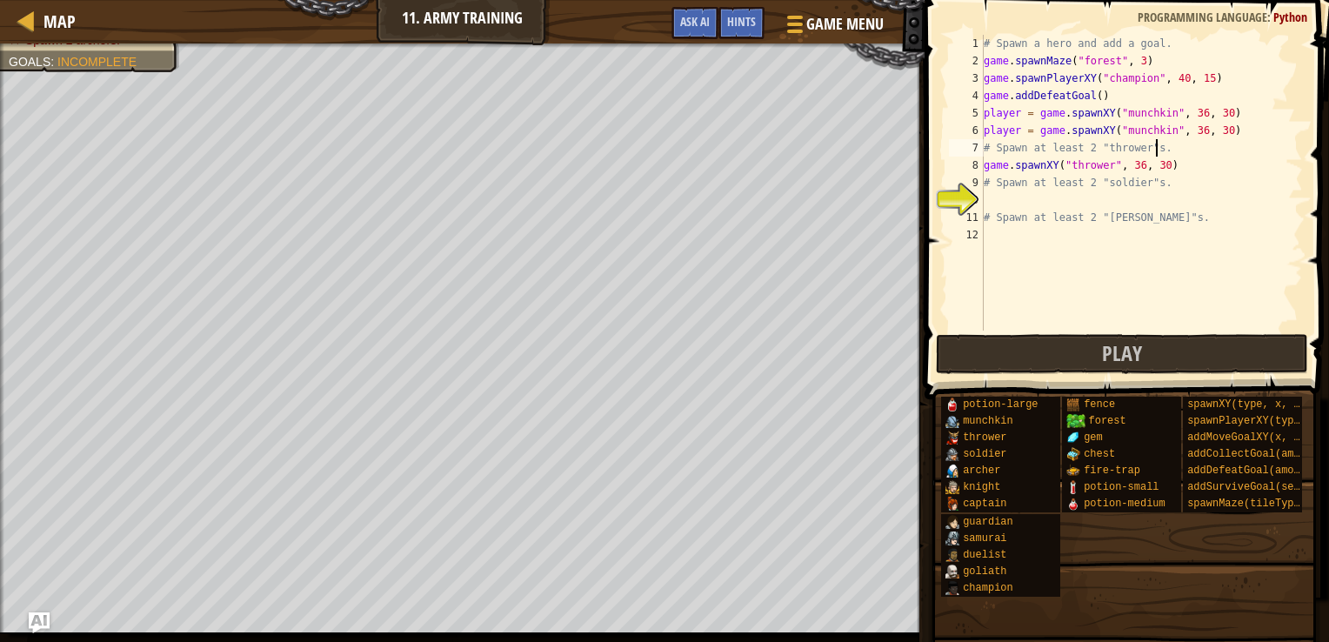
click at [1164, 163] on div "# Spawn a hero and add a goal. game . spawnMaze ( "forest" , 3 ) game . spawnPl…" at bounding box center [1141, 200] width 323 height 331
click at [884, 166] on div "Map 11. Army Training Game Menu Done Hints Ask AI 1 ההההההההההההההההההההההההההה…" at bounding box center [664, 321] width 1329 height 642
click at [1121, 176] on div "# Spawn a hero and add a goal. game . spawnMaze ( "forest" , 3 ) game . spawnPl…" at bounding box center [1141, 200] width 323 height 331
click at [1152, 171] on div "# Spawn a hero and add a goal. game . spawnMaze ( "forest" , 3 ) game . spawnPl…" at bounding box center [1141, 200] width 323 height 331
type textarea "game.spawnXY("thrower", 36, 30)"
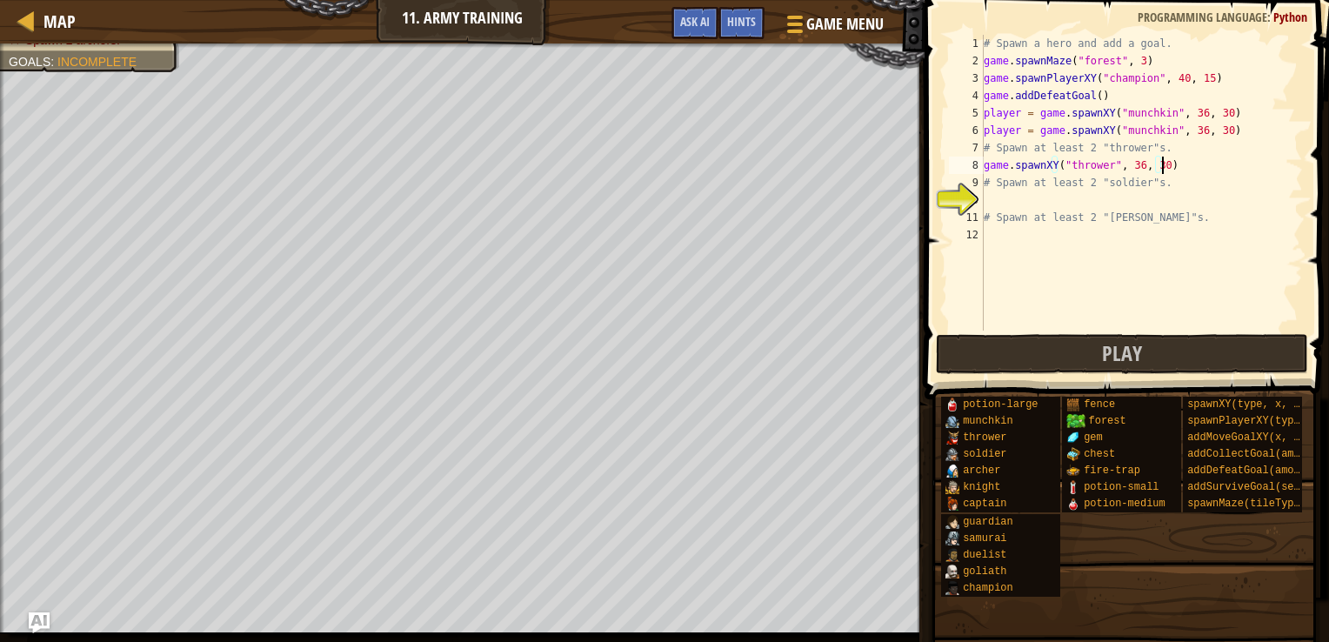
click at [1170, 171] on div "# Spawn a hero and add a goal. game . spawnMaze ( "forest" , 3 ) game . spawnPl…" at bounding box center [1141, 200] width 323 height 331
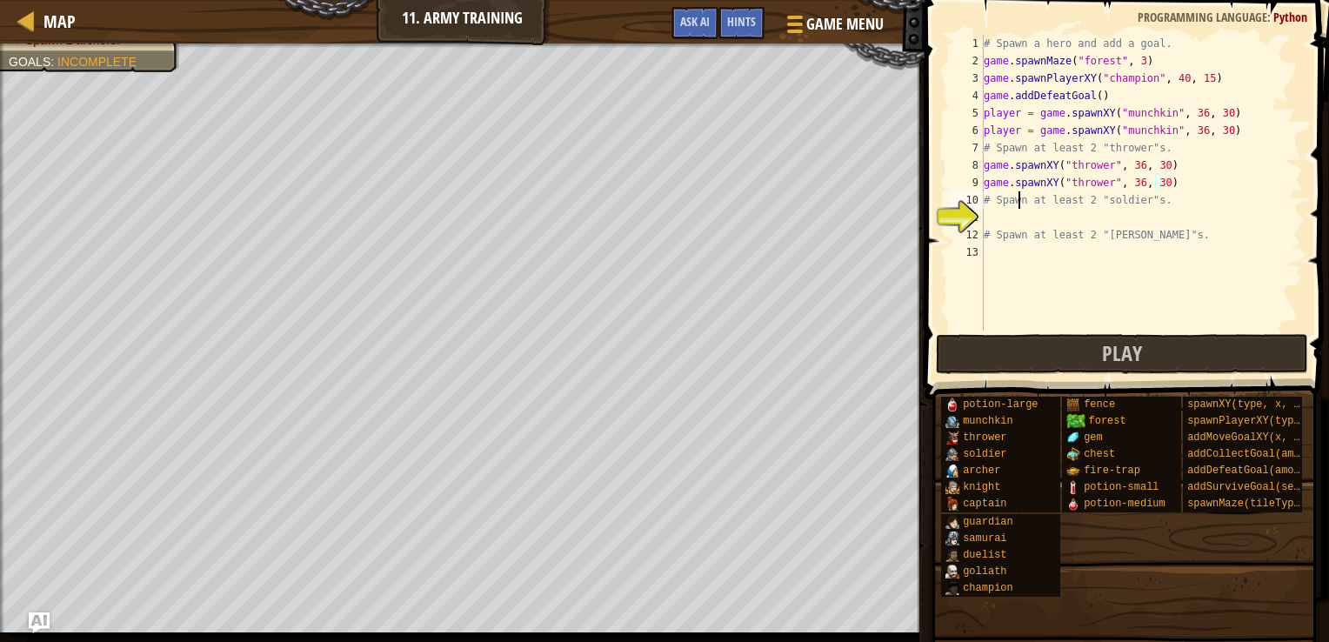
click at [1020, 207] on div "# Spawn a hero and add a goal. game . spawnMaze ( "forest" , 3 ) game . spawnPl…" at bounding box center [1141, 200] width 323 height 331
type textarea "# Spawn at least 2 "soldier"s."
click at [1021, 211] on div "# Spawn a hero and add a goal. game . spawnMaze ( "forest" , 3 ) game . spawnPl…" at bounding box center [1141, 200] width 323 height 331
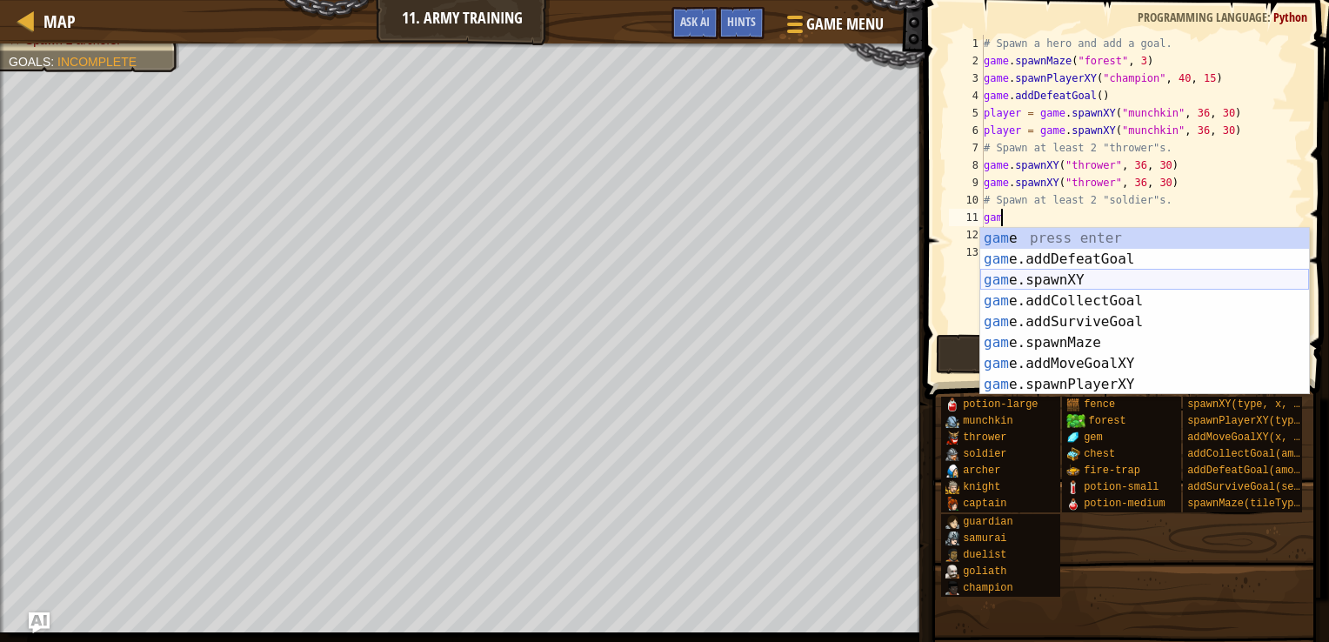
click at [1063, 273] on div "gam e press enter gam e.addDefeatGoal press enter gam e.spawnXY press enter gam…" at bounding box center [1144, 332] width 329 height 209
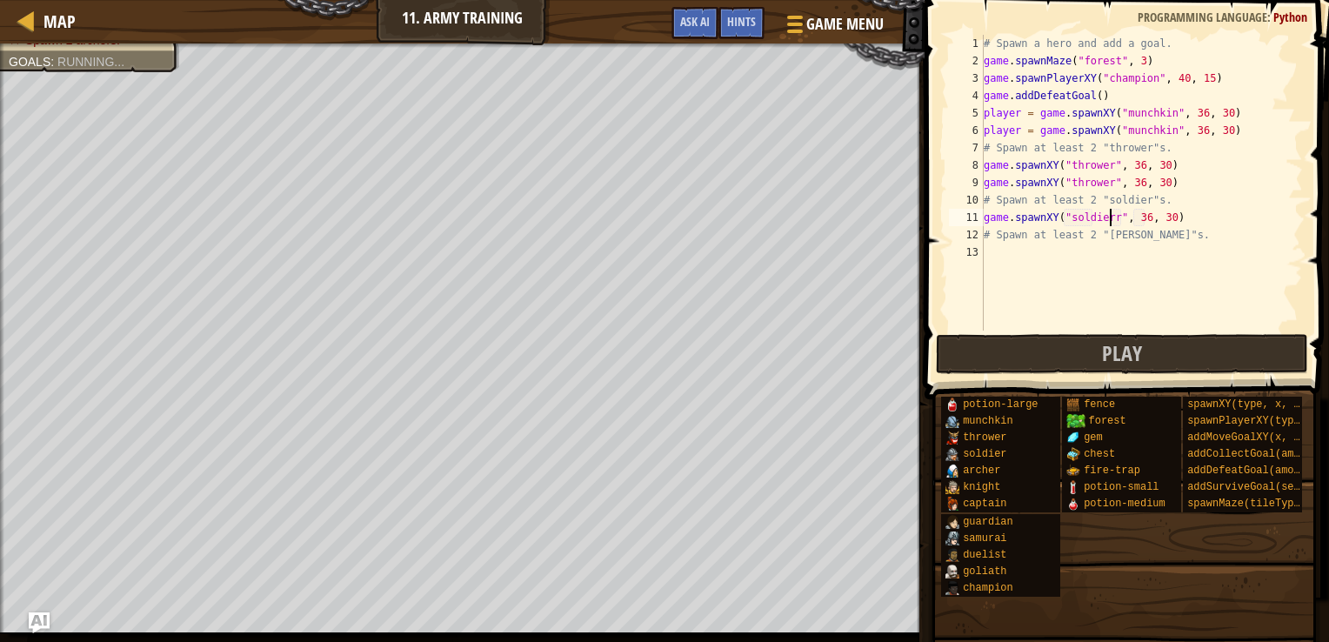
scroll to position [8, 10]
drag, startPoint x: 1173, startPoint y: 211, endPoint x: 960, endPoint y: 215, distance: 212.3
click at [960, 215] on div "game.spawnXY("soldier", 36, 30) 1 2 3 4 5 6 7 8 9 10 11 12 13 # Spawn a hero an…" at bounding box center [1125, 183] width 358 height 296
type textarea "game.spawnXY("soldier", 36, 30)"
click at [1166, 215] on div "# Spawn a hero and add a goal. game . spawnMaze ( "forest" , 3 ) game . spawnPl…" at bounding box center [1141, 183] width 323 height 296
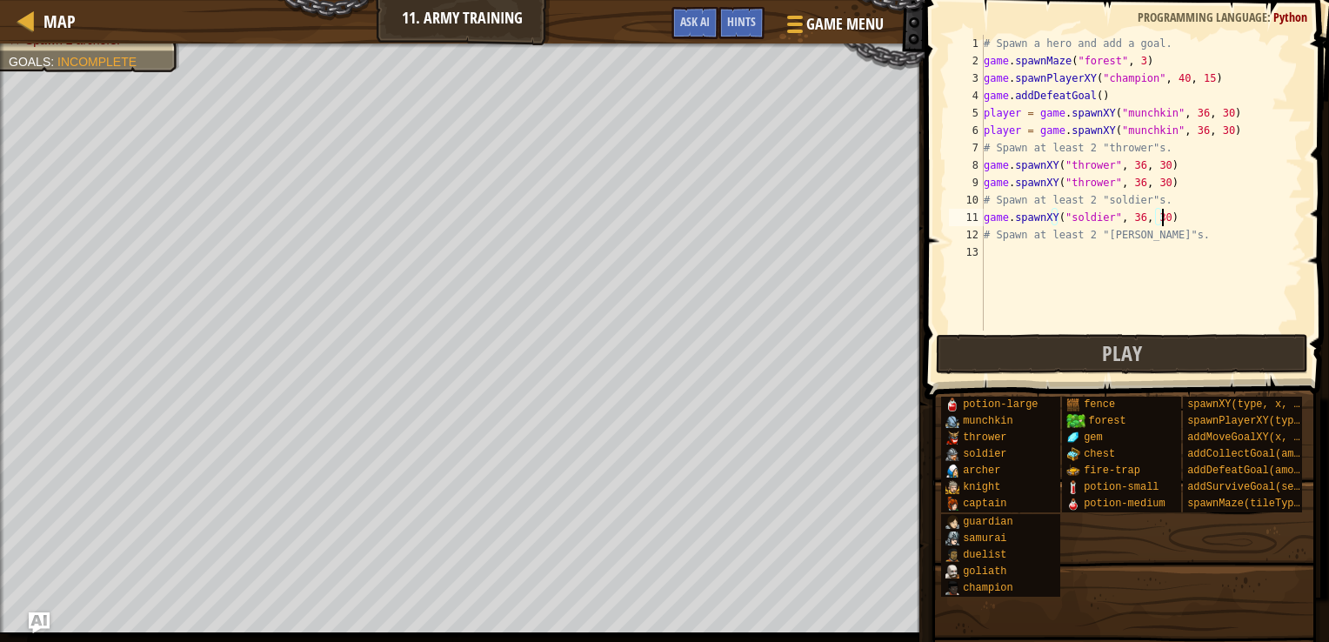
scroll to position [8, 0]
paste textarea "game.spawnXY("soldier", 36, 30)"
type textarea "game.spawnXY("soldier", 36, 30)"
click at [1051, 269] on div "# Spawn a hero and add a goal. game . spawnMaze ( "forest" , 3 ) game . spawnPl…" at bounding box center [1141, 200] width 323 height 331
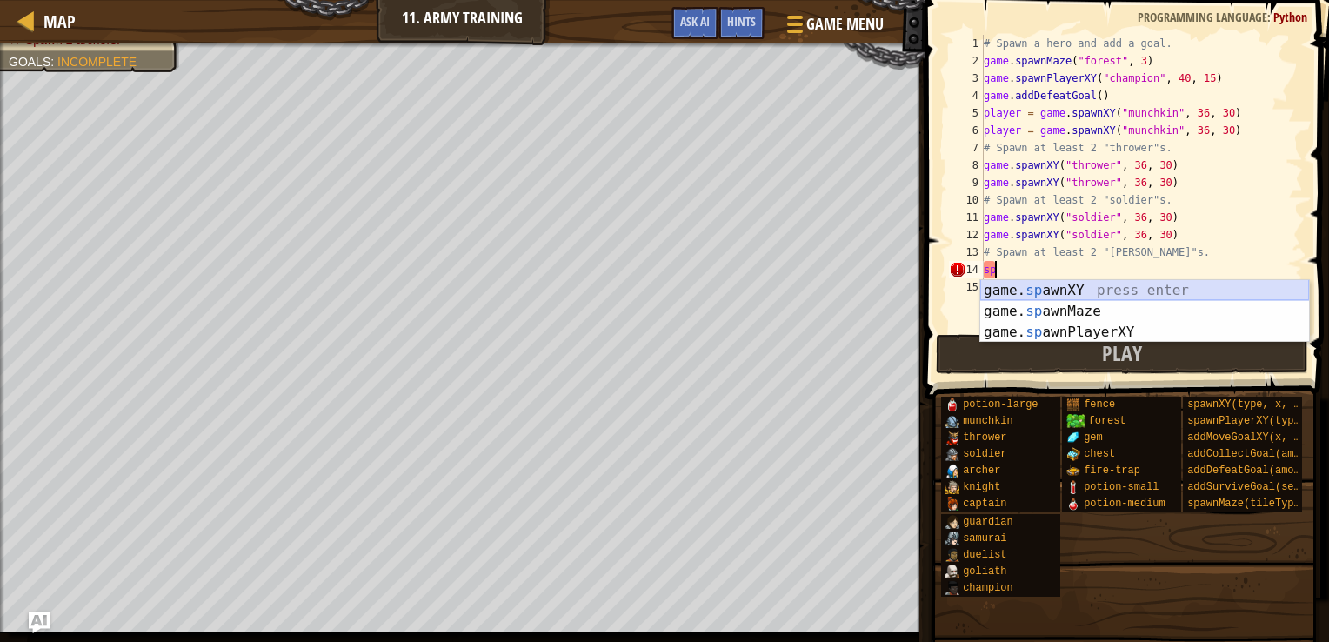
click at [1059, 291] on div "game. sp awnXY press enter game. sp awnMaze press enter game. sp awnPlayerXY pr…" at bounding box center [1144, 332] width 329 height 104
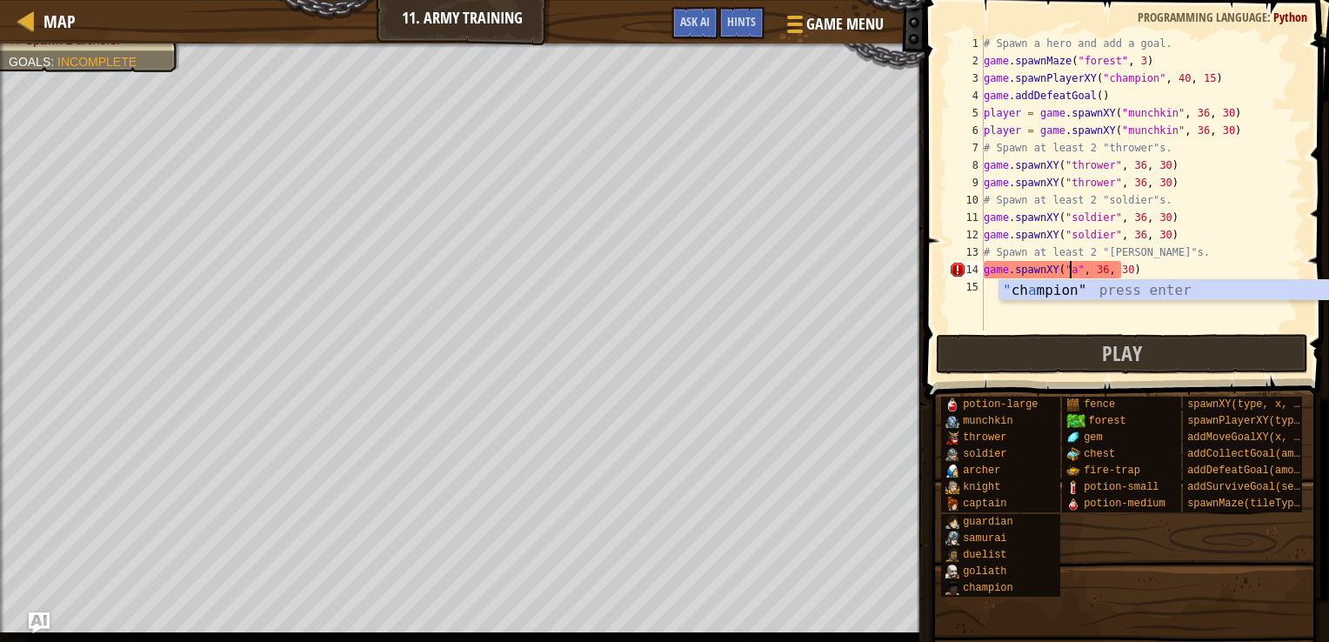
scroll to position [8, 7]
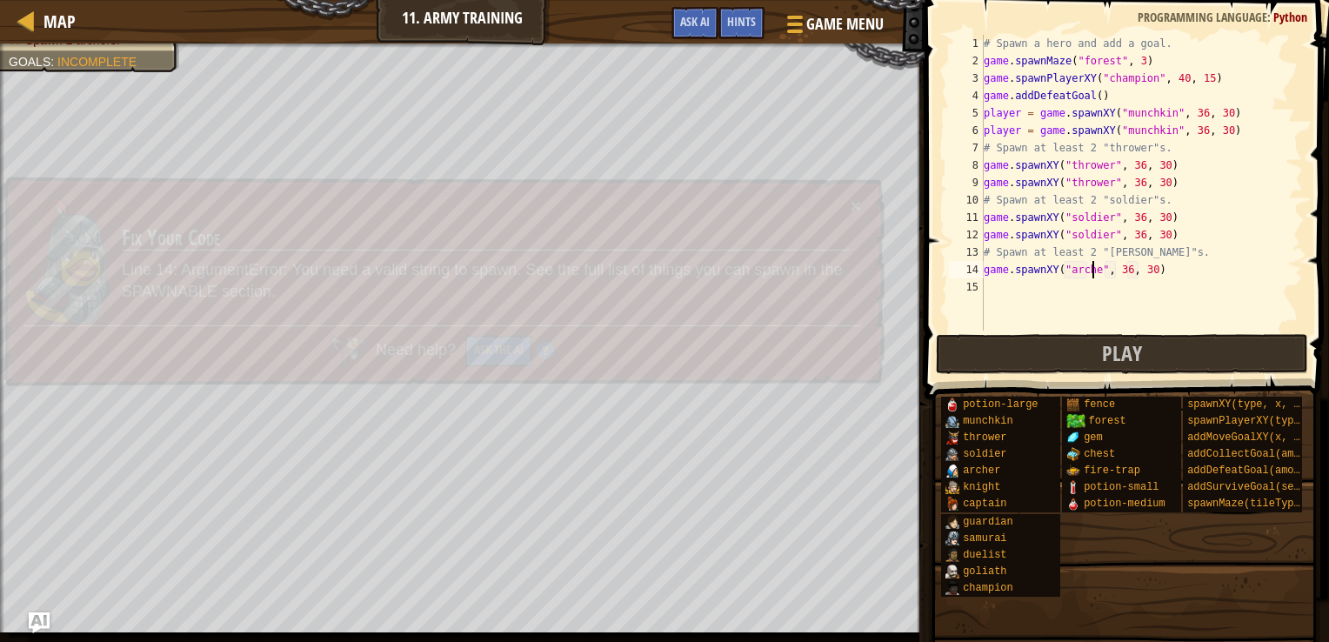
type textarea "game.spawnXY("archer", 36, 30)"
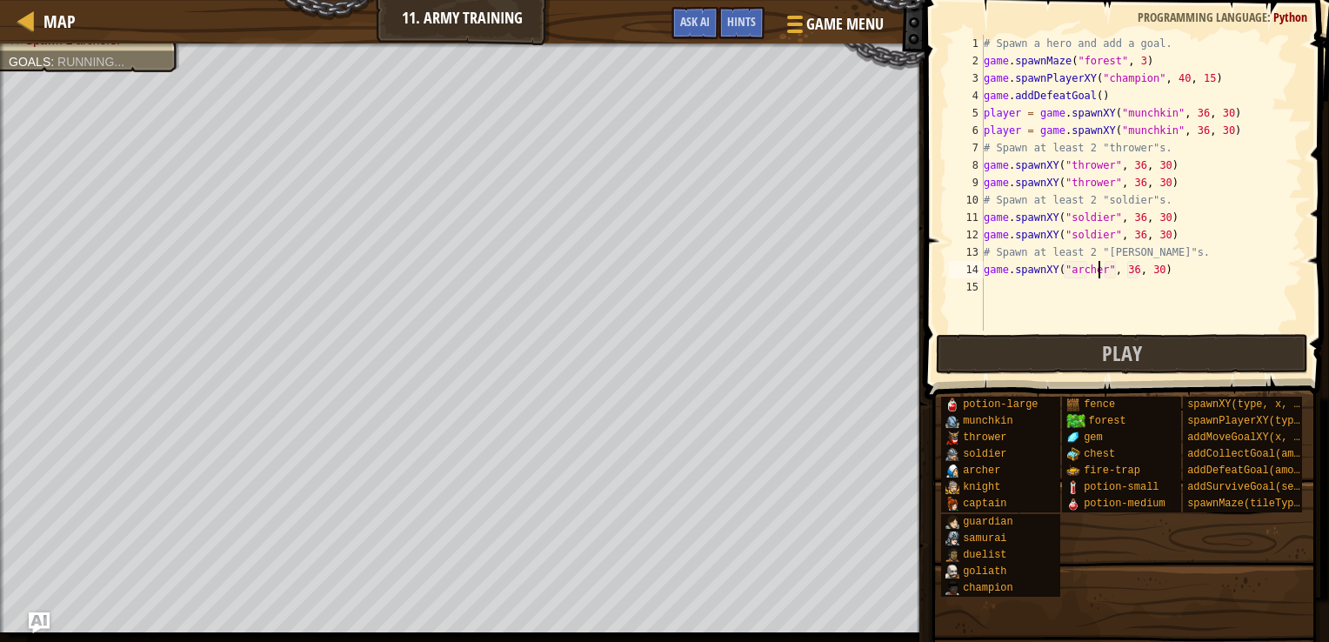
scroll to position [8, 10]
drag, startPoint x: 1186, startPoint y: 273, endPoint x: 966, endPoint y: 270, distance: 220.1
click at [966, 270] on div "game.spawnXY("[PERSON_NAME]", 36, 30) 1 2 3 4 5 6 7 8 9 10 11 12 13 14 15 # Spa…" at bounding box center [1125, 183] width 358 height 296
click at [994, 283] on div "# Spawn a hero and add a goal. game . spawnMaze ( "forest" , 3 ) game . spawnPl…" at bounding box center [1141, 200] width 323 height 331
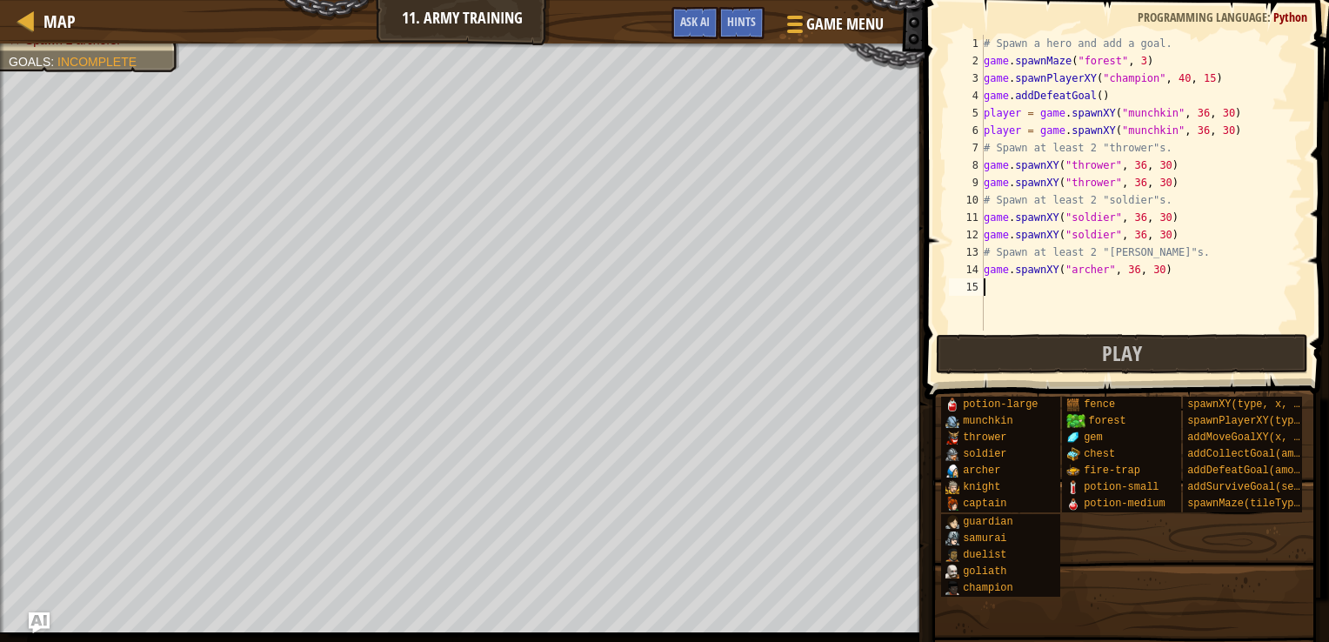
paste textarea "game.spawnXY("archer", 36, 30)"
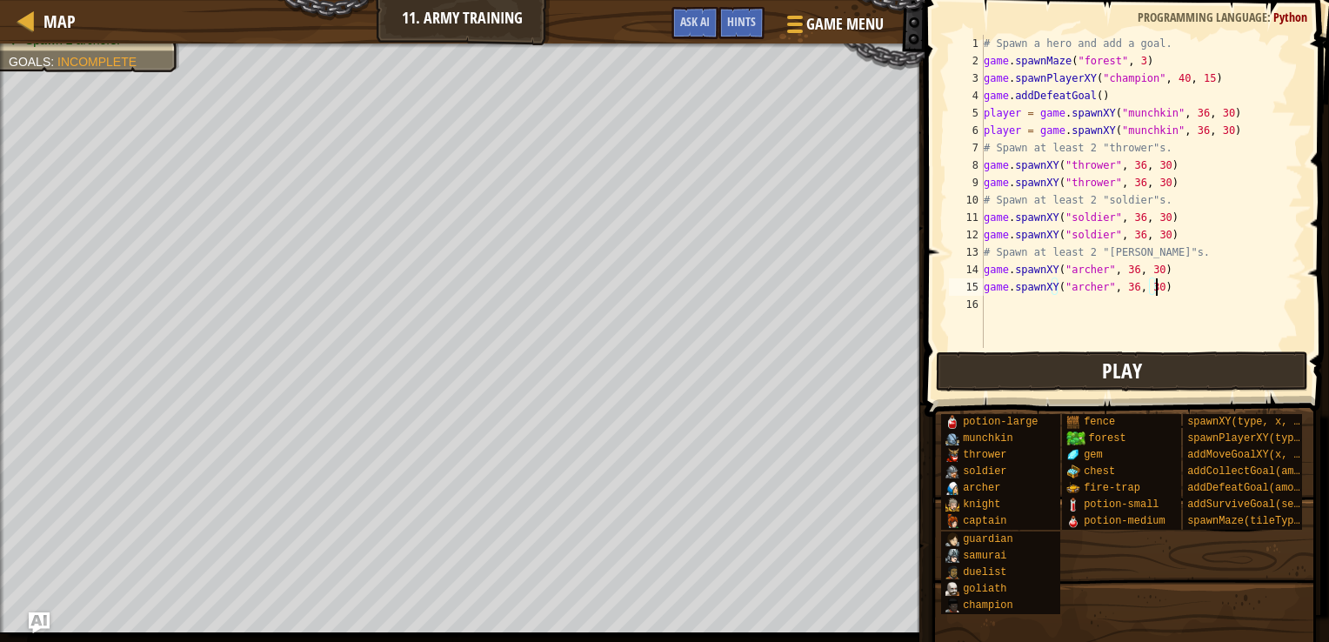
type textarea "game.spawnXY("archer", 36, 30)"
click at [1026, 358] on button "Play" at bounding box center [1122, 371] width 372 height 40
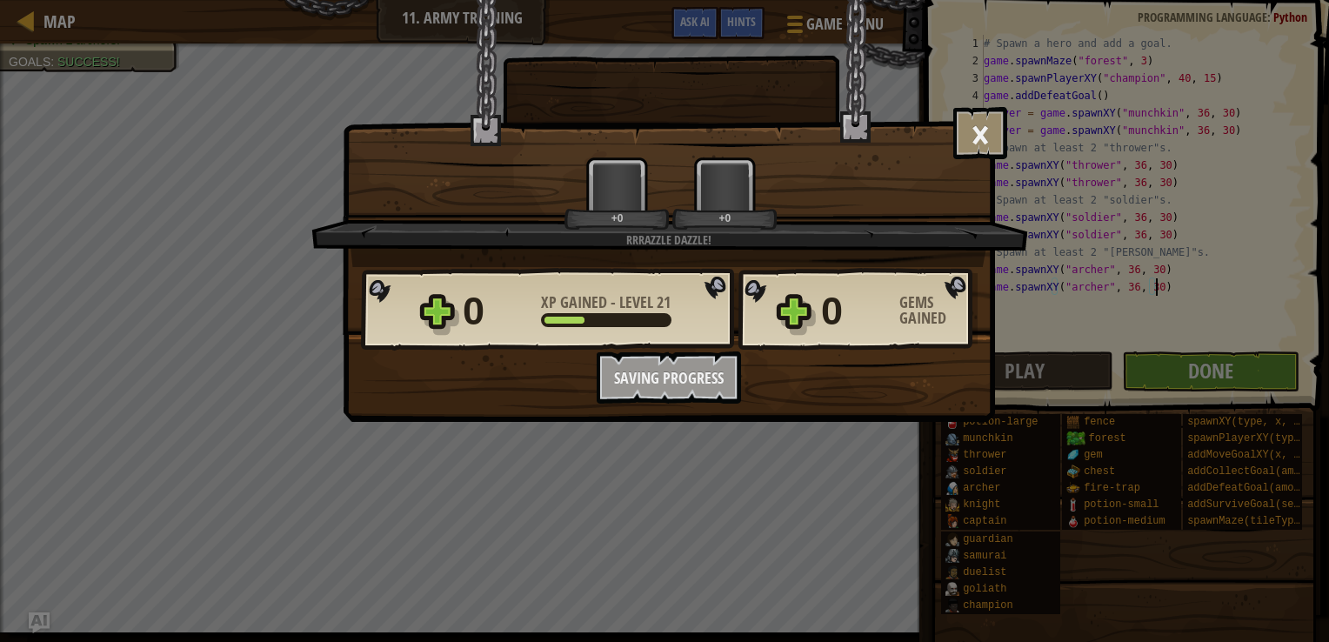
scroll to position [8, 13]
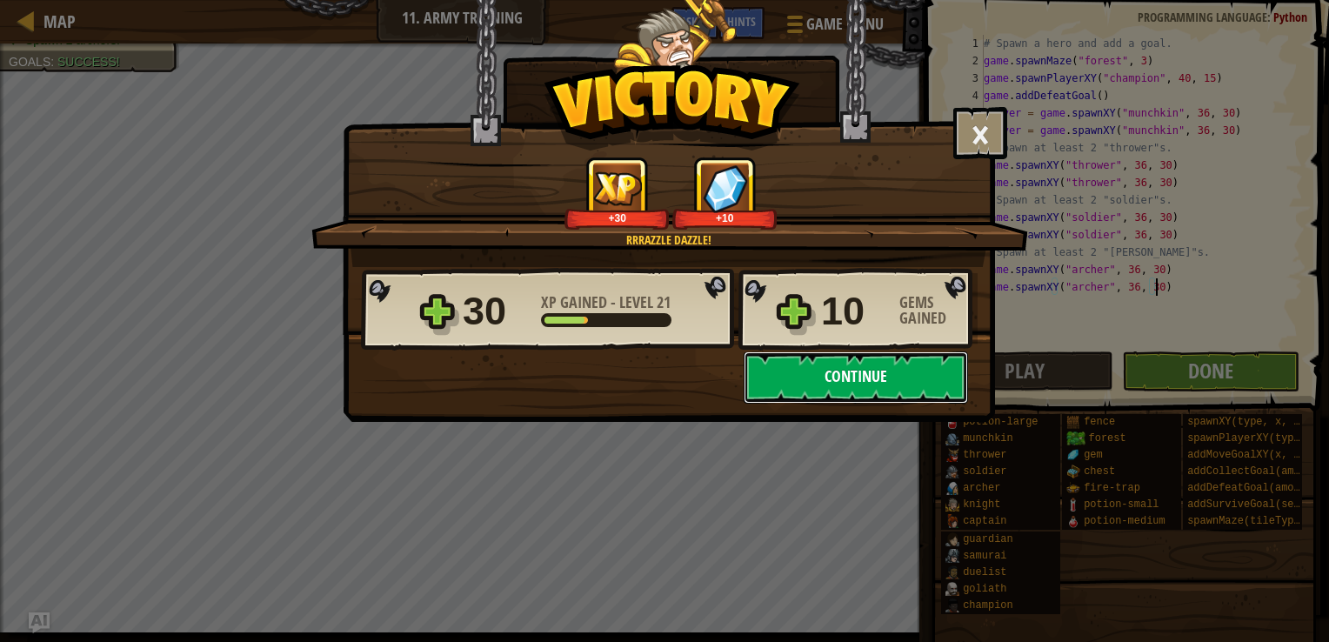
click at [884, 373] on button "Continue" at bounding box center [856, 377] width 224 height 52
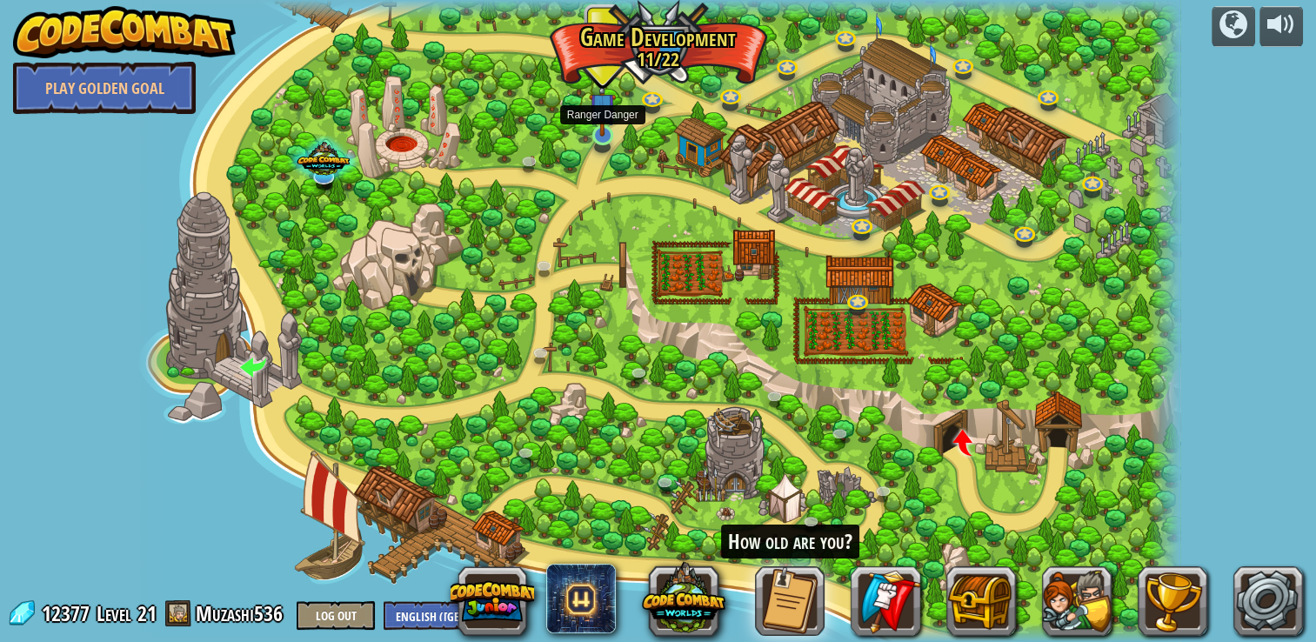
click at [596, 133] on img at bounding box center [602, 106] width 27 height 61
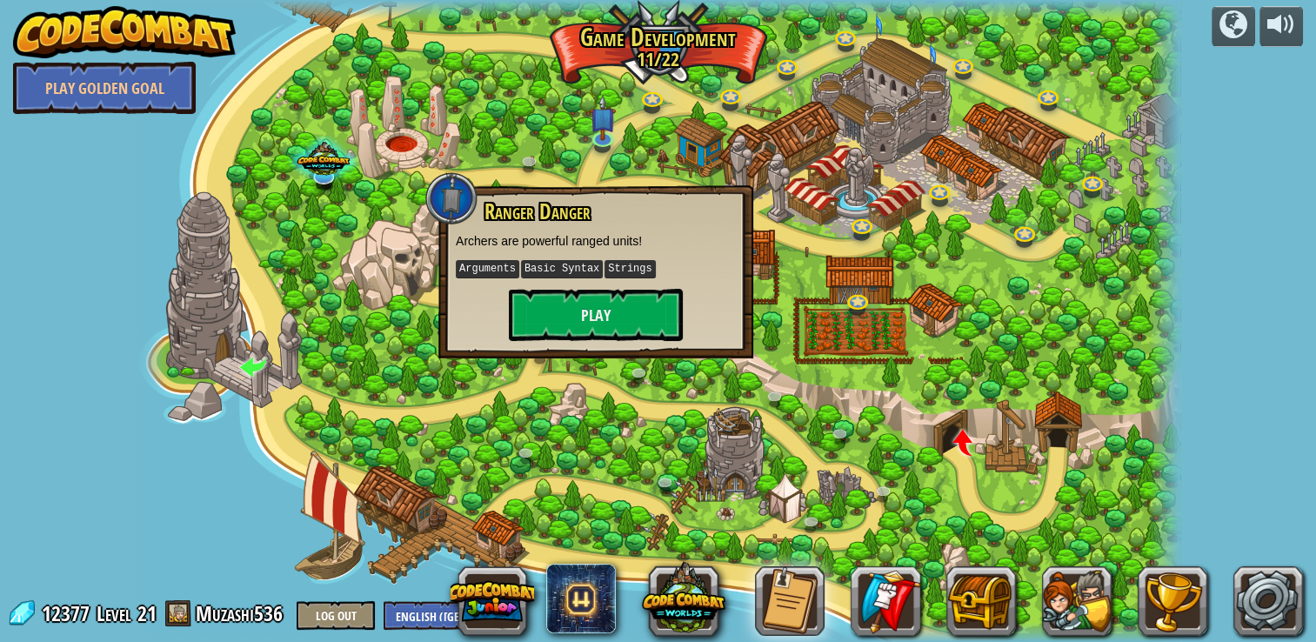
drag, startPoint x: 596, startPoint y: 133, endPoint x: 1002, endPoint y: 474, distance: 530.5
click at [1002, 474] on div "Crushing It Master the art of click-combat. Play Vorpal Mouse Click combat. Arg…" at bounding box center [658, 321] width 1045 height 642
click at [599, 324] on button "Play" at bounding box center [596, 315] width 174 height 52
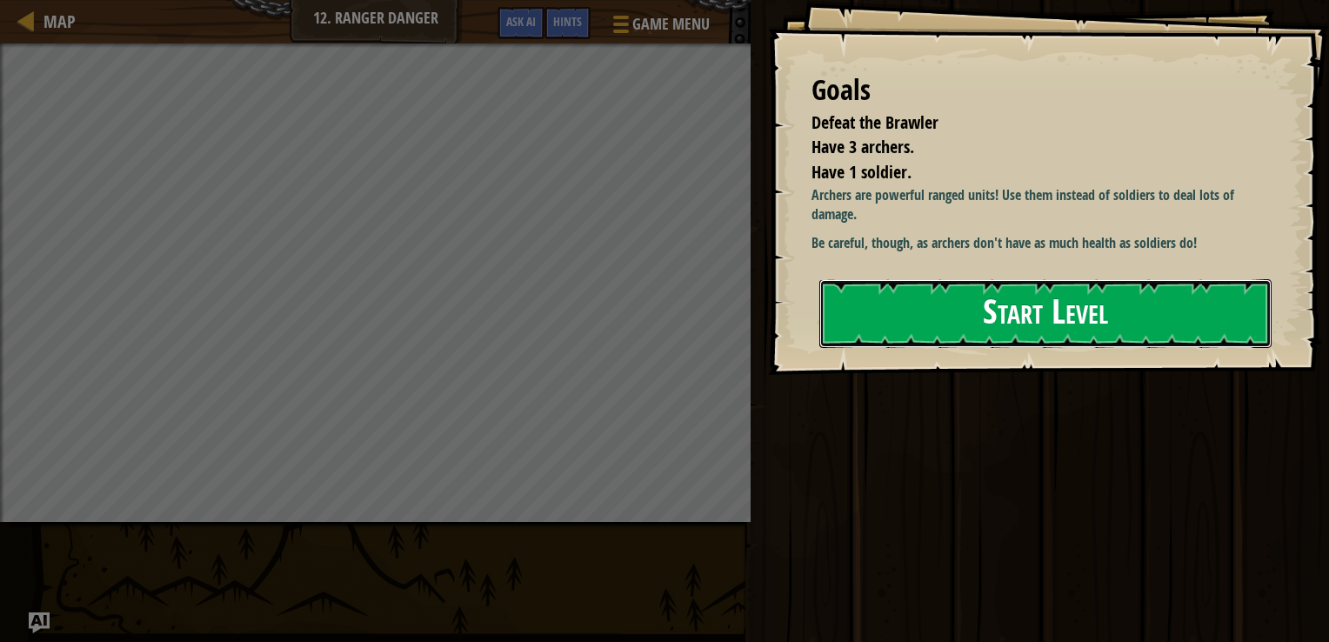
click at [950, 326] on button "Start Level" at bounding box center [1046, 313] width 452 height 69
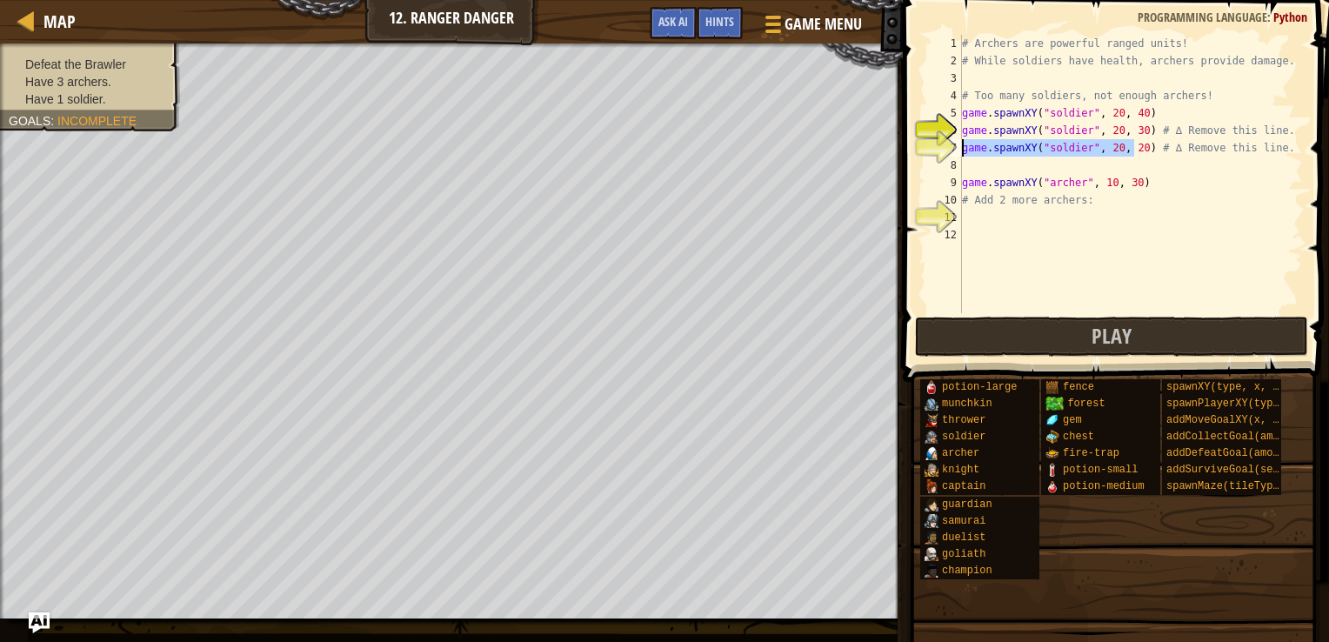
drag, startPoint x: 1135, startPoint y: 144, endPoint x: 962, endPoint y: 148, distance: 173.2
click at [962, 148] on div "# Archers are powerful ranged units! # While soldiers have health, archers prov…" at bounding box center [1131, 191] width 345 height 313
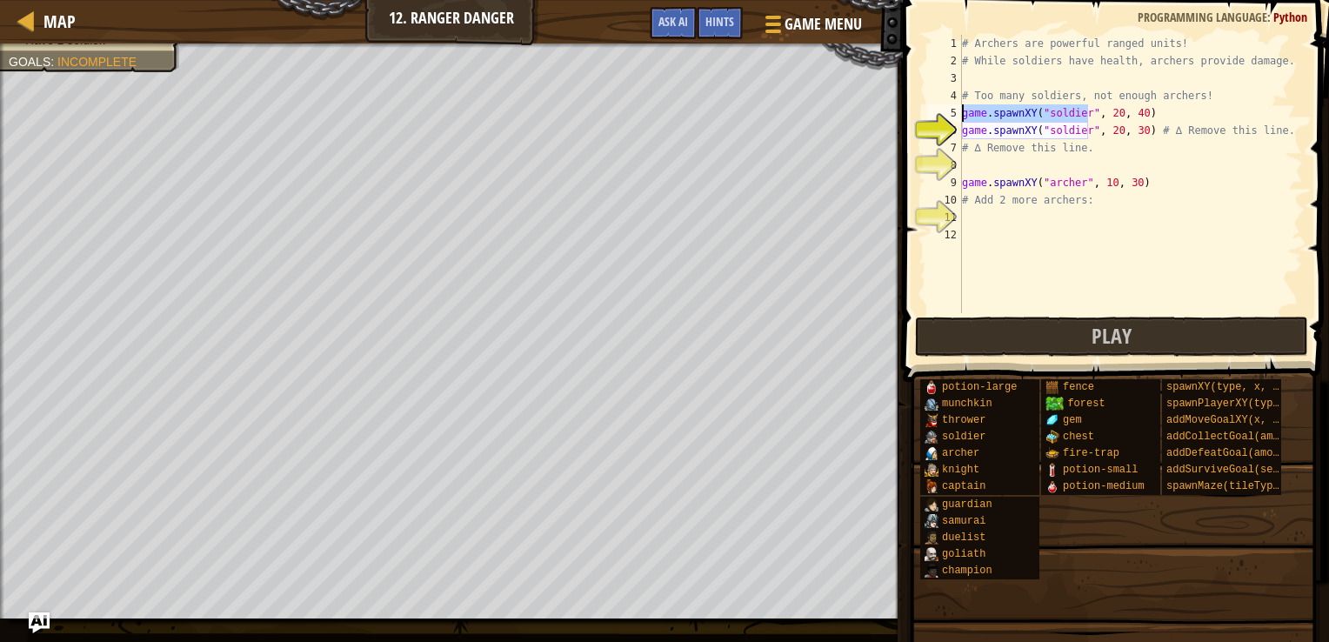
drag, startPoint x: 1091, startPoint y: 117, endPoint x: 949, endPoint y: 117, distance: 141.8
click at [949, 117] on div "# ∆ Remove this line. 1 2 3 4 5 6 7 8 9 10 11 12 # Archers are powerful ranged …" at bounding box center [1113, 174] width 379 height 278
type textarea "2"
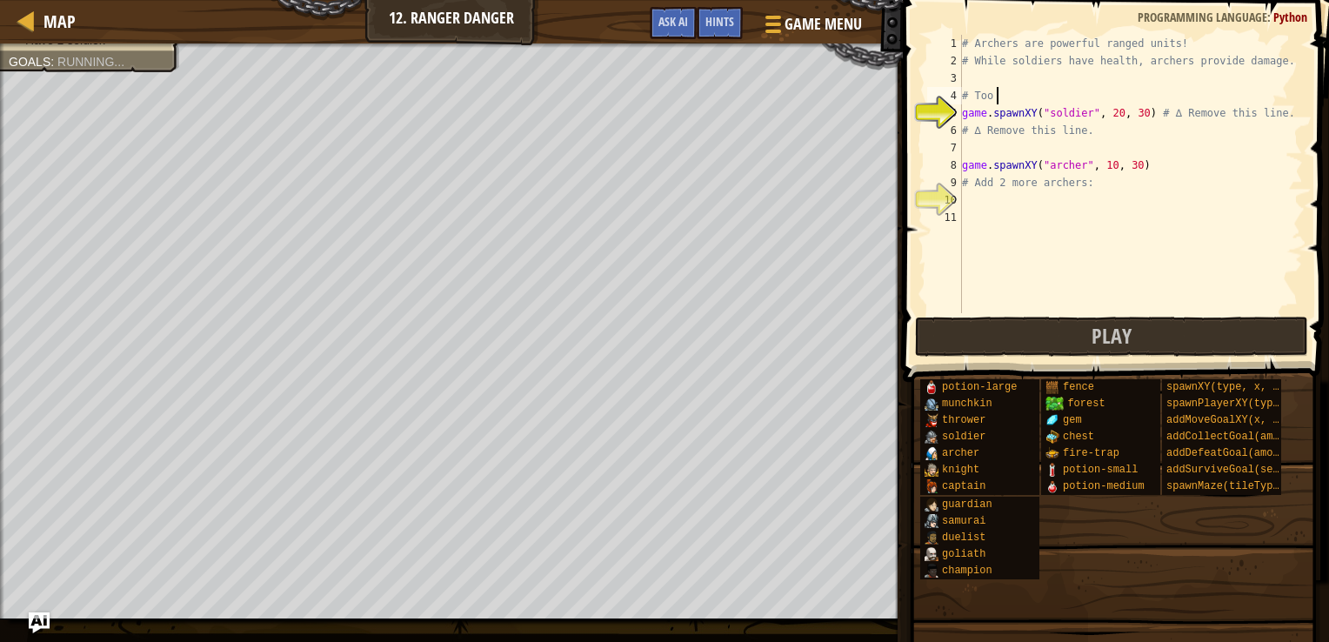
type textarea "#"
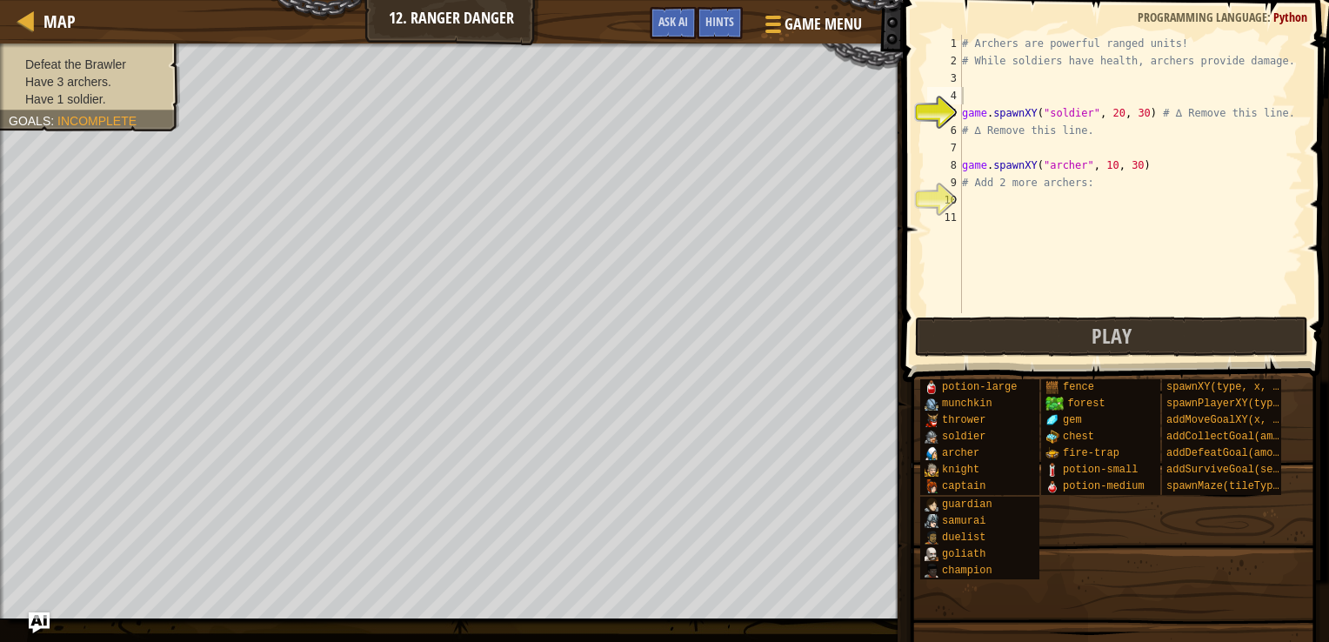
click at [164, 63] on div "Defeat the Brawler Have 3 archers. Have 1 soldier. Goals : Incomplete" at bounding box center [80, 81] width 200 height 99
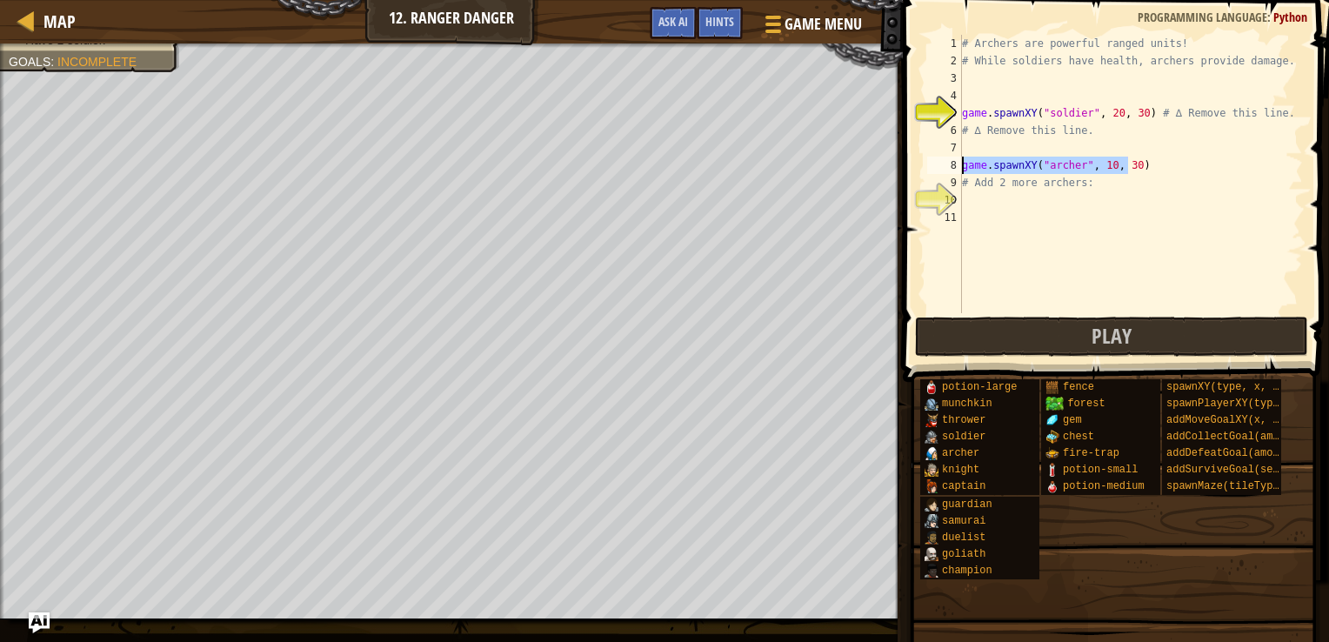
drag, startPoint x: 1131, startPoint y: 163, endPoint x: 940, endPoint y: 166, distance: 190.6
click at [940, 166] on div "game.spawnXY("[PERSON_NAME]", 10, 30) 1 2 3 4 5 6 7 8 9 10 11 # Archers are pow…" at bounding box center [1113, 174] width 379 height 278
click at [786, 162] on div "Map 12. Ranger Danger Game Menu Done Hints Ask AI 1 ההההההההההההההההההההההההההה…" at bounding box center [664, 321] width 1329 height 642
type textarea "game.spawnXY("[PERSON_NAME]", 10, 30) # Add 2 more archers:"
click at [967, 191] on div "# Archers are powerful ranged units! # While soldiers have health, archers prov…" at bounding box center [1131, 191] width 345 height 313
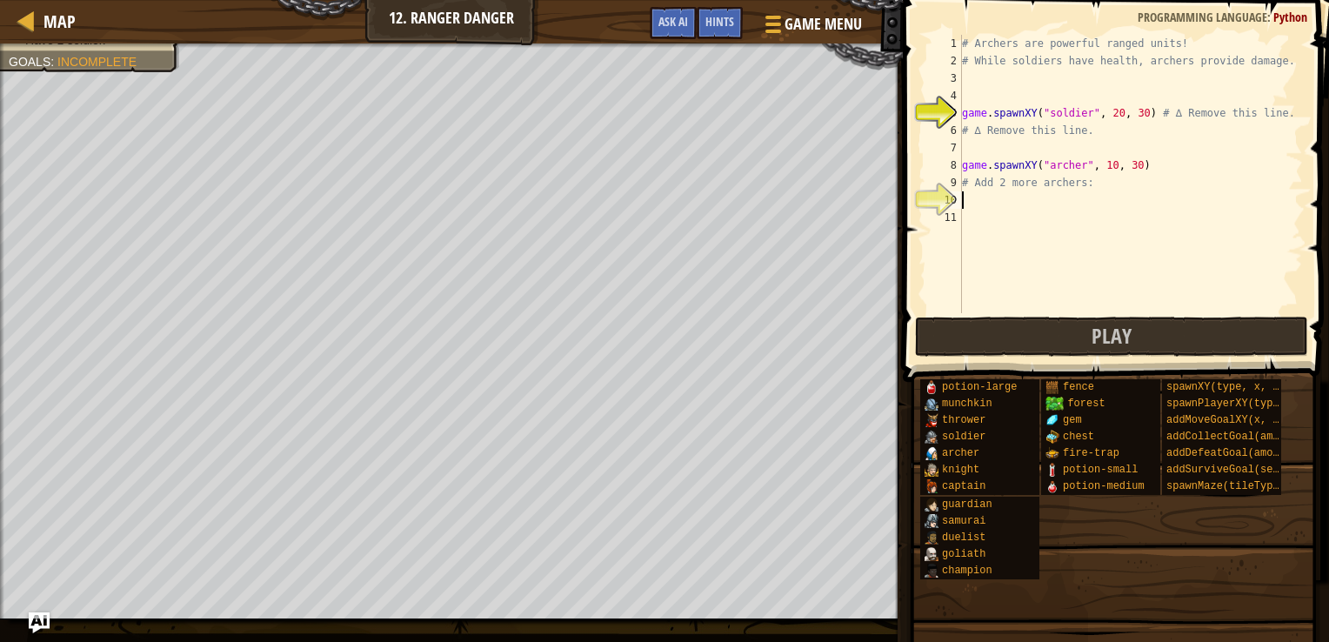
paste textarea "game.spawnXY("archer", 10, 30)"
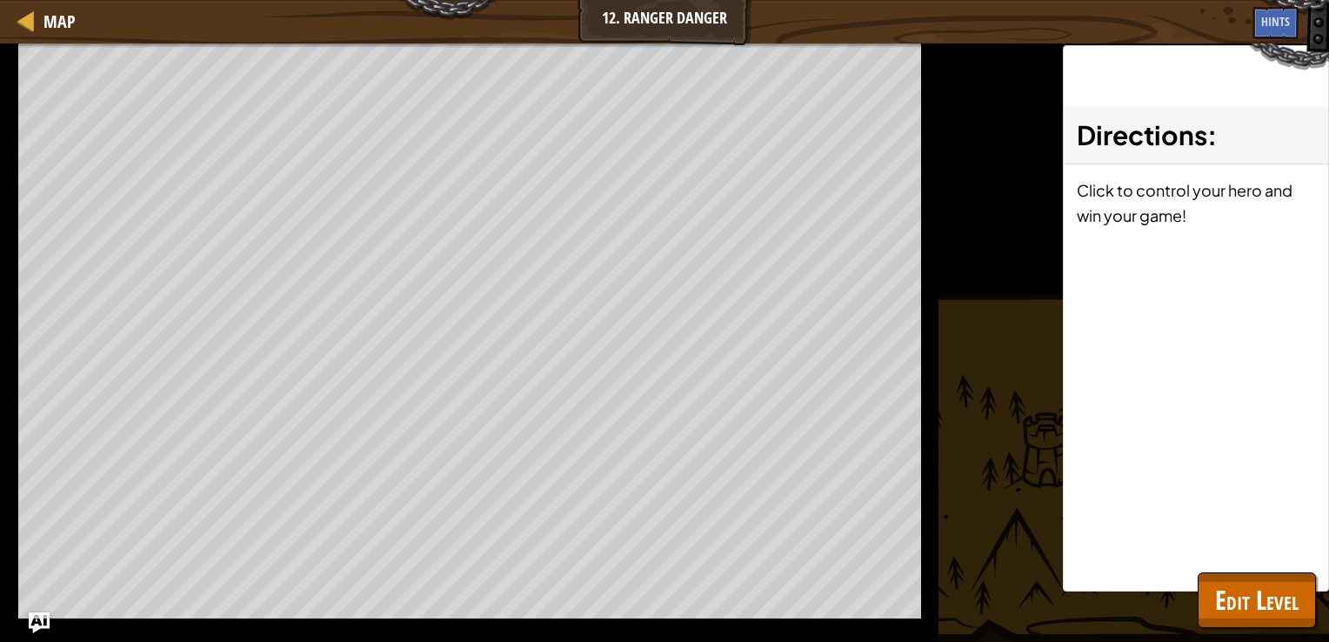
type textarea "game.spawnXY("archer", 10, 30)"
click at [967, 191] on div "Map 12. Ranger Danger Game Menu Done Hints Ask AI 1 ההההההההההההההההההההההההההה…" at bounding box center [664, 321] width 1329 height 642
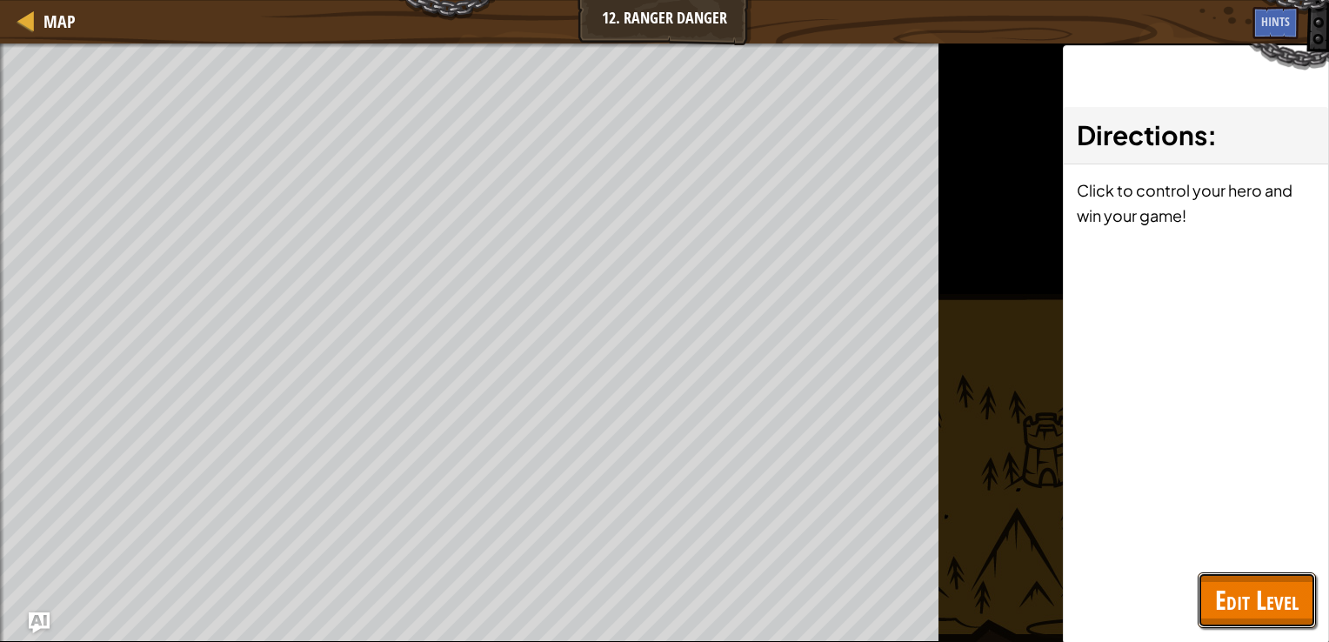
click at [1225, 583] on span "Edit Level" at bounding box center [1257, 600] width 84 height 36
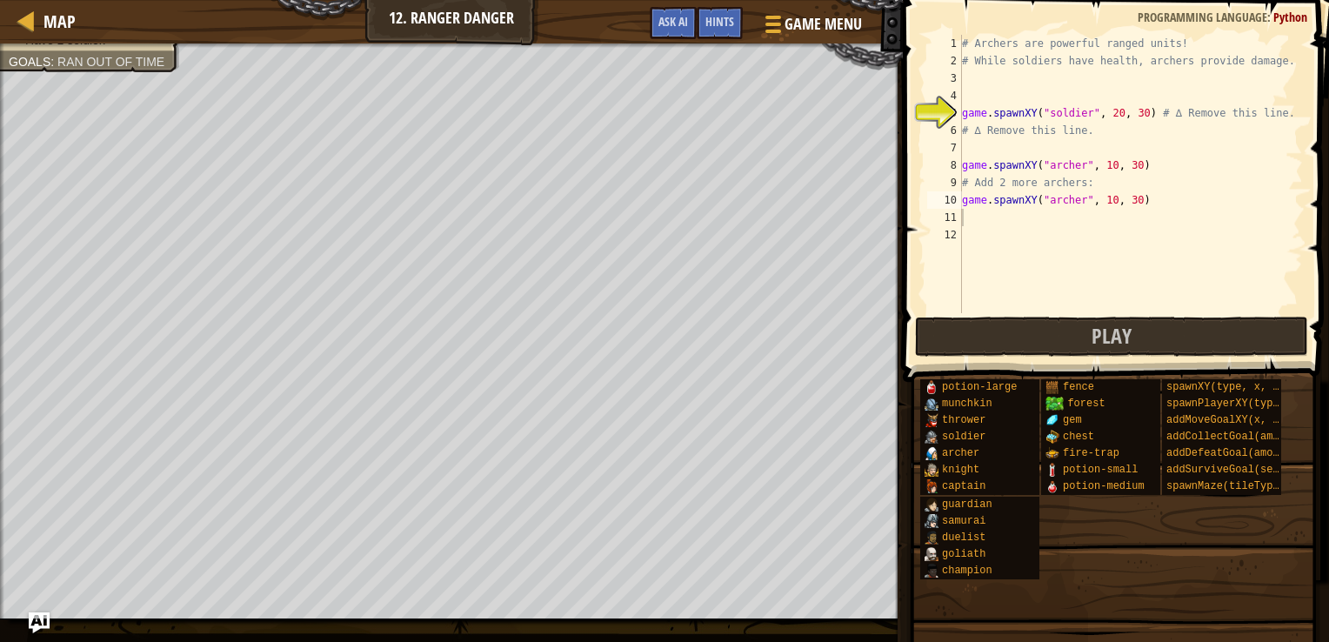
click at [975, 217] on div "# Archers are powerful ranged units! # While soldiers have health, archers prov…" at bounding box center [1131, 191] width 345 height 313
click at [983, 67] on div "# Archers are powerful ranged units! # While soldiers have health, archers prov…" at bounding box center [1131, 191] width 345 height 313
type textarea "# While soldiers have health, archers provide damage."
click at [976, 83] on div "# Archers are powerful ranged units! # While soldiers have health, archers prov…" at bounding box center [1131, 191] width 345 height 313
click at [974, 94] on div "# Archers are powerful ranged units! # While soldiers have health, archers prov…" at bounding box center [1131, 191] width 345 height 313
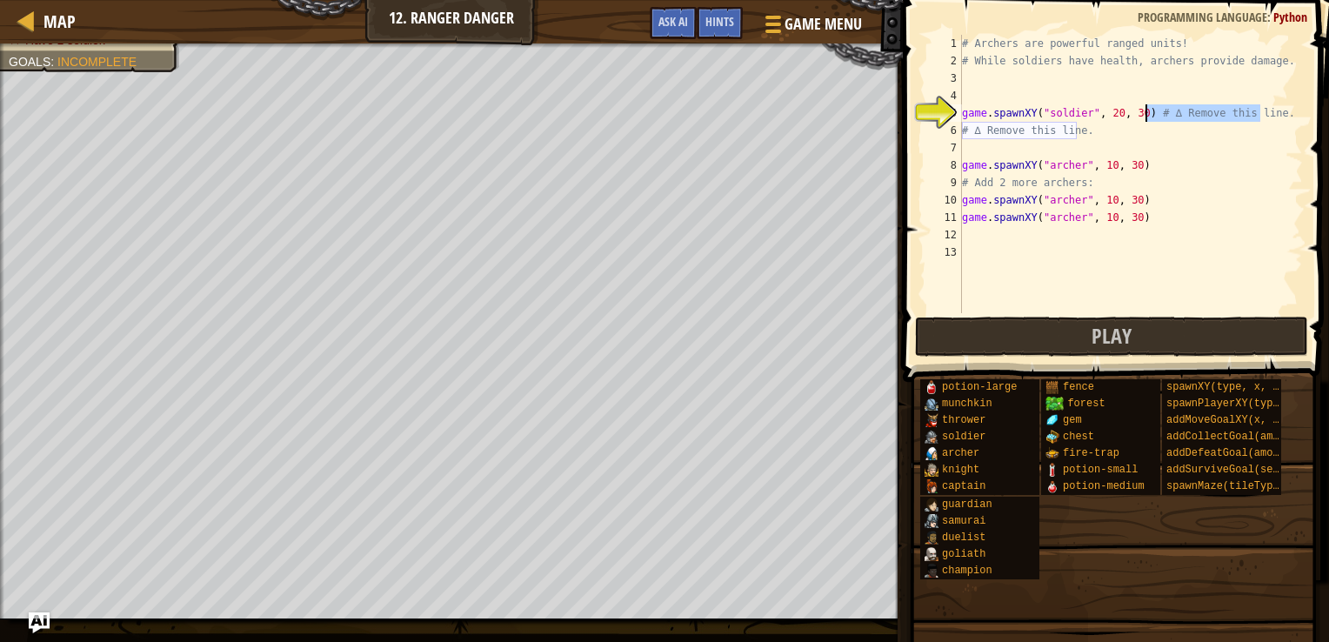
drag, startPoint x: 1263, startPoint y: 111, endPoint x: 1148, endPoint y: 114, distance: 115.7
click at [1148, 114] on div "# Archers are powerful ranged units! # While soldiers have health, archers prov…" at bounding box center [1131, 191] width 345 height 313
type textarea "game.spawnXY("soldier", 20, 30)"
click at [973, 91] on div "# Archers are powerful ranged units! # While soldiers have health, archers prov…" at bounding box center [1131, 191] width 345 height 313
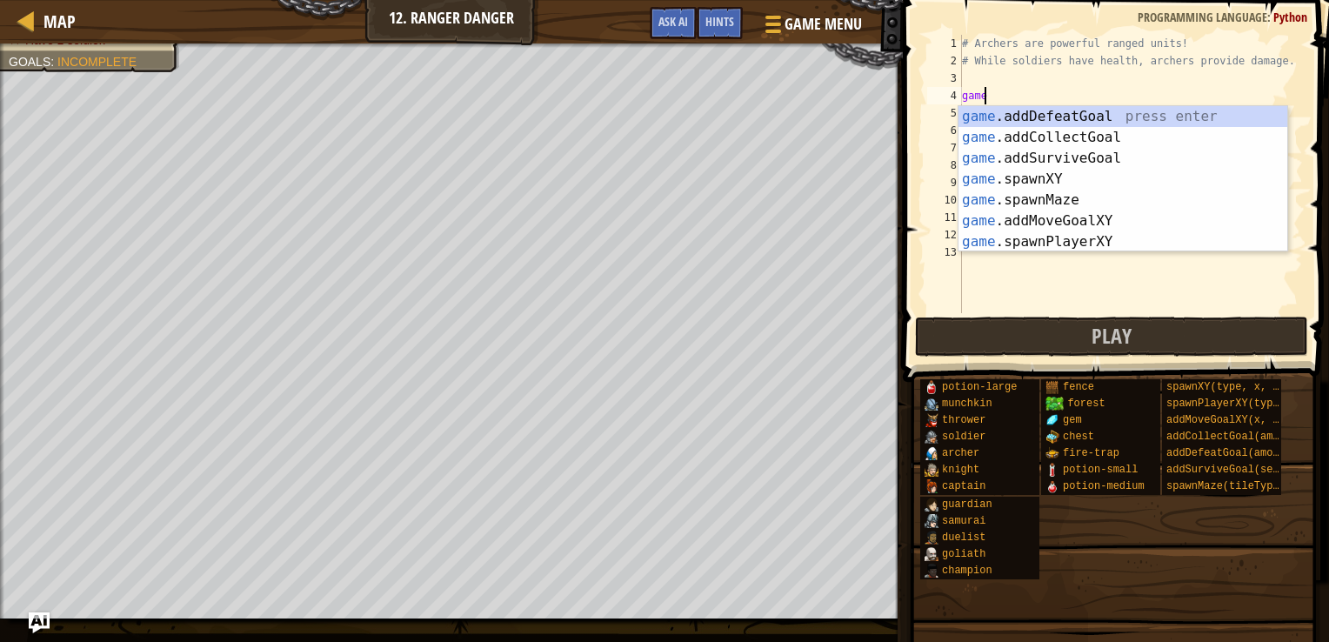
scroll to position [8, 0]
click at [1047, 190] on div "game .addDefeatGoal press enter game .addCollectGoal press enter game .addSurvi…" at bounding box center [1123, 200] width 329 height 188
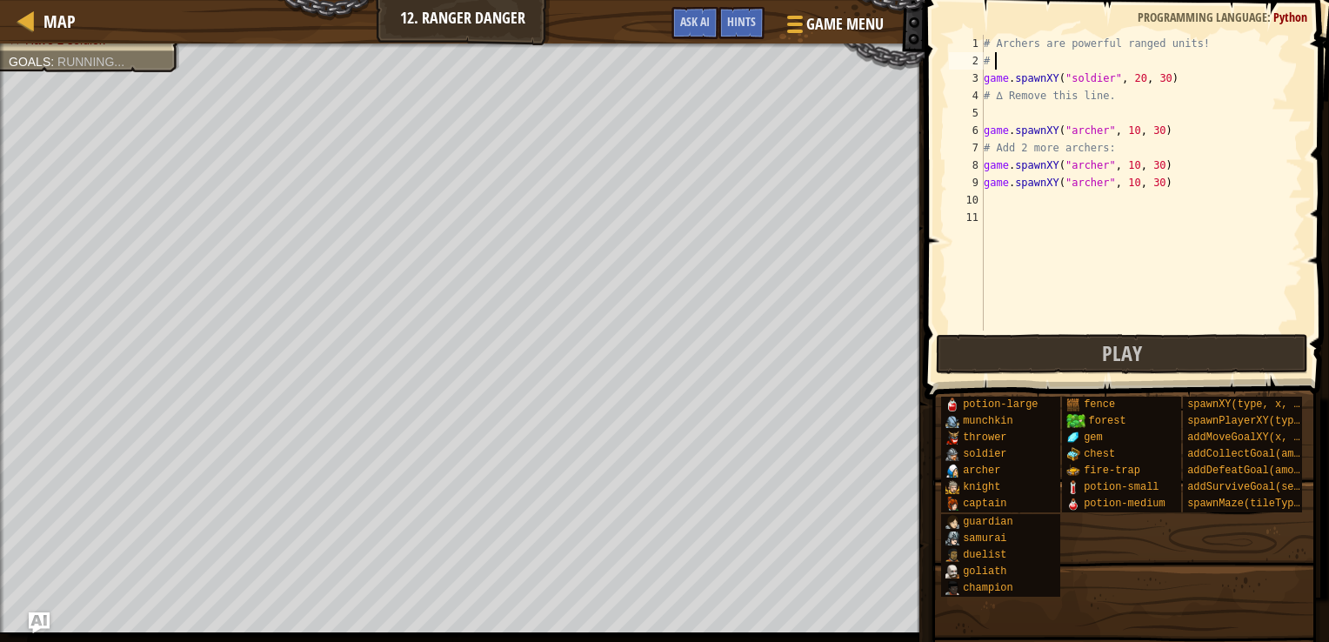
type textarea "#"
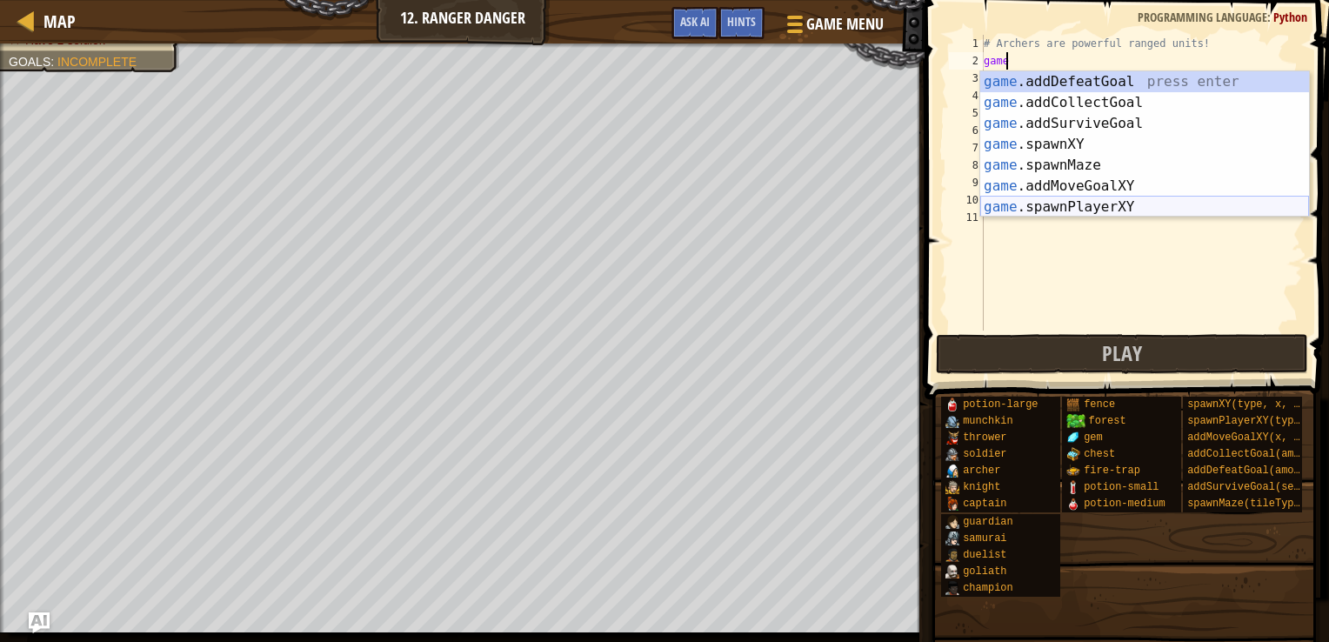
click at [1086, 207] on div "game .addDefeatGoal press enter game .addCollectGoal press enter game .addSurvi…" at bounding box center [1144, 165] width 329 height 188
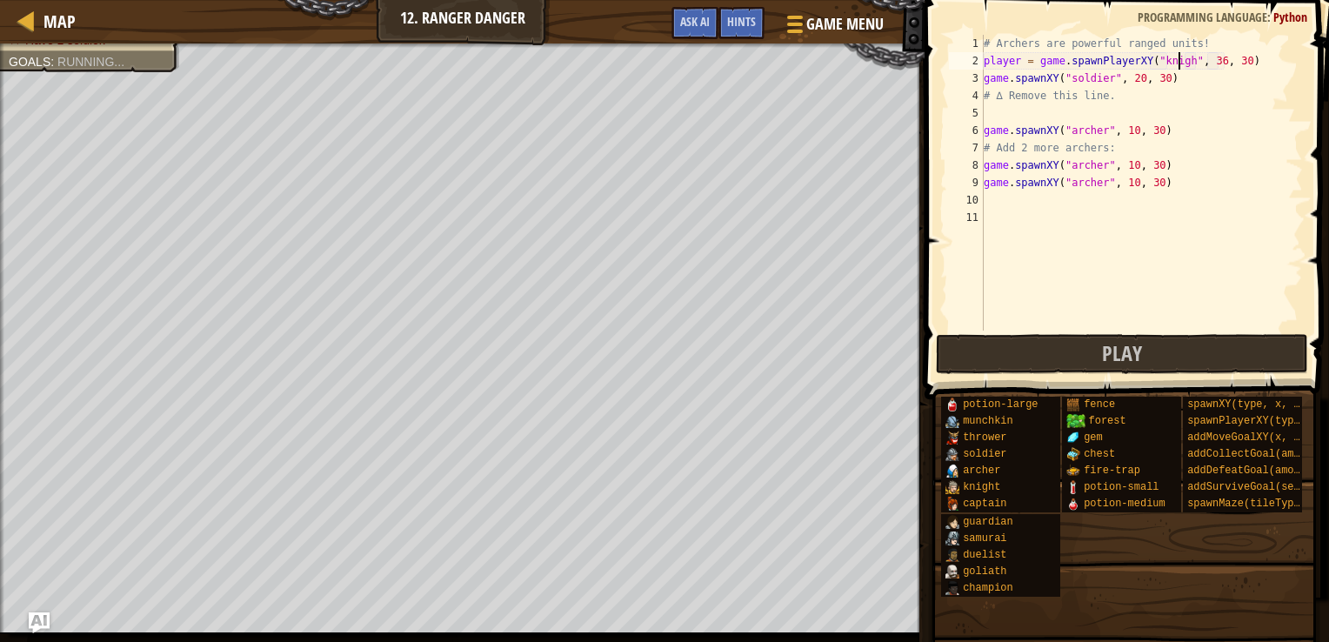
scroll to position [8, 17]
click at [1046, 365] on button "Play" at bounding box center [1122, 354] width 372 height 40
click at [1002, 351] on button "Play" at bounding box center [1122, 354] width 372 height 40
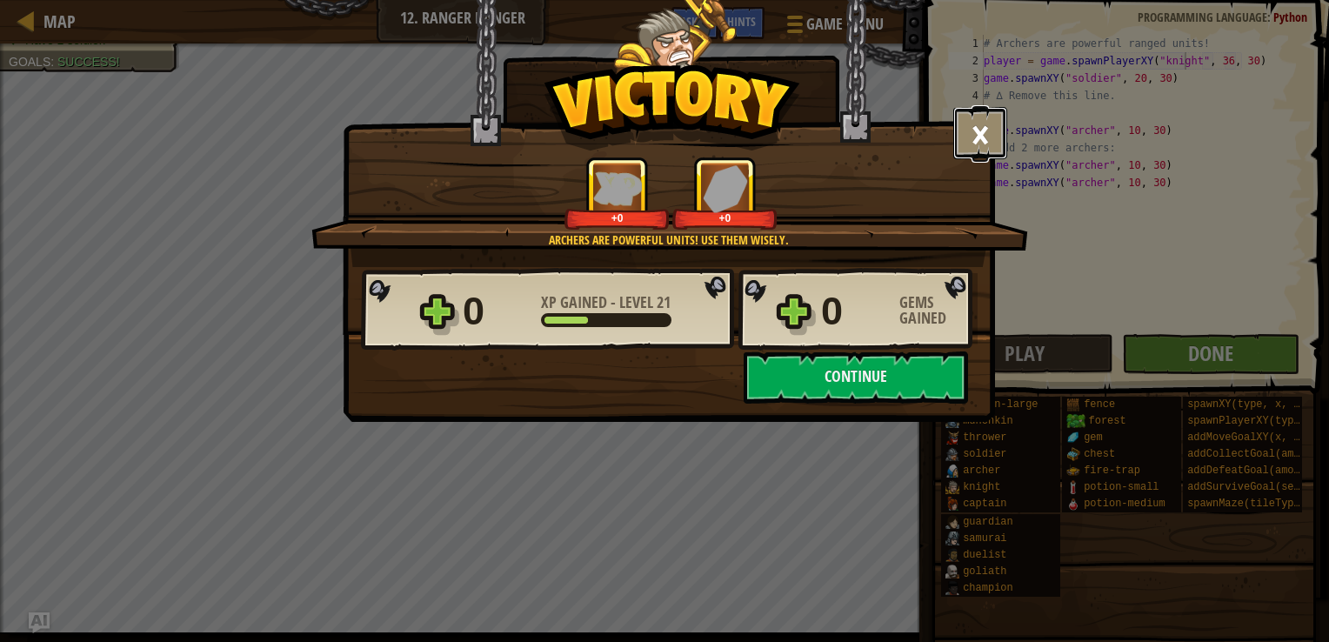
click at [985, 120] on button "×" at bounding box center [981, 133] width 54 height 52
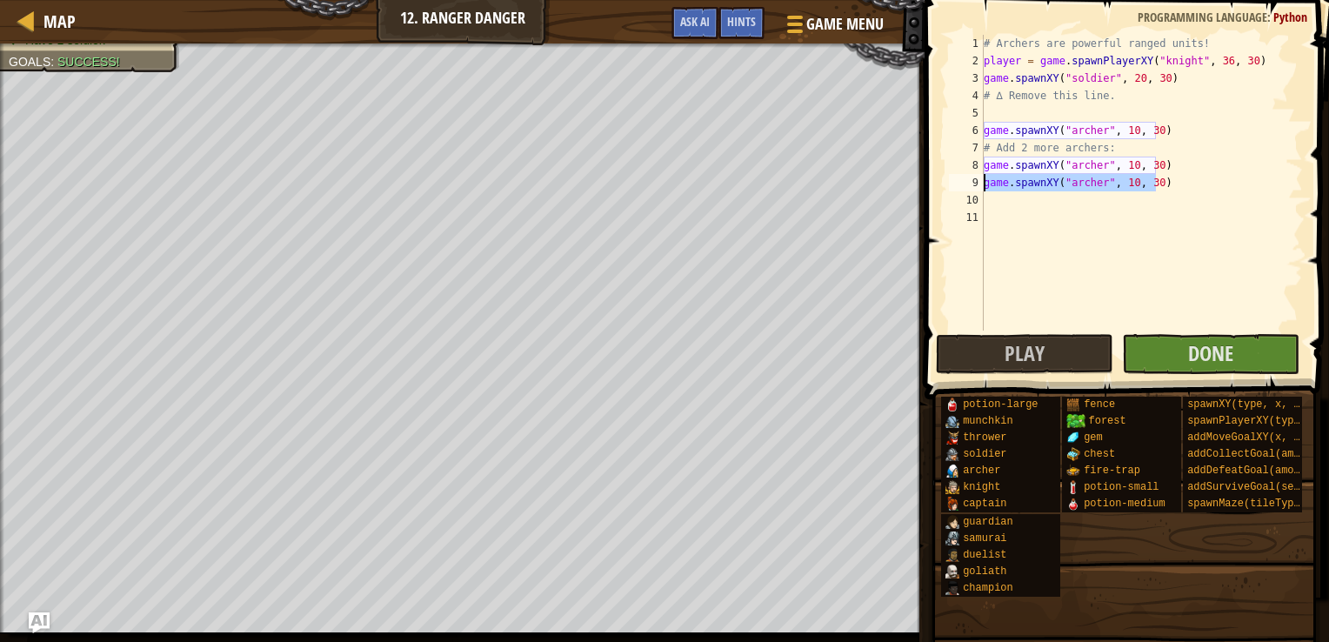
drag, startPoint x: 1174, startPoint y: 176, endPoint x: 945, endPoint y: 179, distance: 228.8
click at [946, 179] on div "player = game.spawnPlayerXY("knight", 36, 30) 1 2 3 4 5 6 7 8 9 10 11 # Archers…" at bounding box center [1125, 183] width 358 height 296
type textarea "game.spawnXY("archer", 10, 30)"
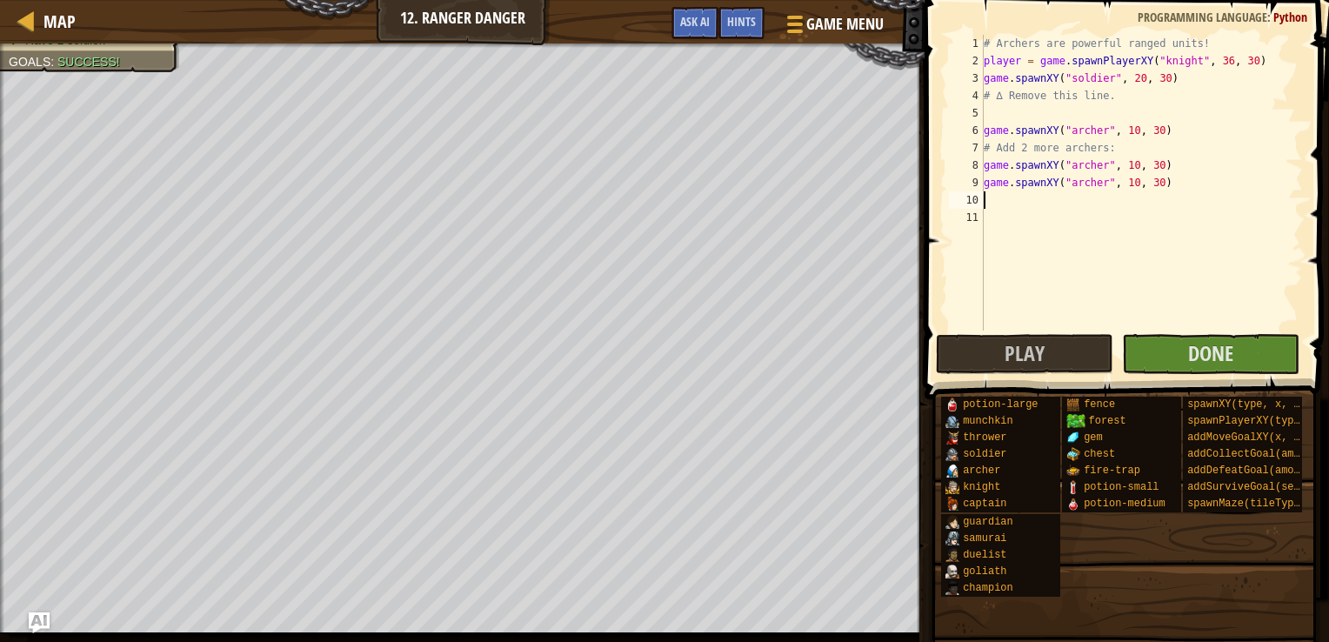
click at [1009, 197] on div "# Archers are powerful ranged units! player = game . spawnPlayerXY ( "knight" ,…" at bounding box center [1141, 200] width 323 height 331
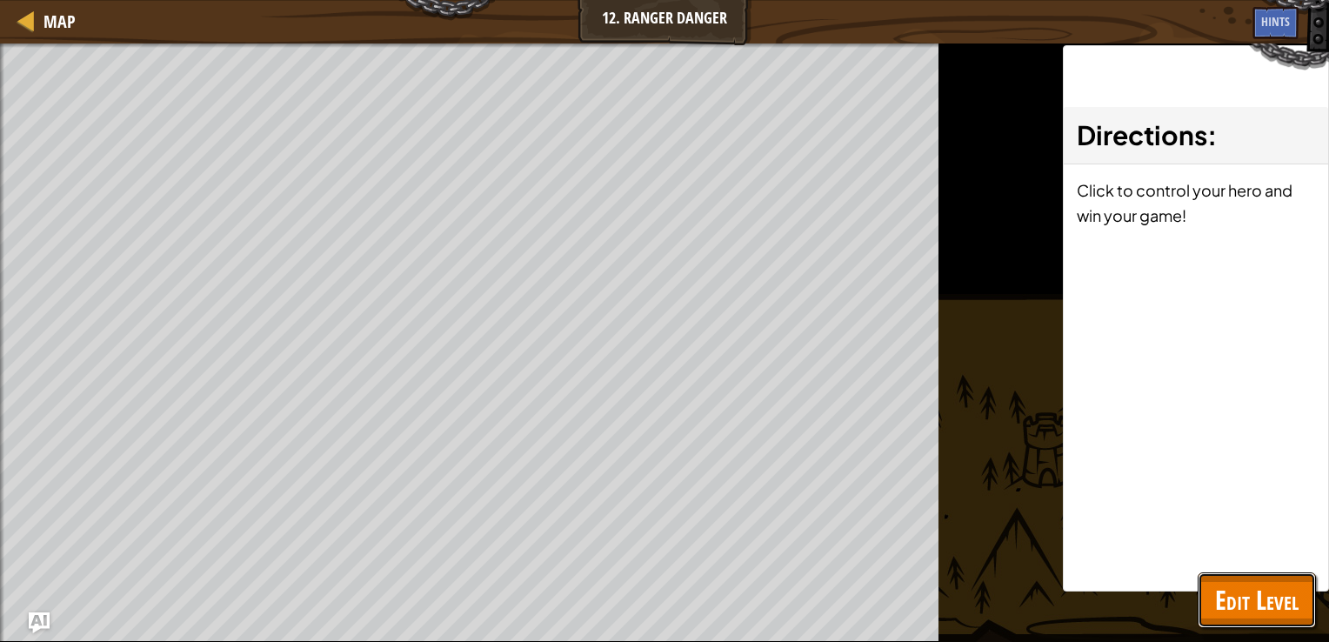
click at [1228, 590] on span "Edit Level" at bounding box center [1257, 600] width 84 height 36
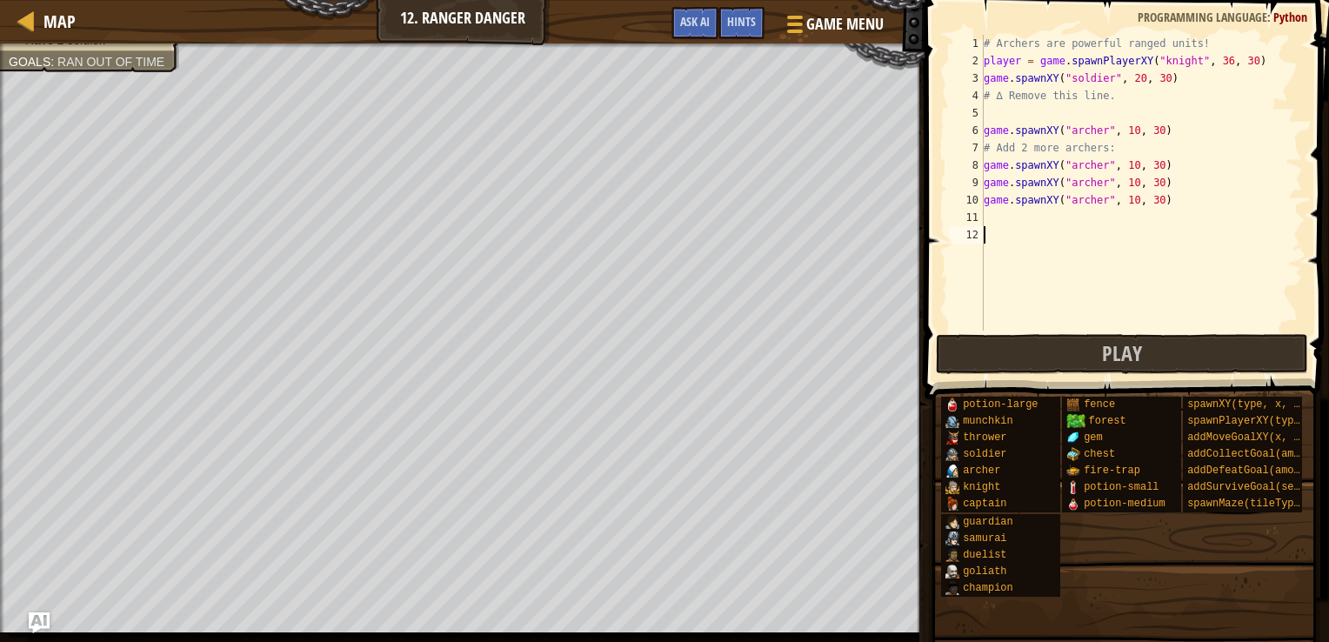
click at [1090, 322] on div "# Archers are powerful ranged units! player = game . spawnPlayerXY ( "knight" ,…" at bounding box center [1141, 200] width 323 height 331
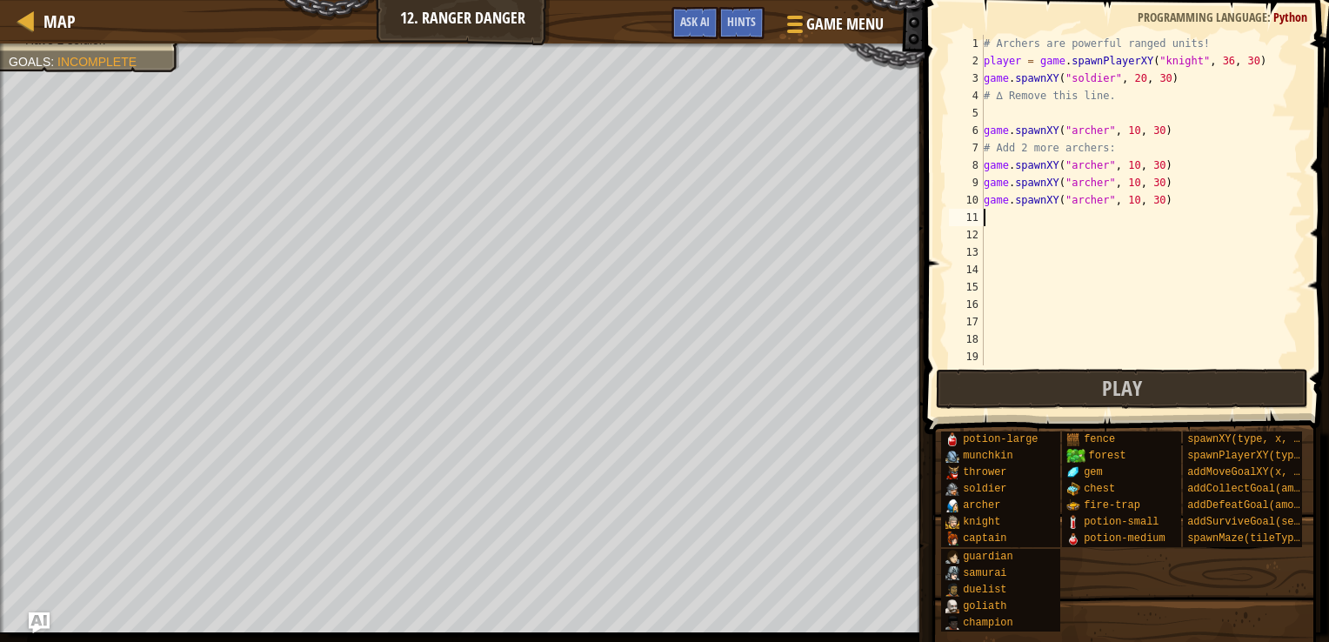
click at [993, 214] on div "# Archers are powerful ranged units! player = game . spawnPlayerXY ( "knight" ,…" at bounding box center [1135, 217] width 310 height 365
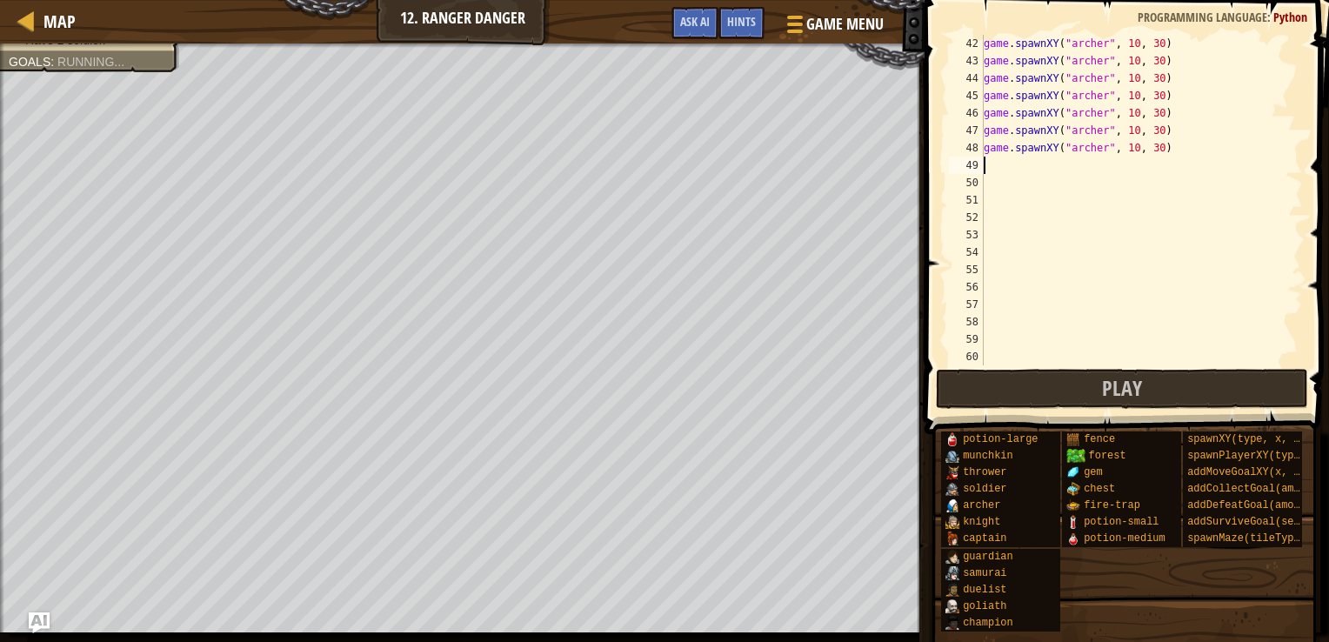
scroll to position [713, 0]
click at [1058, 369] on button "Play" at bounding box center [1122, 389] width 372 height 40
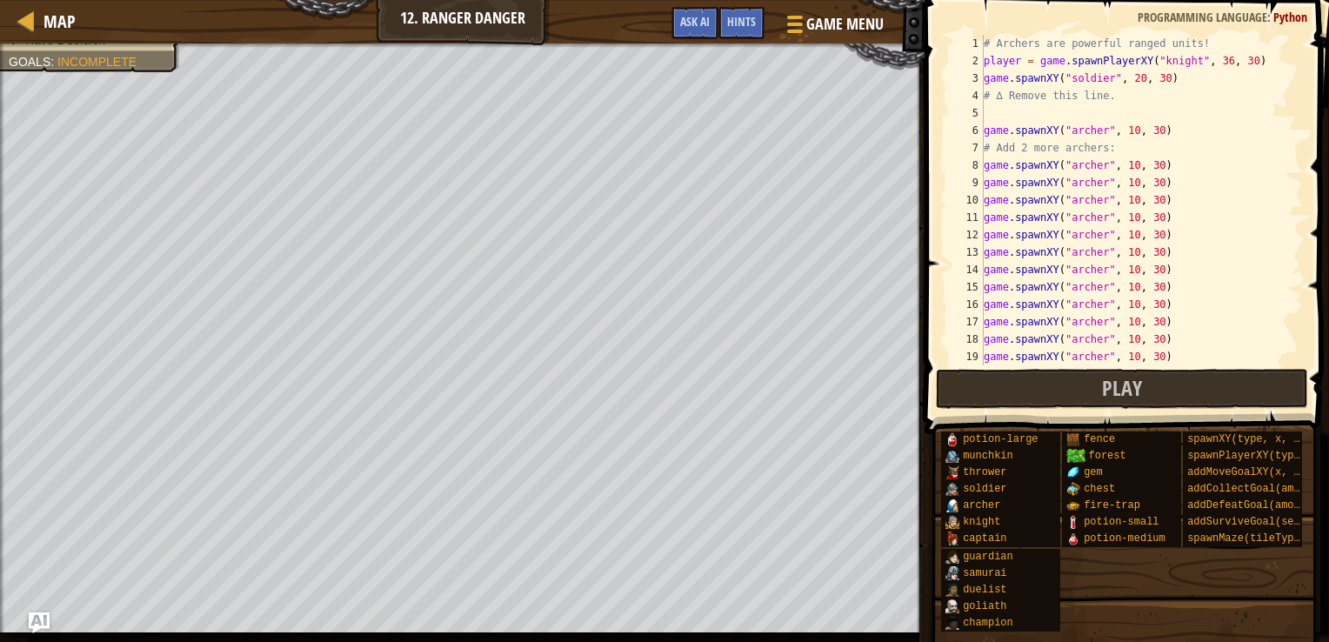
scroll to position [0, 0]
drag, startPoint x: 1248, startPoint y: 50, endPoint x: 1231, endPoint y: 58, distance: 18.7
click at [1231, 58] on div "# Archers are powerful ranged units! player = game . spawnPlayerXY ( "knight" ,…" at bounding box center [1135, 217] width 310 height 365
click at [1244, 57] on div "# Archers are powerful ranged units! player = game . spawnPlayerXY ( "knight" ,…" at bounding box center [1135, 217] width 310 height 365
type textarea "player = game.spawnPlayerXY("knight", 36, 30)"
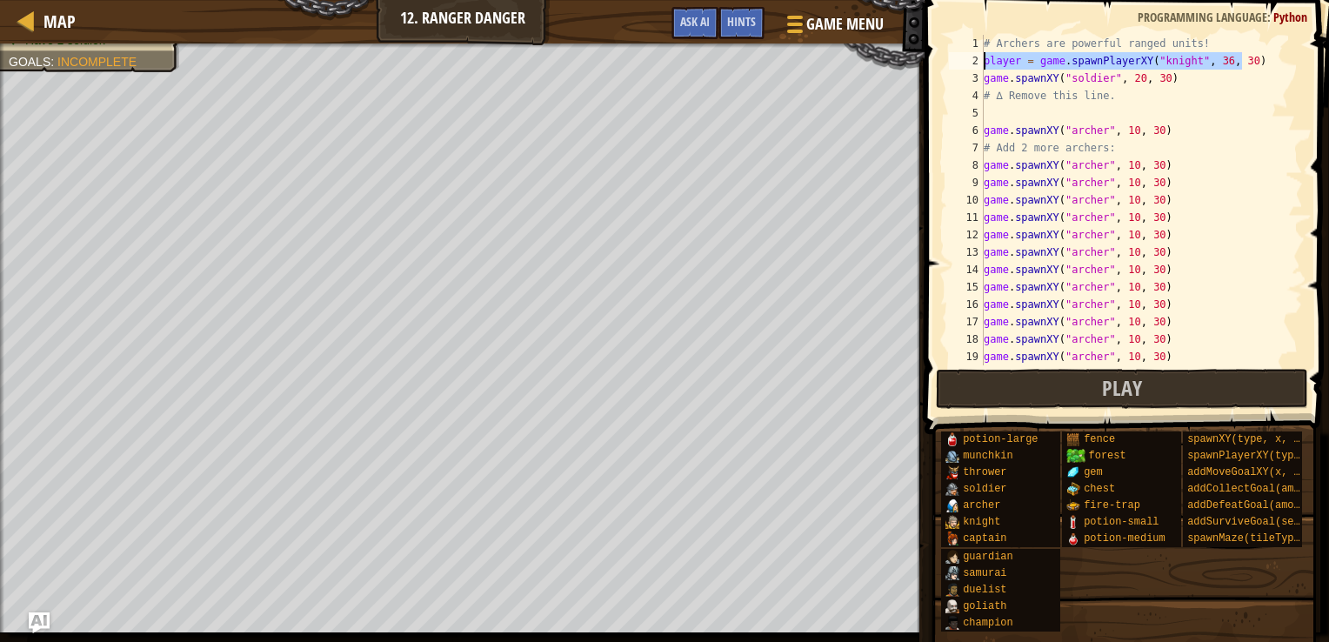
drag, startPoint x: 1244, startPoint y: 57, endPoint x: 983, endPoint y: 62, distance: 261.0
click at [983, 62] on div "player = game.spawnPlayerXY("knight", 36, 30) 1 2 3 4 5 6 7 8 9 10 11 12 13 14 …" at bounding box center [1125, 200] width 358 height 331
type textarea "# ∆ Remove this line."
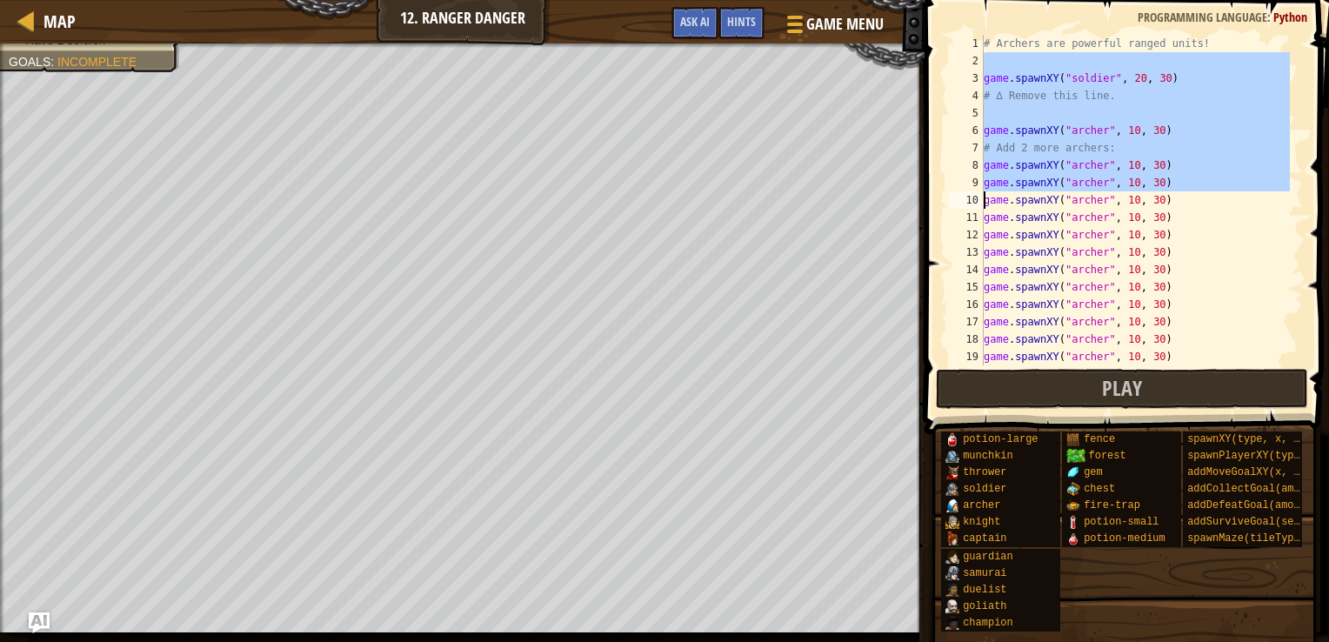
drag, startPoint x: 983, startPoint y: 62, endPoint x: 1013, endPoint y: 171, distance: 113.5
click at [1013, 171] on div "game.spawnXY("[PERSON_NAME]", 10, 30) 1 2 3 4 5 6 7 8 9 10 11 12 13 14 15 16 17…" at bounding box center [1125, 200] width 358 height 331
click at [1174, 157] on div "# Archers are powerful ranged units! game . spawnXY ( "soldier" , 20 , 30 ) # ∆…" at bounding box center [1135, 200] width 310 height 331
type textarea "game.spawnXY("archer", 10, 30)"
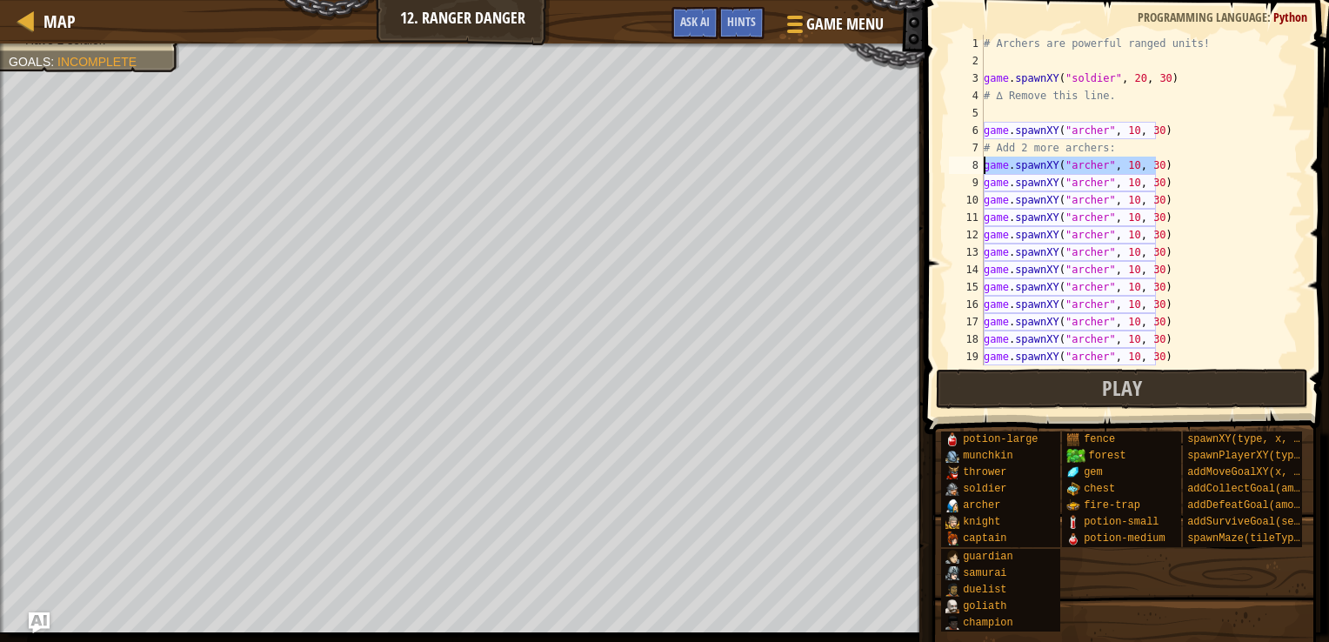
drag, startPoint x: 1167, startPoint y: 157, endPoint x: 978, endPoint y: 163, distance: 188.9
click at [978, 163] on div "game.spawnXY("[PERSON_NAME]", 10, 30) 1 2 3 4 5 6 7 8 9 10 11 12 13 14 15 16 17…" at bounding box center [1125, 200] width 358 height 331
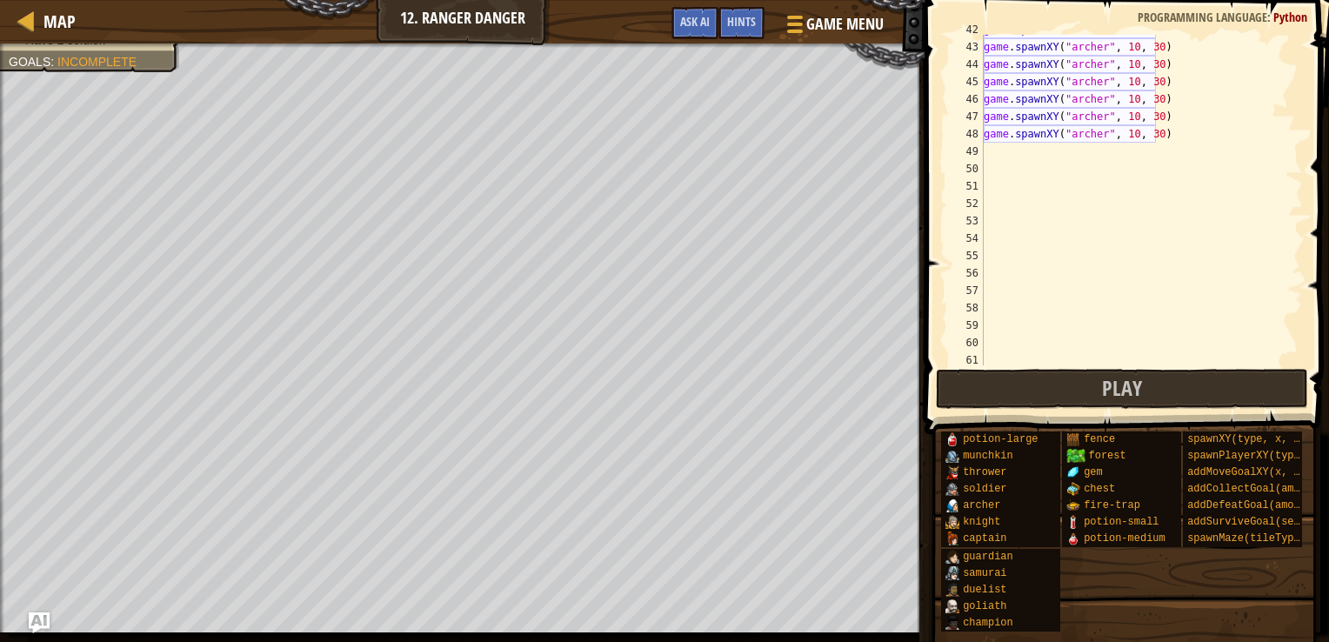
scroll to position [724, 0]
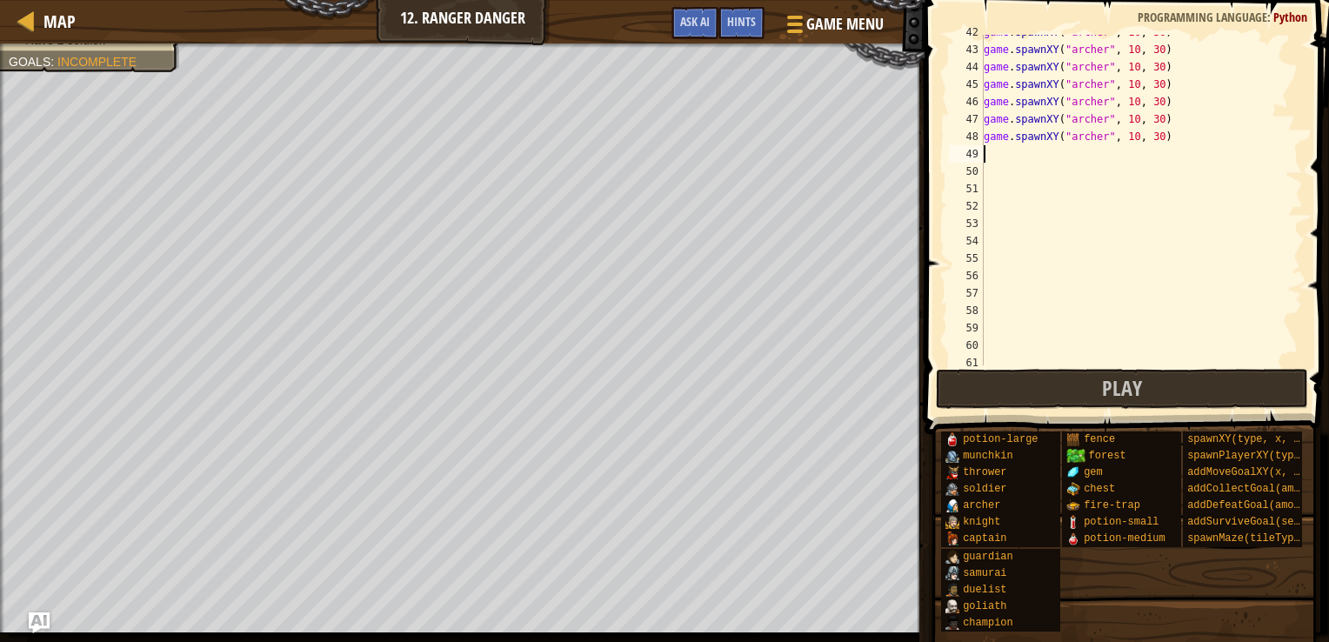
click at [1005, 158] on div "game . spawnXY ( "[PERSON_NAME]" , 10 , 30 ) game . spawnXY ( "[PERSON_NAME]" ,…" at bounding box center [1135, 205] width 310 height 365
paste textarea "game.spawnXY("archer", 10, 30)"
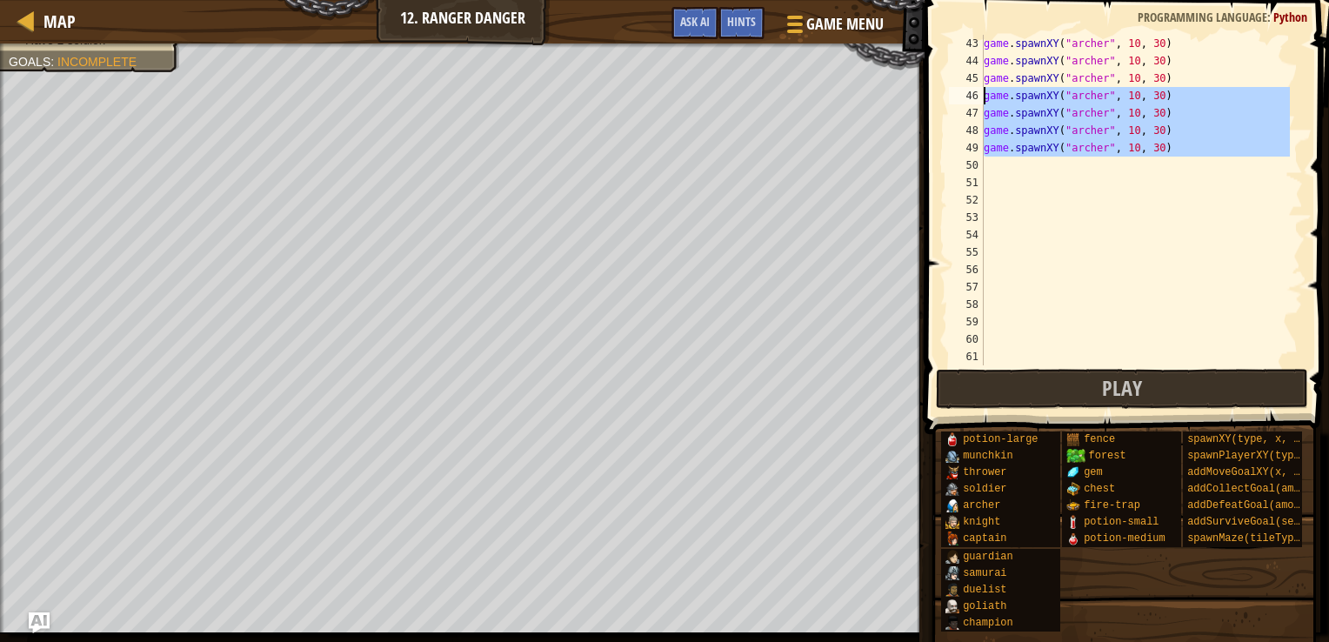
drag, startPoint x: 1005, startPoint y: 158, endPoint x: 935, endPoint y: 51, distance: 127.7
click at [935, 51] on div "game.spawnXY("[PERSON_NAME]", 10, 30) 43 44 45 46 47 48 49 50 51 52 53 54 55 56…" at bounding box center [1125, 251] width 410 height 485
type textarea "game.spawnXY("[PERSON_NAME]", 10, 30) game.spawnXY("[PERSON_NAME]", 10, 30)"
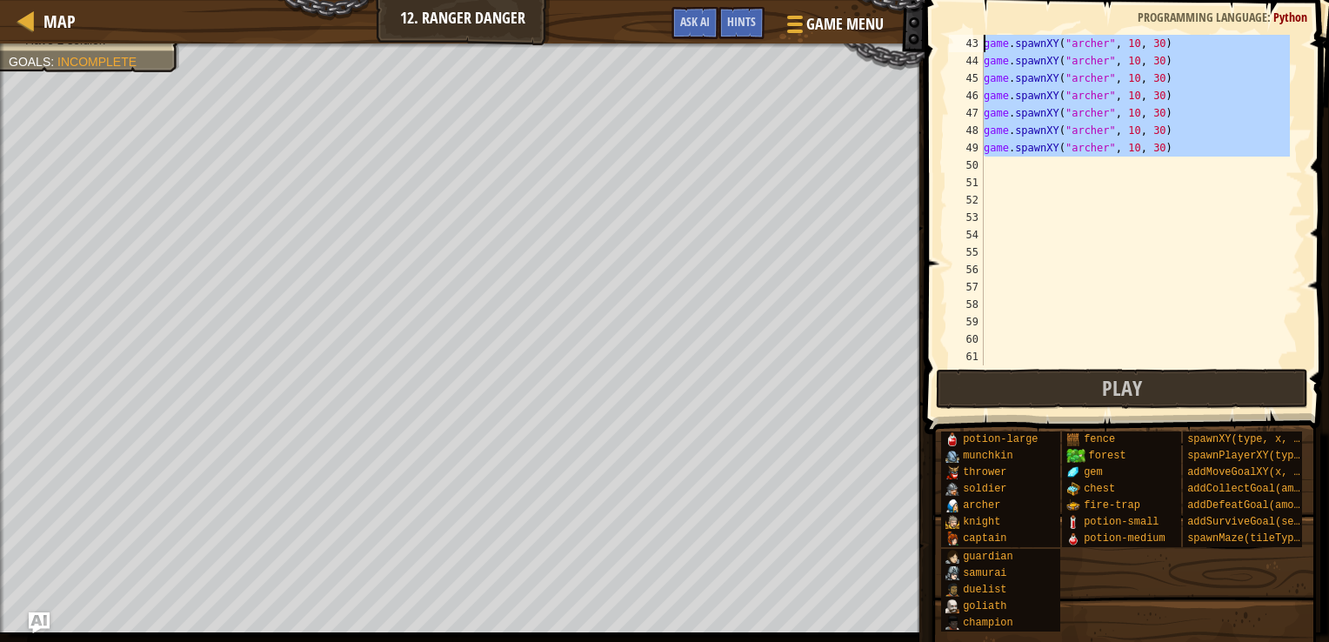
click at [1128, 202] on div "game . spawnXY ( "[PERSON_NAME]" , 10 , 30 ) game . spawnXY ( "[PERSON_NAME]" ,…" at bounding box center [1135, 217] width 310 height 365
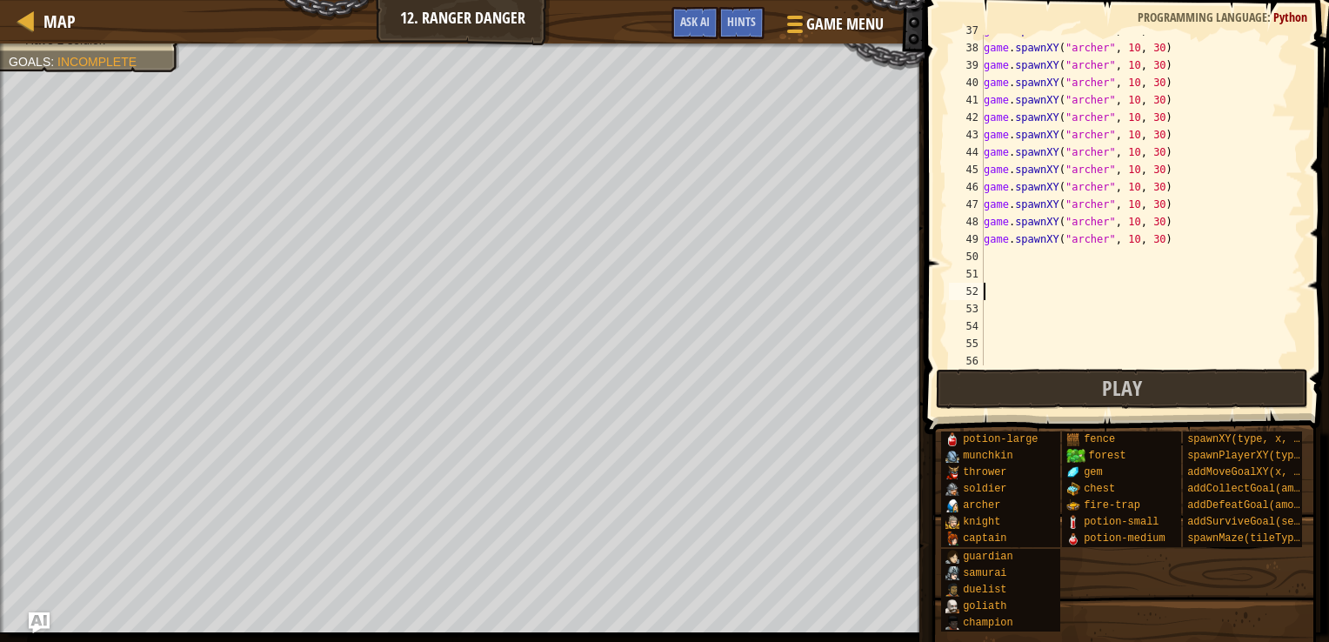
scroll to position [632, 0]
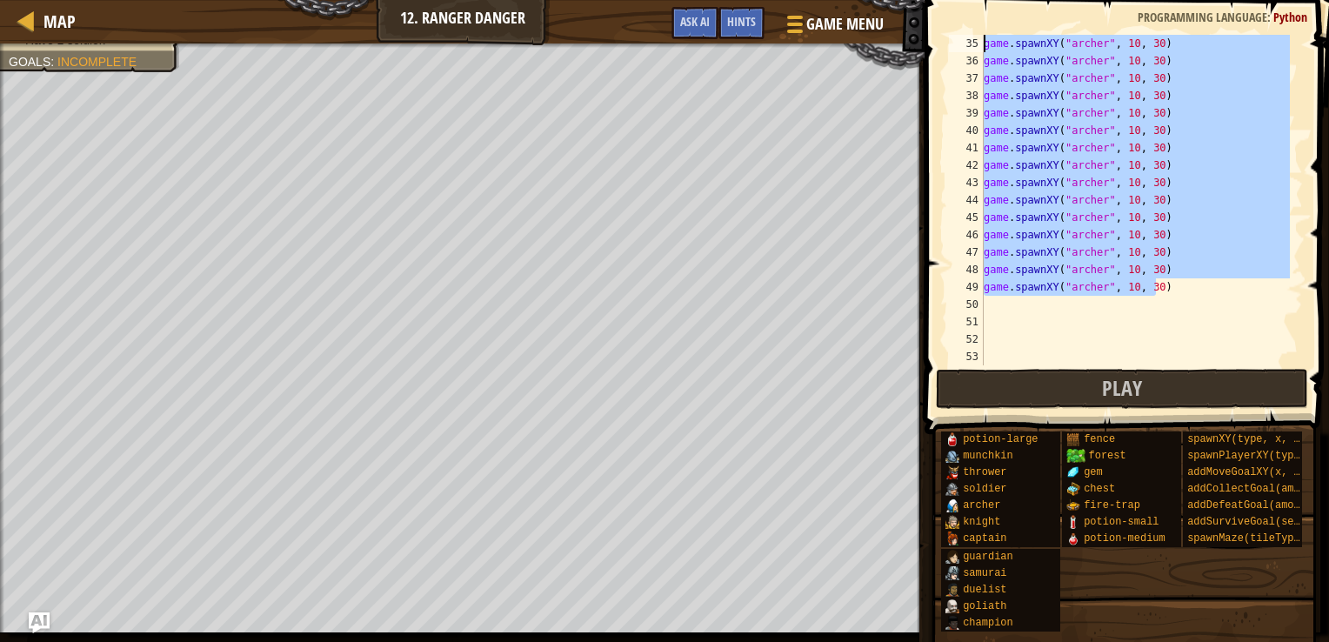
drag, startPoint x: 1155, startPoint y: 242, endPoint x: 980, endPoint y: 32, distance: 273.0
click at [980, 35] on div "35 36 37 38 39 40 41 42 43 44 45 46 47 48 49 50 51 52 53 54 game . spawnXY ( "[…" at bounding box center [1125, 200] width 358 height 331
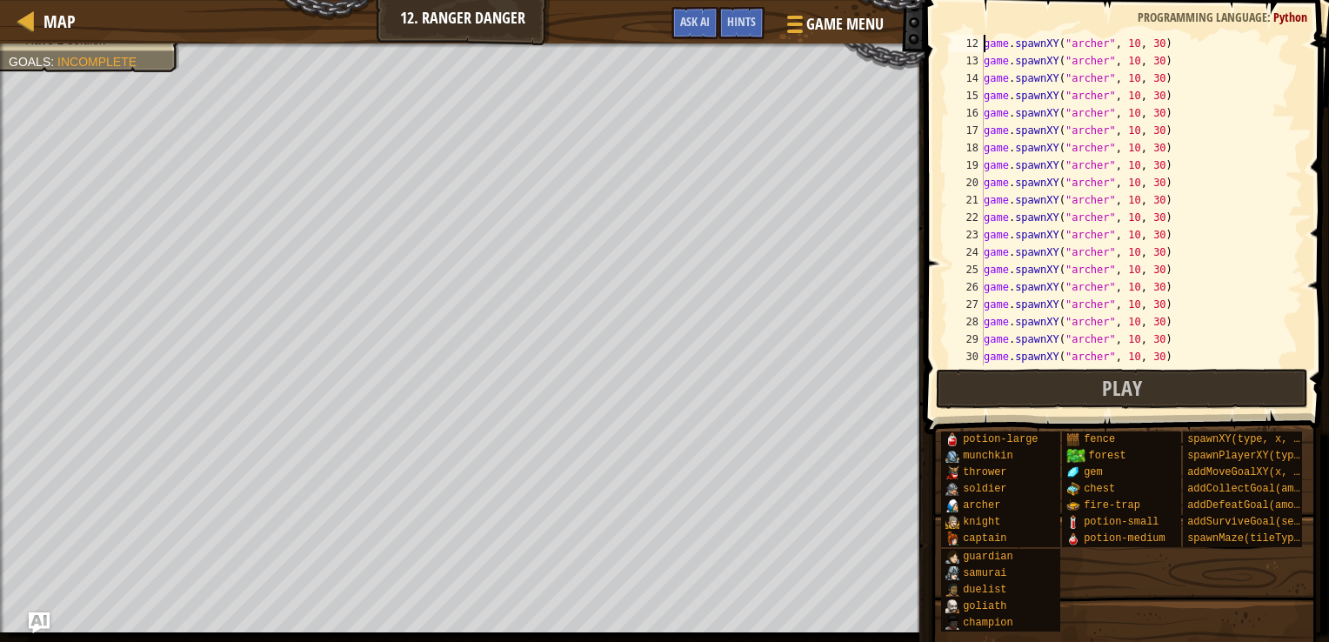
scroll to position [70, 0]
type textarea "game.spawnXY("archer", 10, 30)"
type textarea "game.spawnXY("soldier", 20, 30)"
type textarea "# Archers are powerful ranged units!"
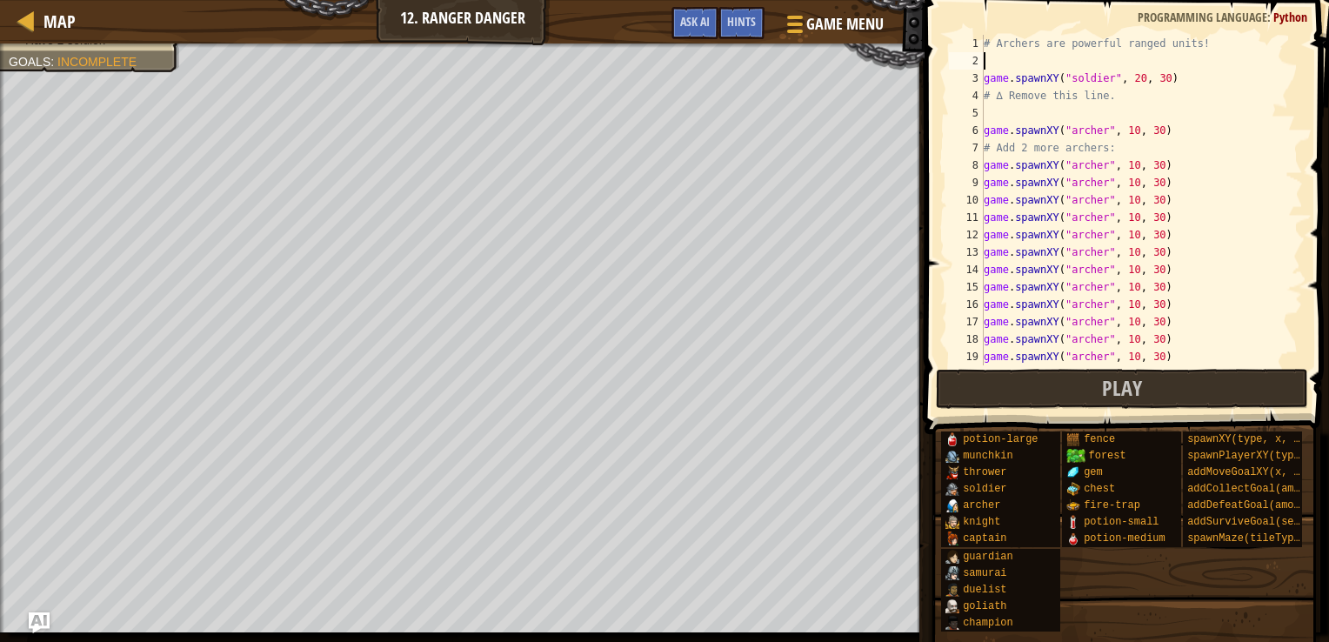
click at [1001, 64] on div "# Archers are powerful ranged units! game . spawnXY ( "soldier" , 20 , 30 ) # ∆…" at bounding box center [1135, 217] width 310 height 365
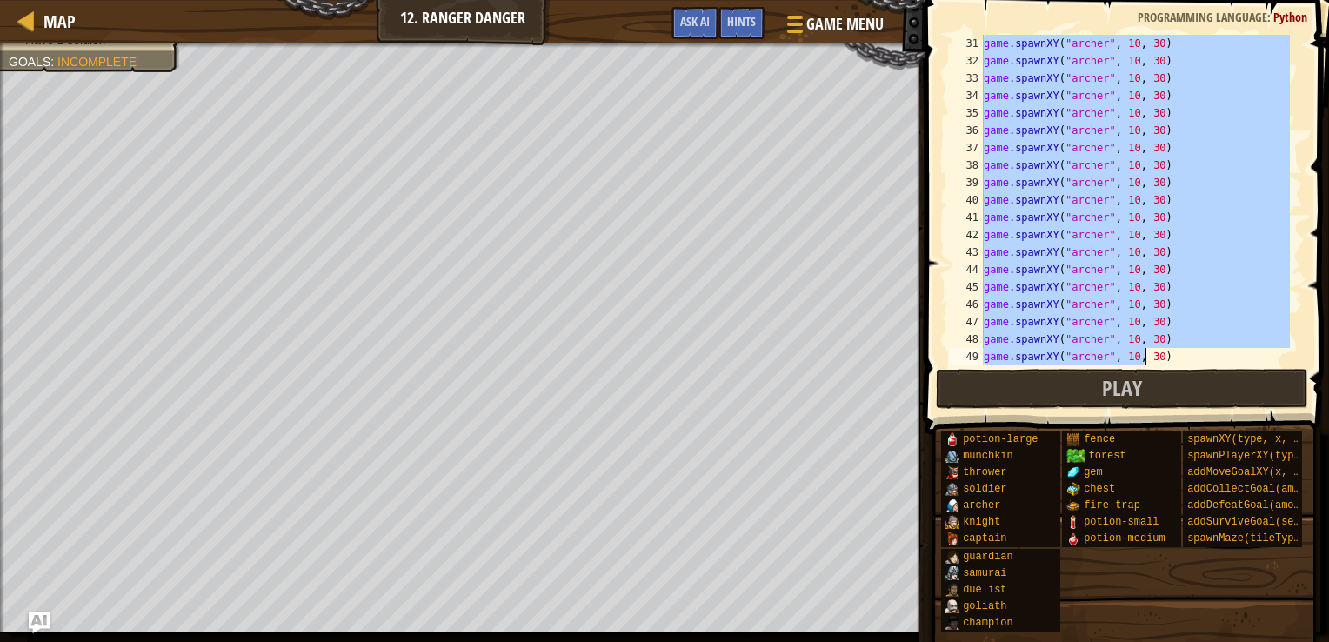
scroll to position [731, 0]
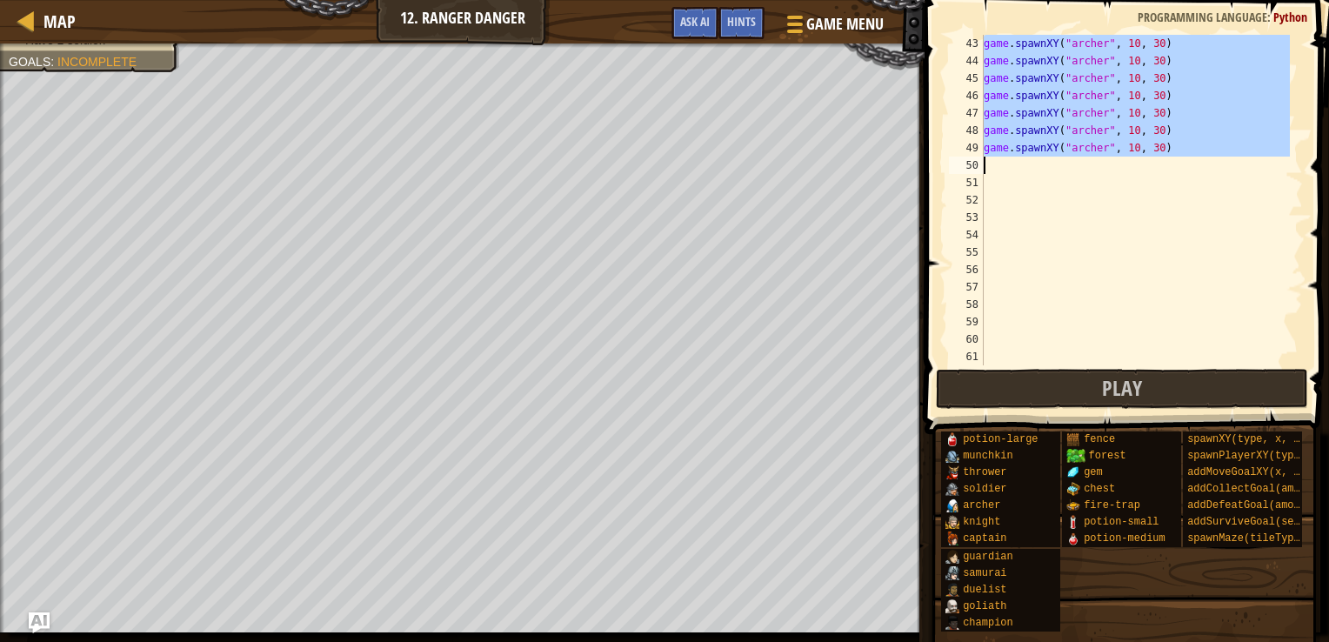
drag, startPoint x: 985, startPoint y: 161, endPoint x: 1126, endPoint y: 167, distance: 141.1
click at [1126, 167] on div "game . spawnXY ( "[PERSON_NAME]" , 10 , 30 ) game . spawnXY ( "[PERSON_NAME]" ,…" at bounding box center [1135, 217] width 310 height 365
type textarea "game.spawnXY("archer", 10, 30)"
click at [1117, 160] on div "game . spawnXY ( "[PERSON_NAME]" , 10 , 30 ) game . spawnXY ( "[PERSON_NAME]" ,…" at bounding box center [1135, 200] width 310 height 331
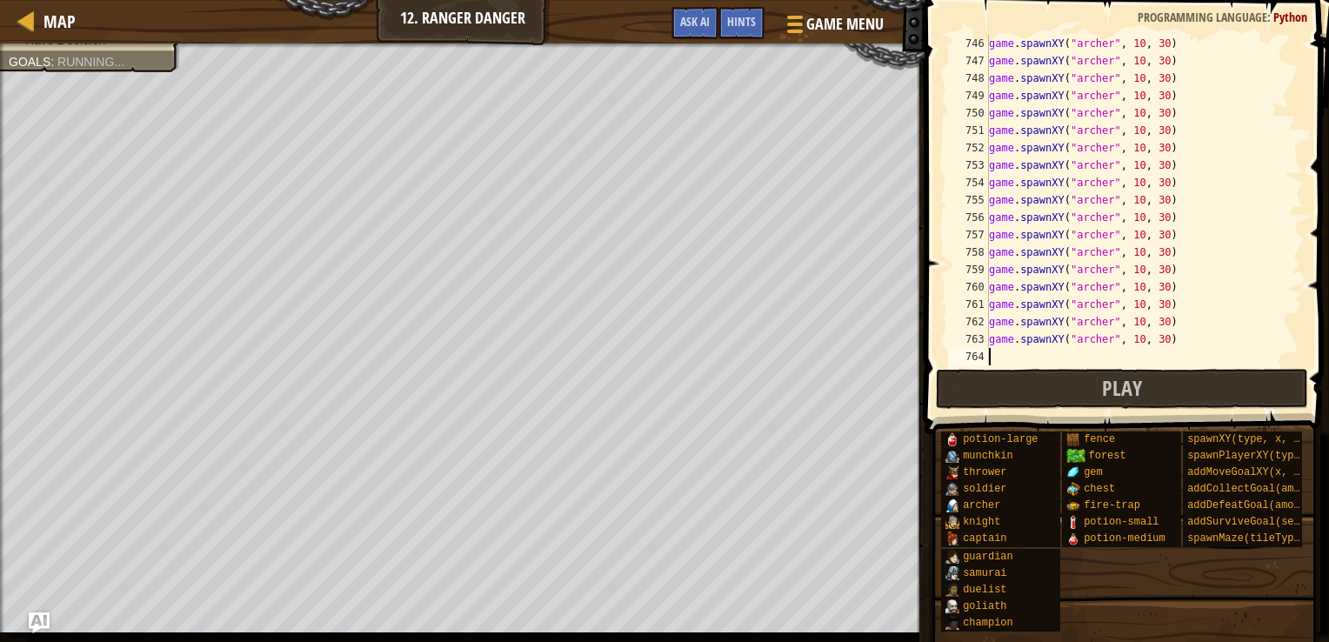
scroll to position [12963, 0]
